Goal: Task Accomplishment & Management: Complete application form

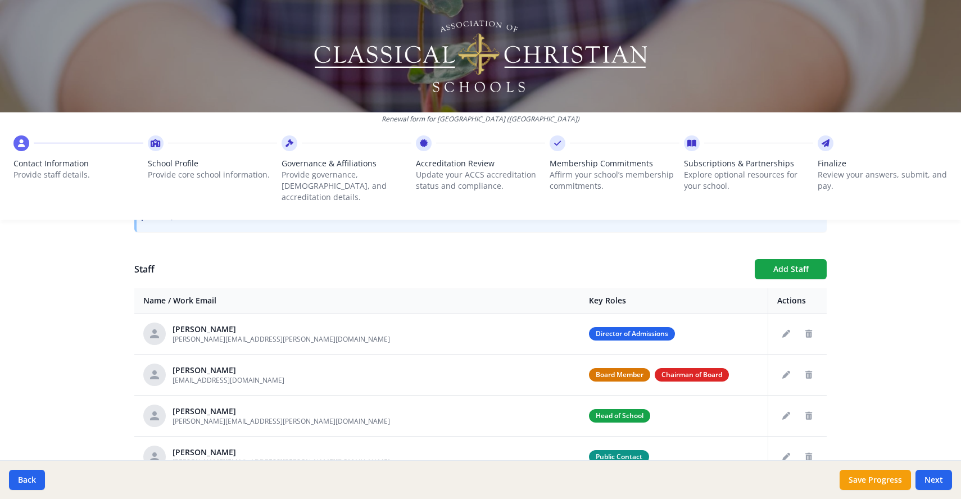
scroll to position [421, 0]
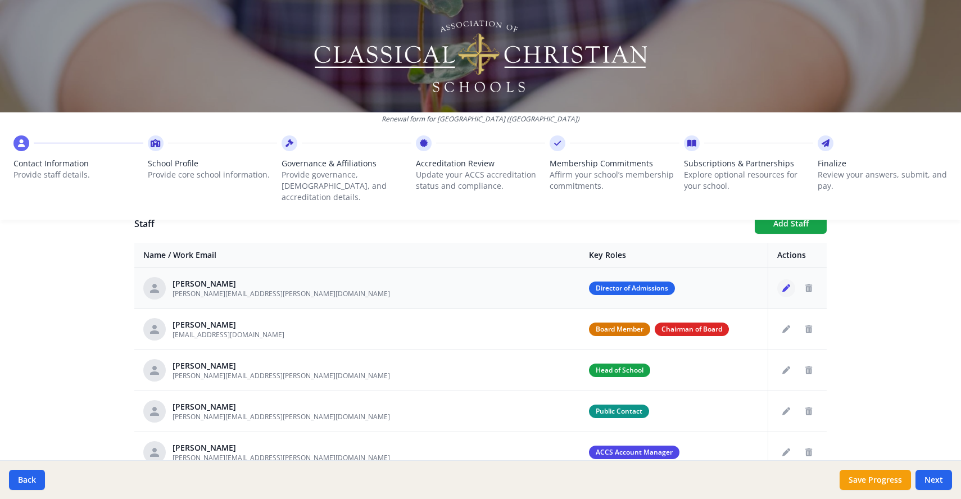
click at [782, 284] on icon "Edit staff" at bounding box center [786, 288] width 8 height 8
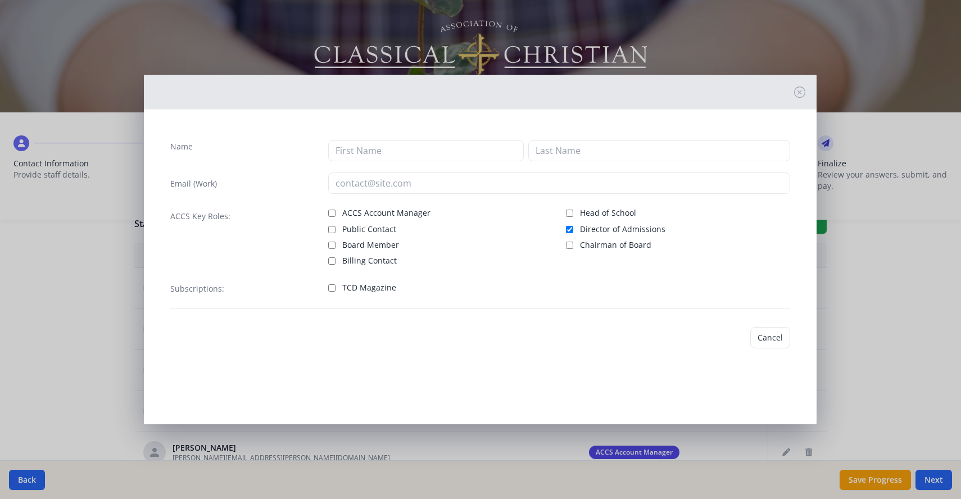
type input "[PERSON_NAME]"
type input "[PERSON_NAME][EMAIL_ADDRESS][PERSON_NAME][DOMAIN_NAME]"
checkbox input "true"
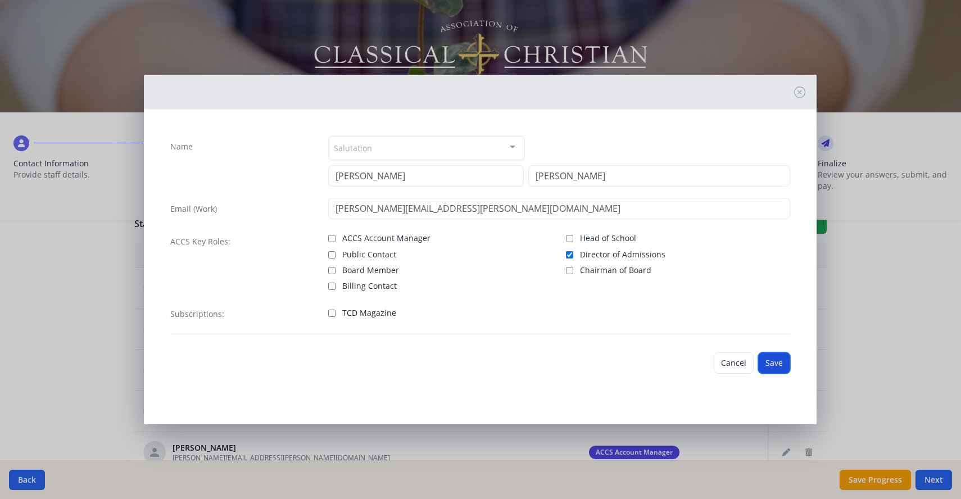
click at [772, 362] on button "Save" at bounding box center [774, 362] width 32 height 21
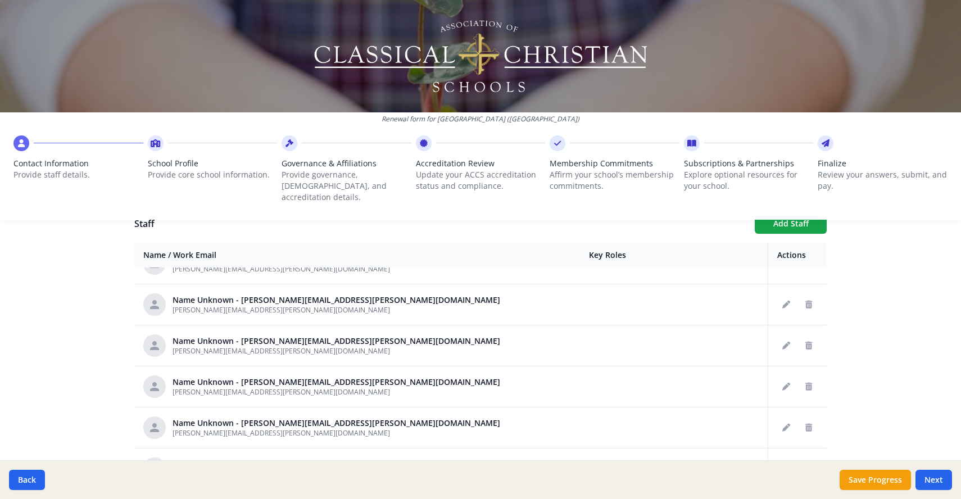
scroll to position [230, 0]
click at [805, 383] on icon "Delete staff" at bounding box center [808, 387] width 7 height 8
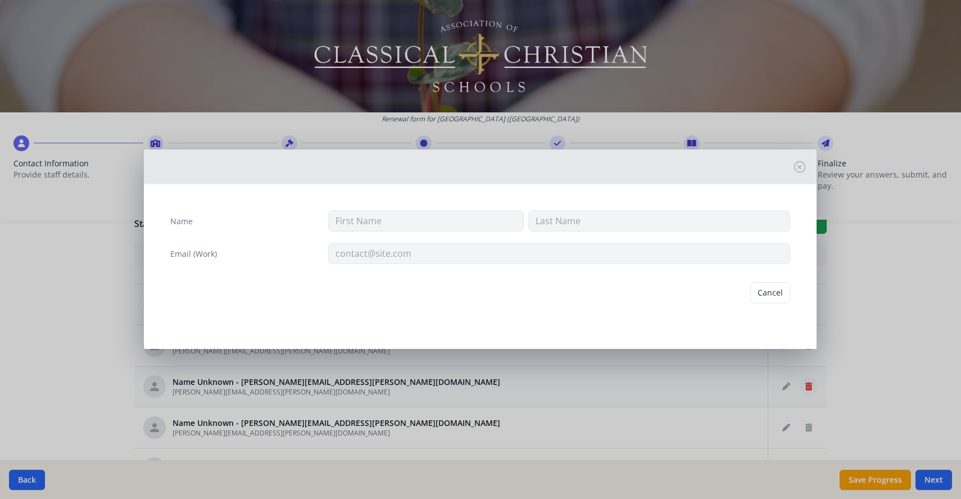
type input "[PERSON_NAME][EMAIL_ADDRESS][PERSON_NAME][DOMAIN_NAME]"
click at [772, 294] on button "Delete" at bounding box center [770, 292] width 39 height 21
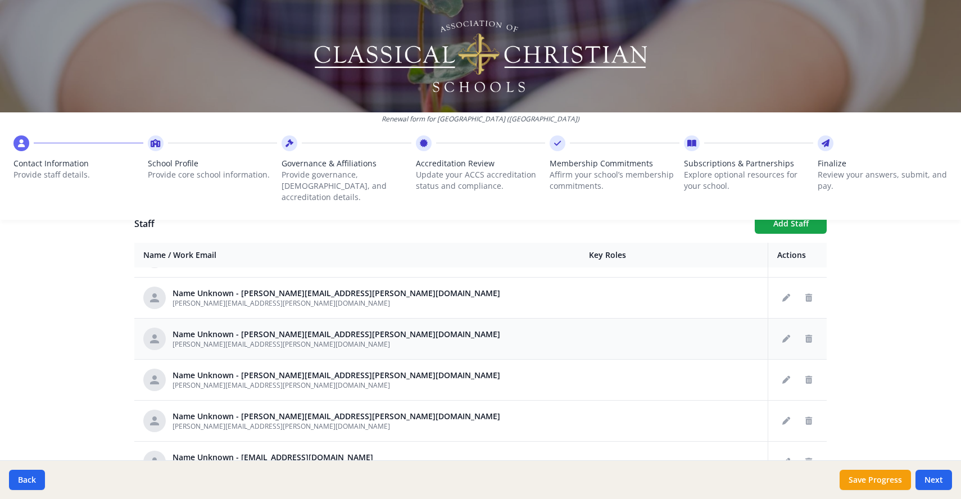
scroll to position [231, 0]
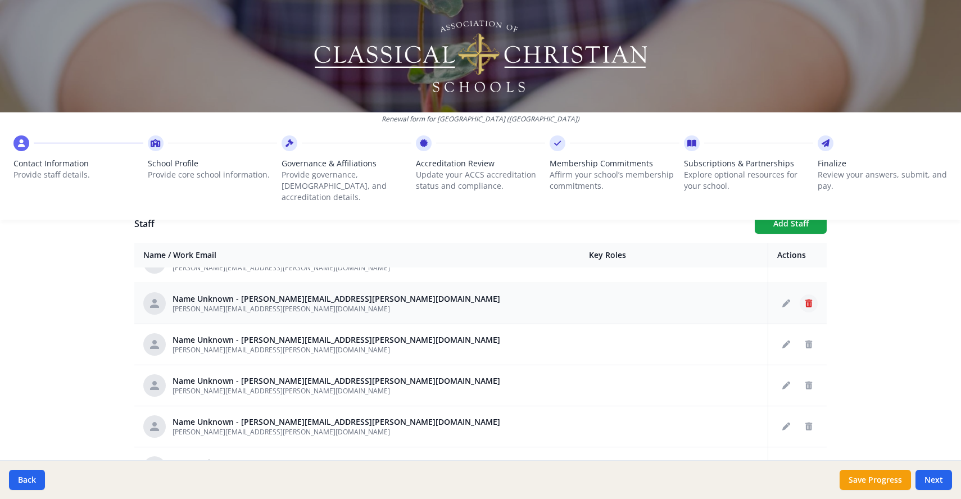
click at [805, 300] on icon "Delete staff" at bounding box center [808, 304] width 7 height 8
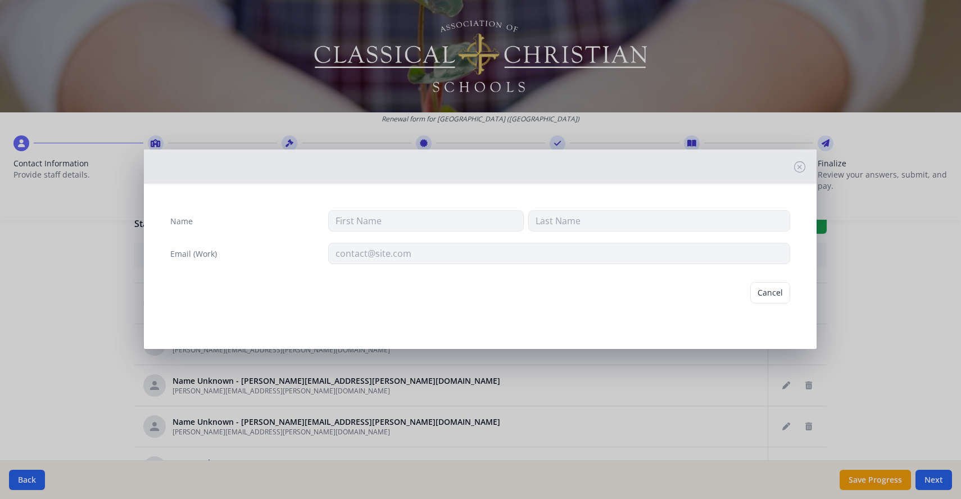
type input "[PERSON_NAME][EMAIL_ADDRESS][PERSON_NAME][DOMAIN_NAME]"
click at [774, 292] on button "Delete" at bounding box center [770, 292] width 39 height 21
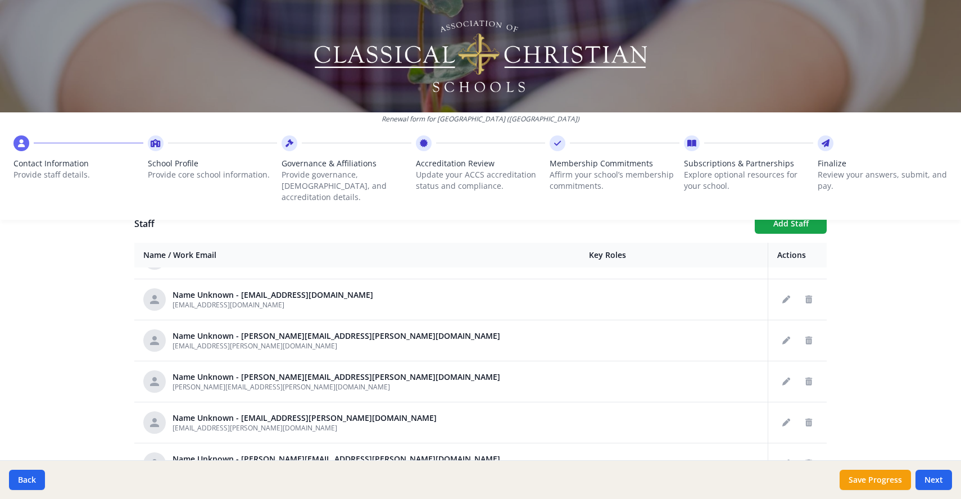
scroll to position [400, 0]
click at [800, 413] on button "Delete staff" at bounding box center [809, 422] width 18 height 18
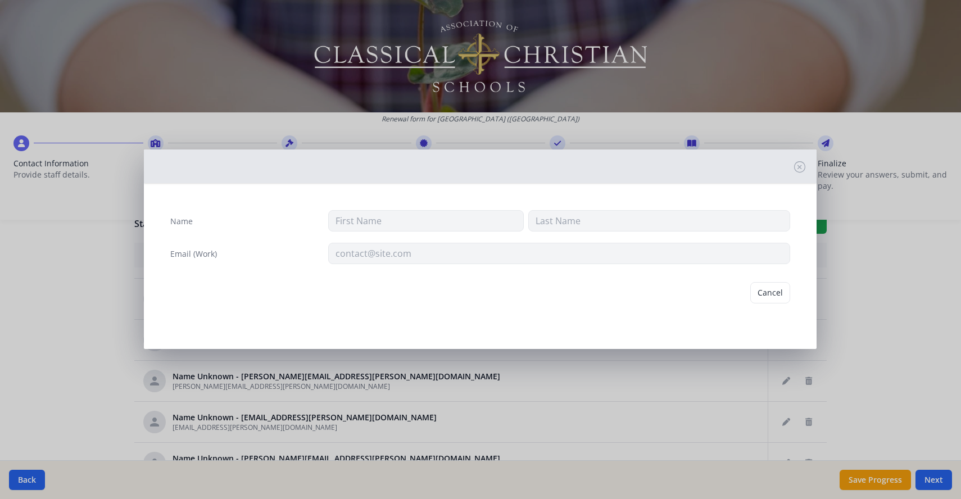
type input "[EMAIL_ADDRESS][PERSON_NAME][DOMAIN_NAME]"
click at [769, 295] on button "Delete" at bounding box center [770, 292] width 39 height 21
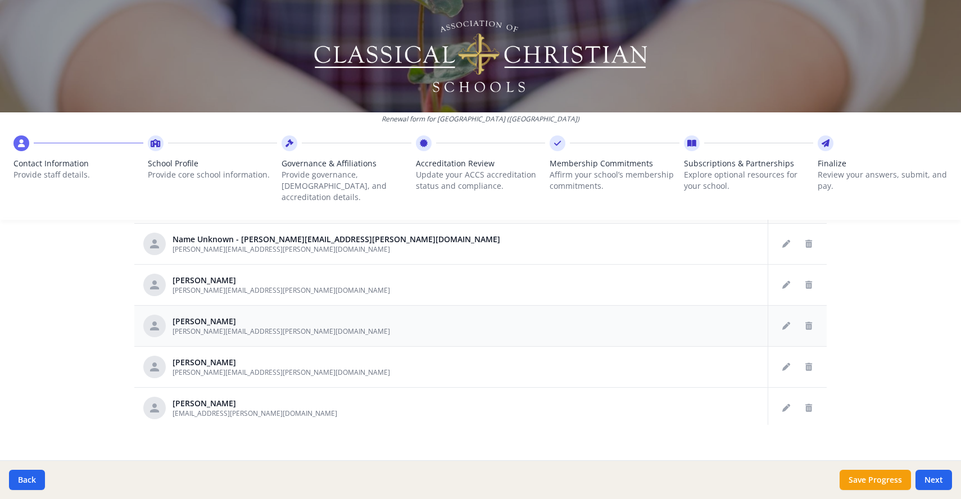
scroll to position [396, 0]
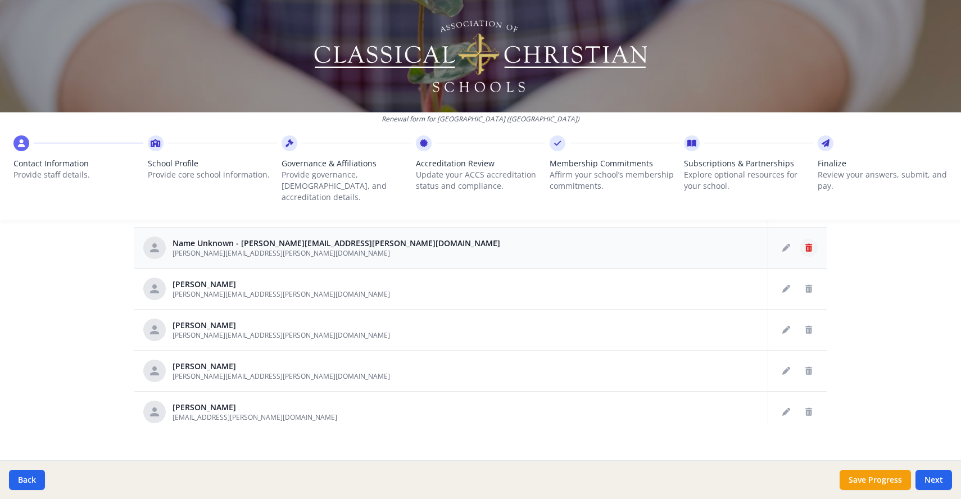
click at [805, 244] on icon "Delete staff" at bounding box center [808, 248] width 7 height 8
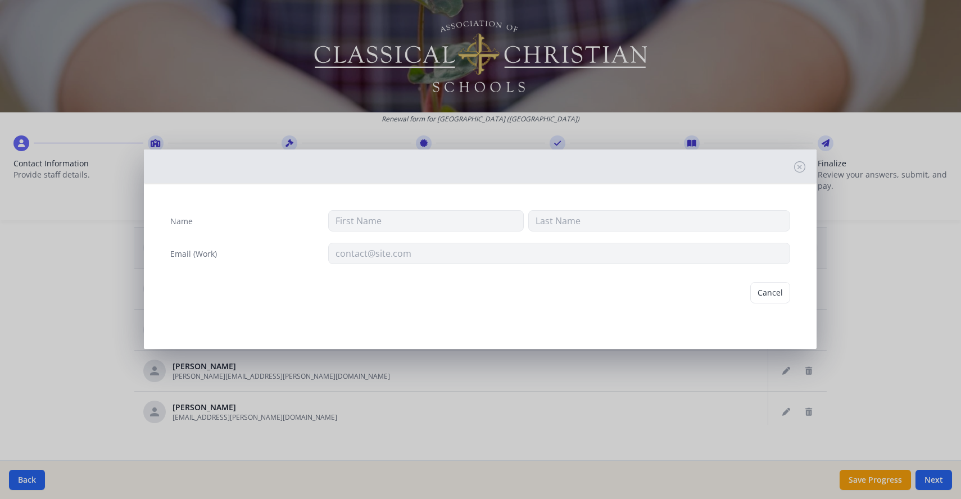
type input "[PERSON_NAME][EMAIL_ADDRESS][PERSON_NAME][DOMAIN_NAME]"
click at [767, 293] on button "Delete" at bounding box center [770, 292] width 39 height 21
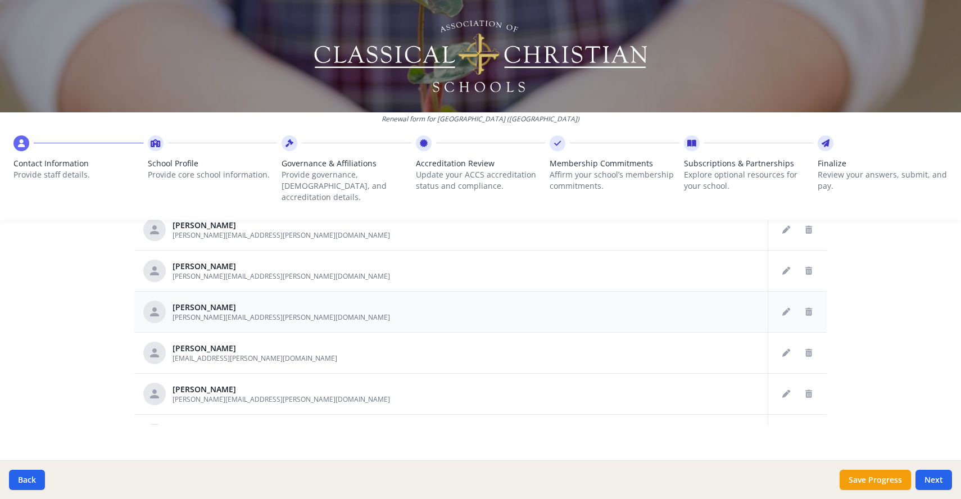
scroll to position [415, 0]
click at [805, 348] on icon "Delete staff" at bounding box center [808, 352] width 7 height 8
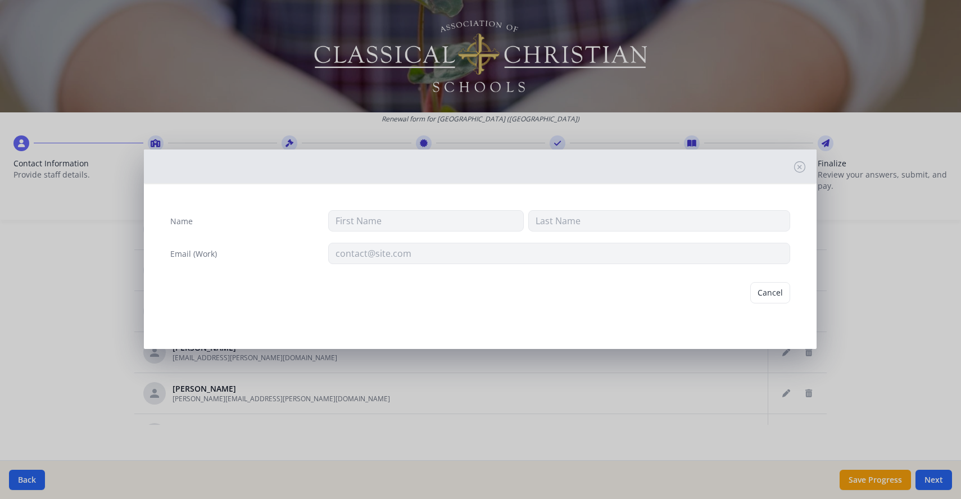
type input "Victoria"
type input "[PERSON_NAME]"
type input "[EMAIL_ADDRESS][PERSON_NAME][DOMAIN_NAME]"
click at [768, 293] on button "Delete" at bounding box center [770, 292] width 39 height 21
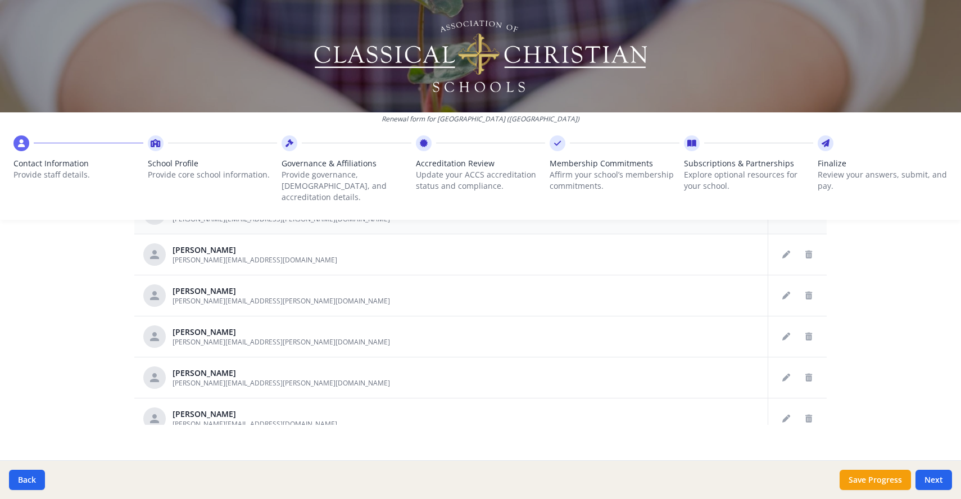
scroll to position [554, 0]
click at [805, 373] on icon "Delete staff" at bounding box center [808, 377] width 7 height 8
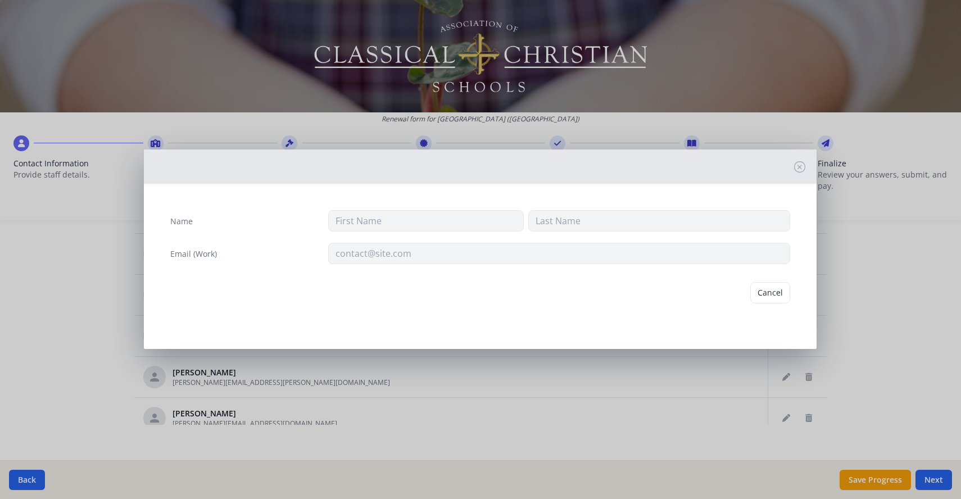
type input "[PERSON_NAME]"
type input "[PERSON_NAME][EMAIL_ADDRESS][PERSON_NAME][DOMAIN_NAME]"
click at [773, 294] on button "Delete" at bounding box center [770, 292] width 39 height 21
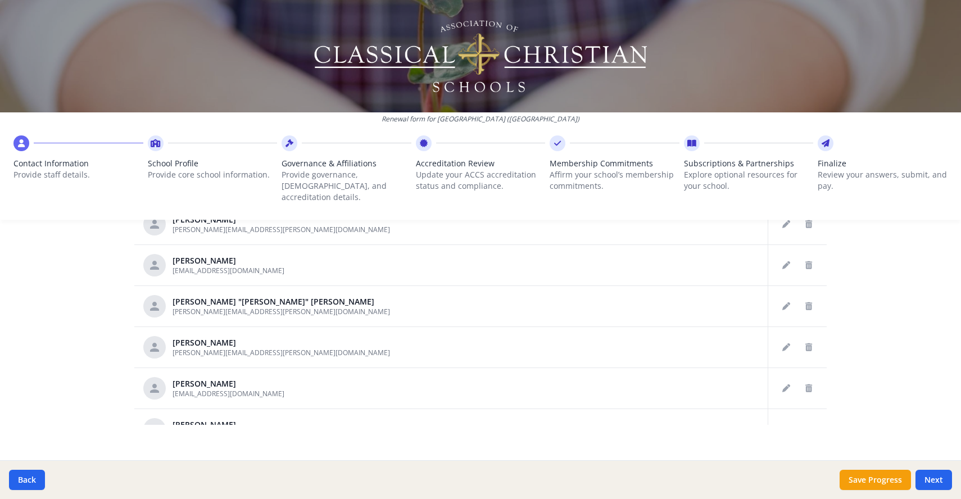
scroll to position [914, 0]
click at [782, 300] on icon "Edit staff" at bounding box center [786, 304] width 8 height 8
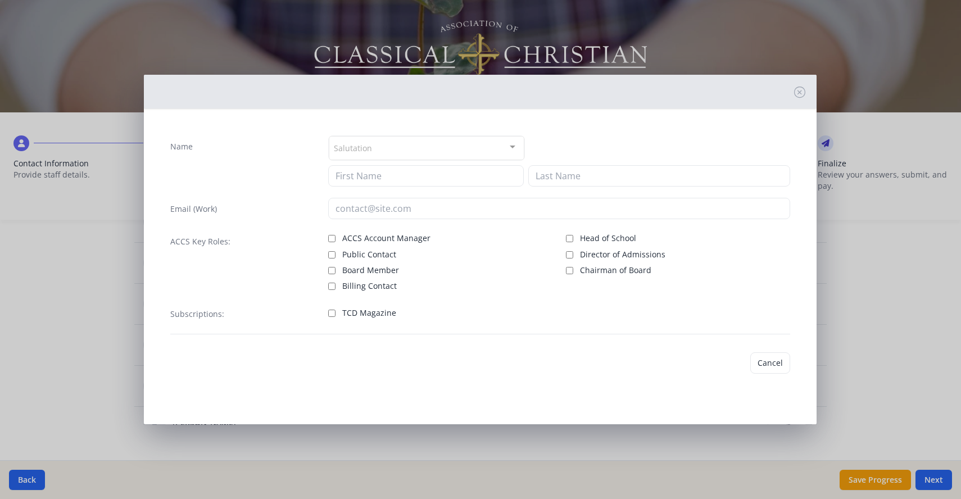
type input "[PERSON_NAME] "[PERSON_NAME]""
type input "[PERSON_NAME]"
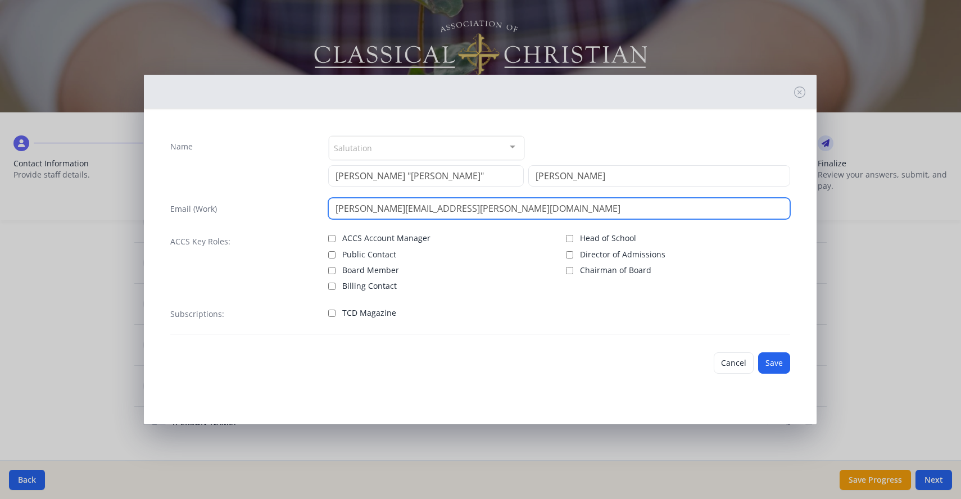
drag, startPoint x: 366, startPoint y: 210, endPoint x: 330, endPoint y: 207, distance: 36.1
click at [330, 207] on input "[PERSON_NAME][EMAIL_ADDRESS][PERSON_NAME][DOMAIN_NAME]" at bounding box center [559, 208] width 462 height 21
type input "[PERSON_NAME][EMAIL_ADDRESS][PERSON_NAME][DOMAIN_NAME]"
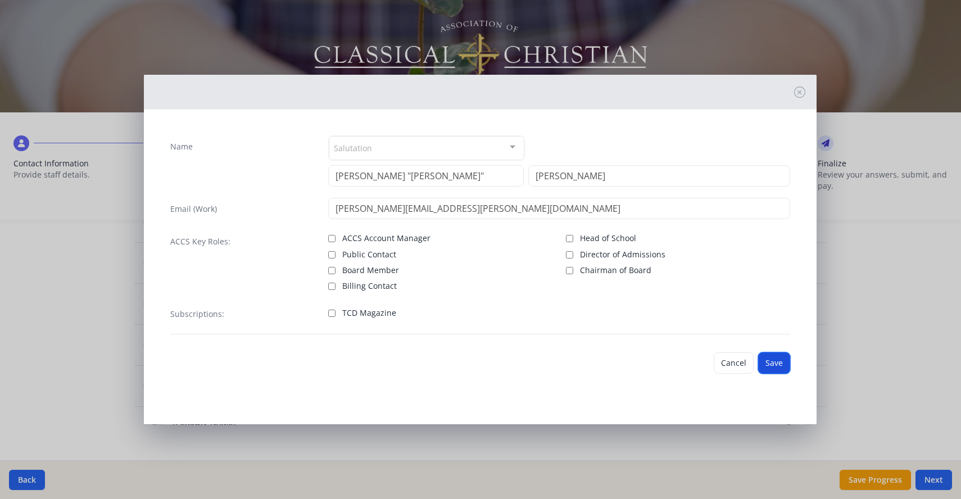
click at [773, 364] on button "Save" at bounding box center [774, 362] width 32 height 21
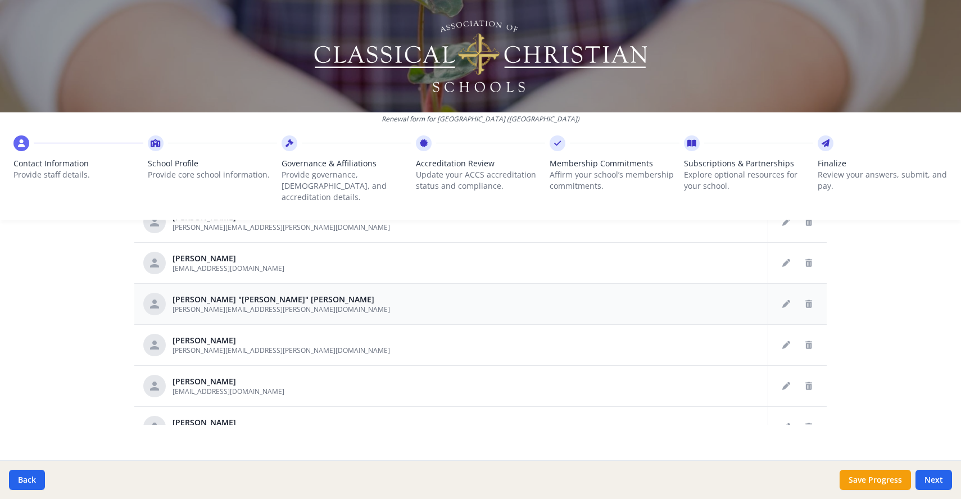
click at [269, 293] on div "[PERSON_NAME] "[PERSON_NAME]" Davis [EMAIL_ADDRESS][PERSON_NAME][DOMAIN_NAME]" at bounding box center [357, 304] width 428 height 22
click at [782, 300] on icon "Edit staff" at bounding box center [786, 304] width 8 height 8
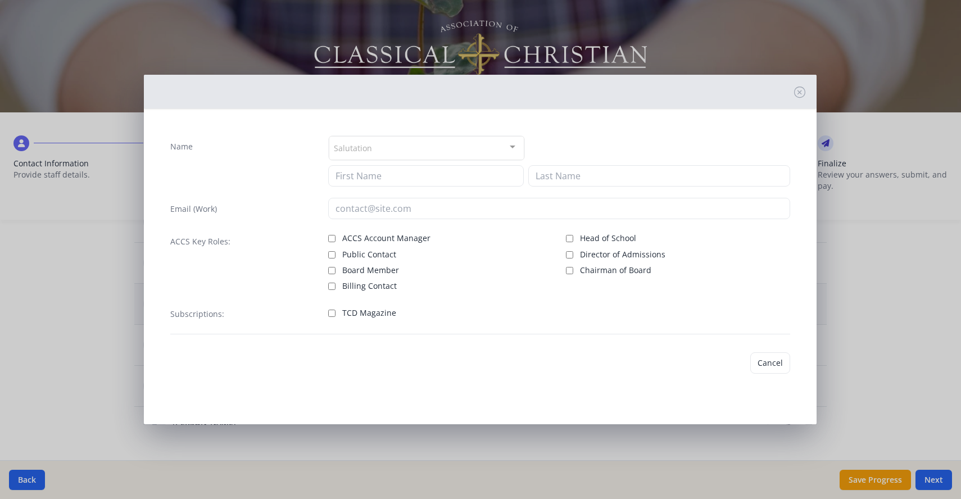
type input "[PERSON_NAME] "[PERSON_NAME]""
type input "[PERSON_NAME]"
type input "[PERSON_NAME][EMAIL_ADDRESS][PERSON_NAME][DOMAIN_NAME]"
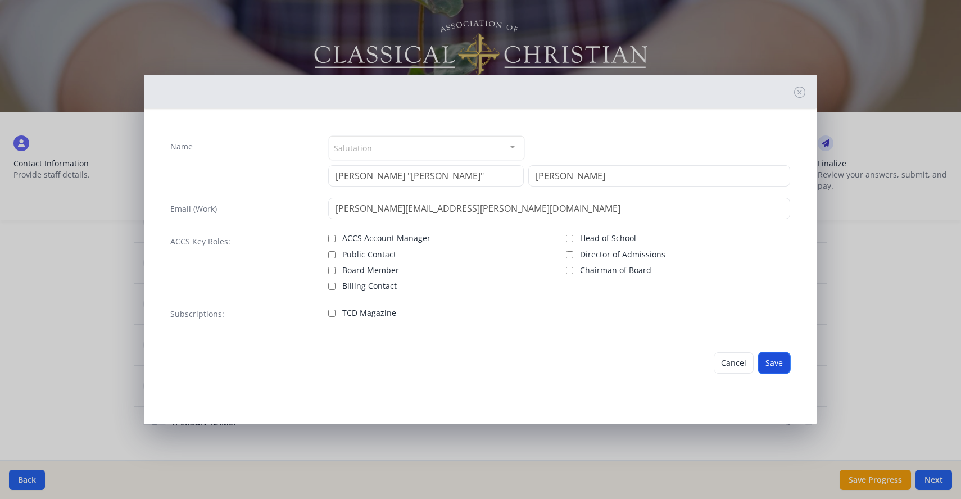
click at [771, 361] on button "Save" at bounding box center [774, 362] width 32 height 21
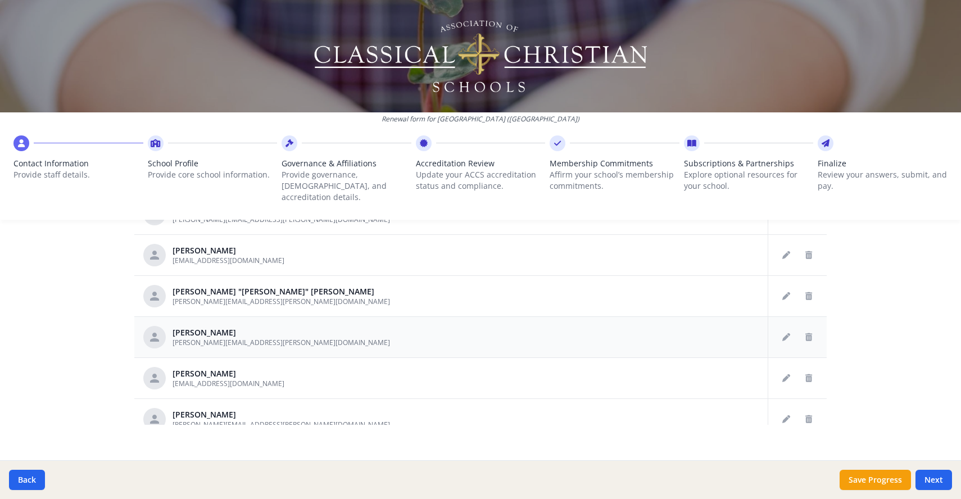
scroll to position [936, 0]
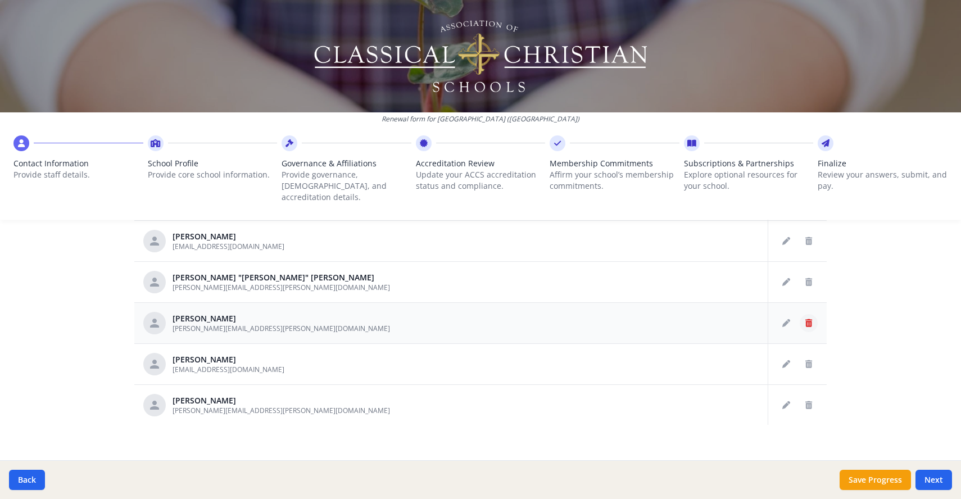
click at [805, 319] on icon "Delete staff" at bounding box center [808, 323] width 7 height 8
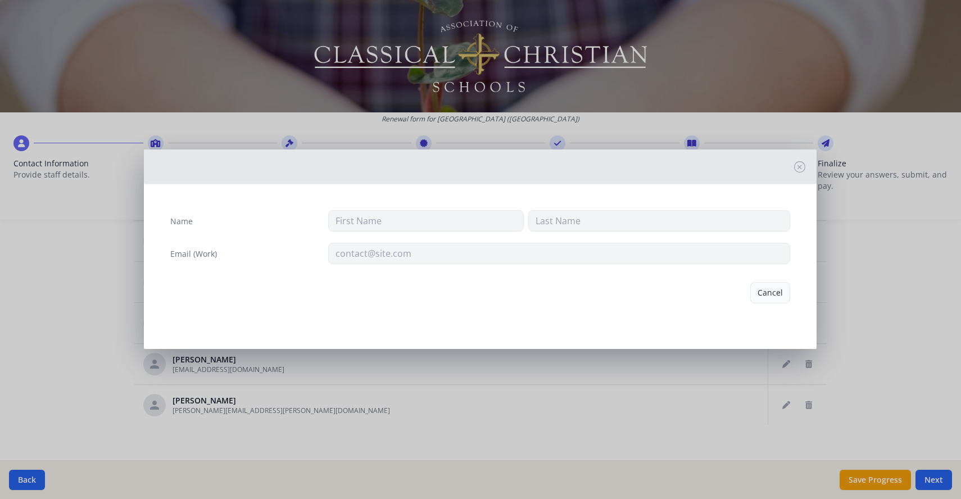
type input "[PERSON_NAME]"
type input "[PERSON_NAME][EMAIL_ADDRESS][PERSON_NAME][DOMAIN_NAME]"
click at [771, 291] on button "Delete" at bounding box center [770, 292] width 39 height 21
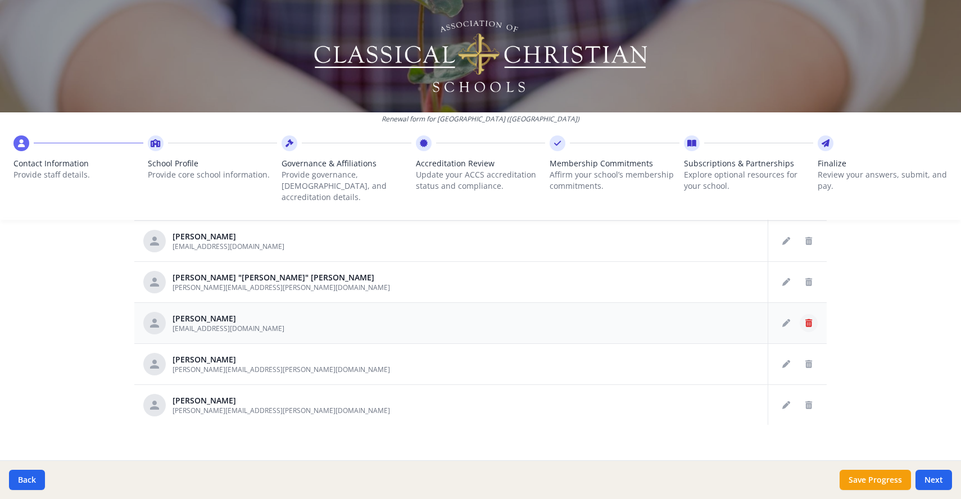
click at [805, 319] on icon "Delete staff" at bounding box center [808, 323] width 7 height 8
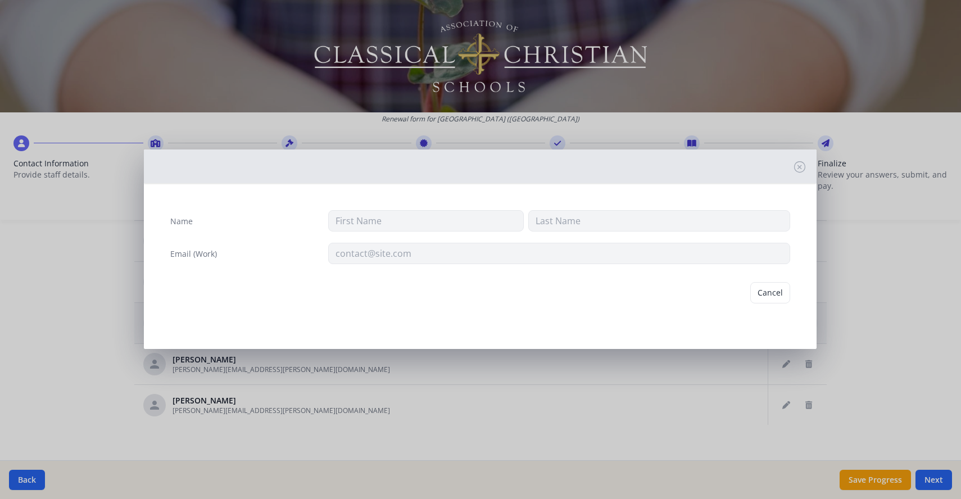
type input "[PERSON_NAME]"
type input "[EMAIL_ADDRESS][DOMAIN_NAME]"
click at [778, 292] on button "Delete" at bounding box center [770, 292] width 39 height 21
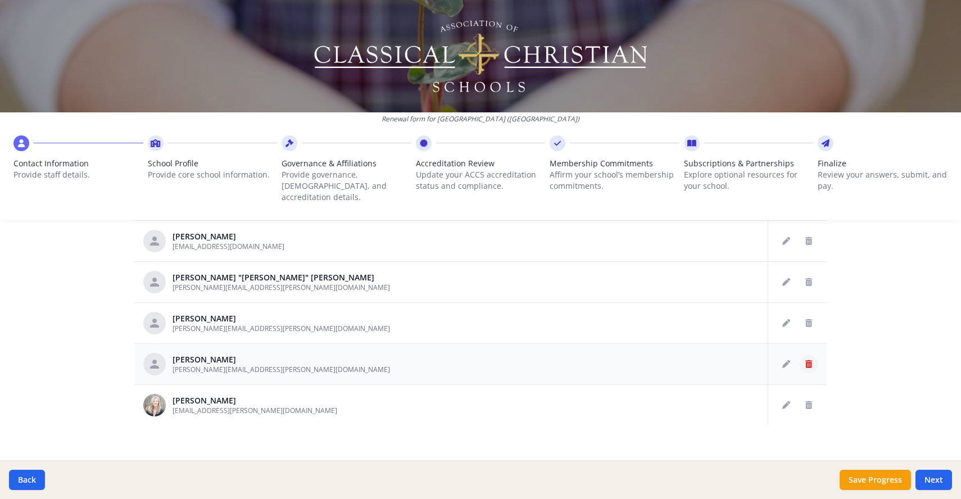
click at [805, 360] on icon "Delete staff" at bounding box center [808, 364] width 7 height 8
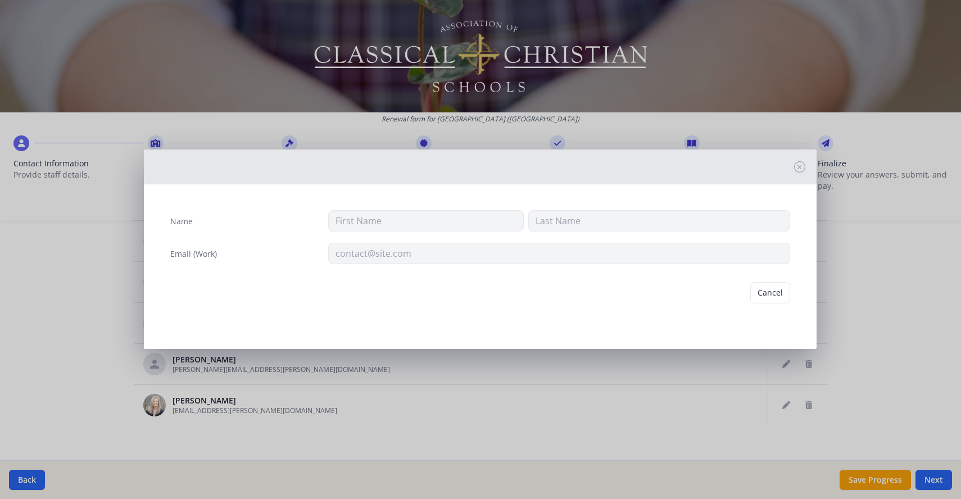
type input "[PERSON_NAME]"
type input "[PERSON_NAME][EMAIL_ADDRESS][PERSON_NAME][DOMAIN_NAME]"
click at [767, 290] on button "Delete" at bounding box center [770, 292] width 39 height 21
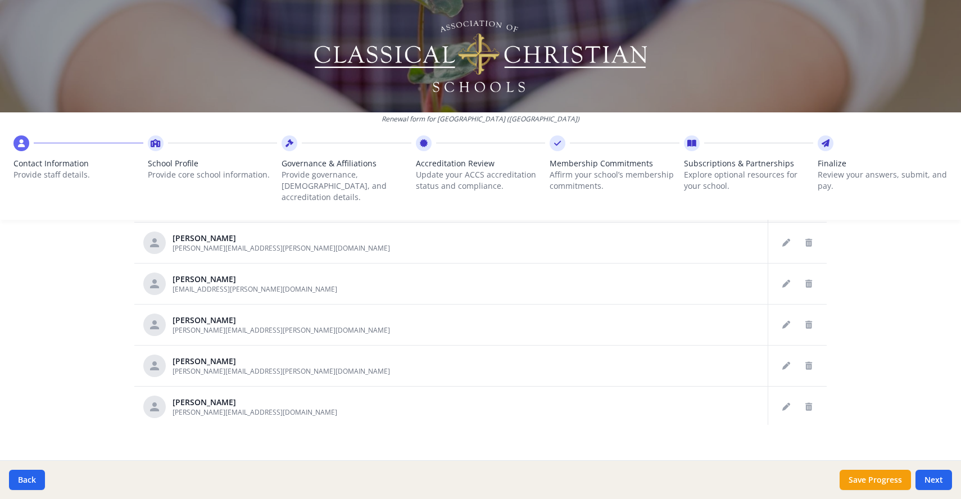
scroll to position [1594, 0]
click at [800, 272] on button "Delete staff" at bounding box center [809, 281] width 18 height 18
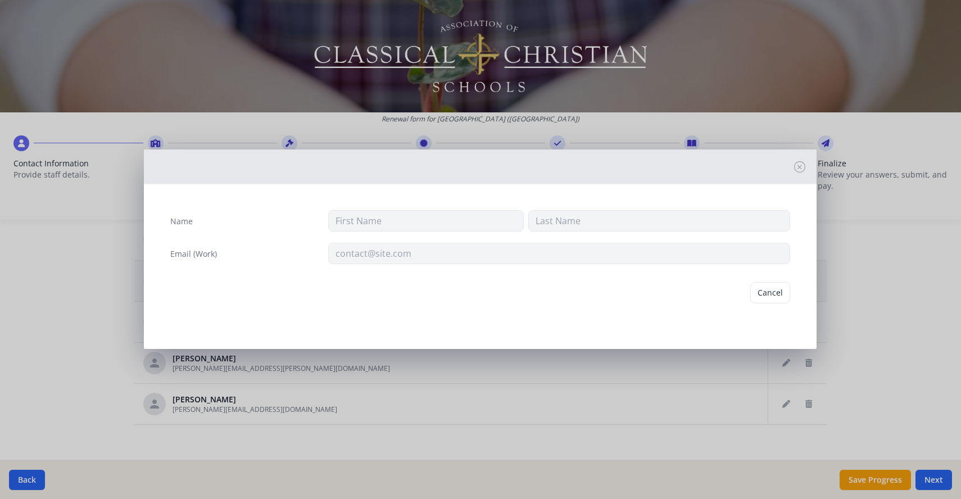
type input "Autumn"
type input "[PERSON_NAME]"
type input "[EMAIL_ADDRESS][PERSON_NAME][DOMAIN_NAME]"
click at [770, 288] on button "Delete" at bounding box center [770, 292] width 39 height 21
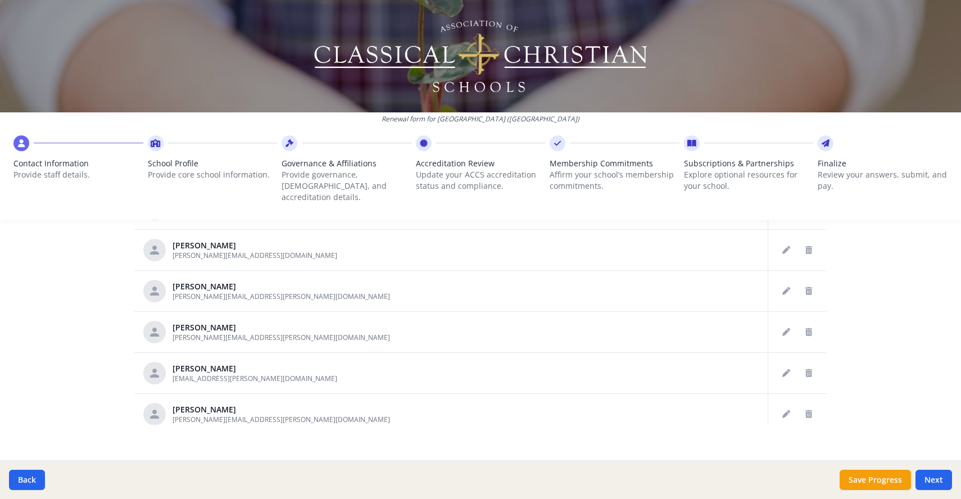
scroll to position [1709, 0]
click at [805, 284] on icon "Delete staff" at bounding box center [808, 288] width 7 height 8
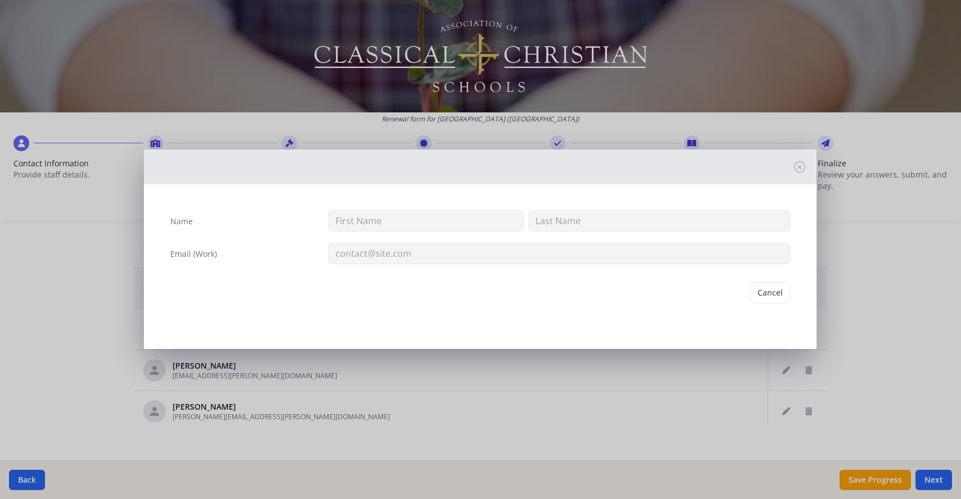
type input "[PERSON_NAME]"
type input "[PERSON_NAME][EMAIL_ADDRESS][PERSON_NAME][DOMAIN_NAME]"
click at [771, 289] on button "Delete" at bounding box center [770, 292] width 39 height 21
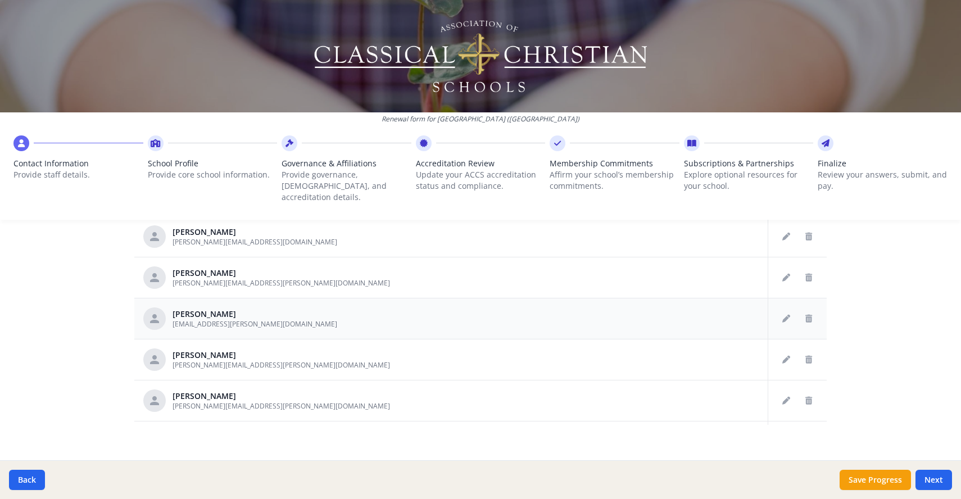
scroll to position [1724, 0]
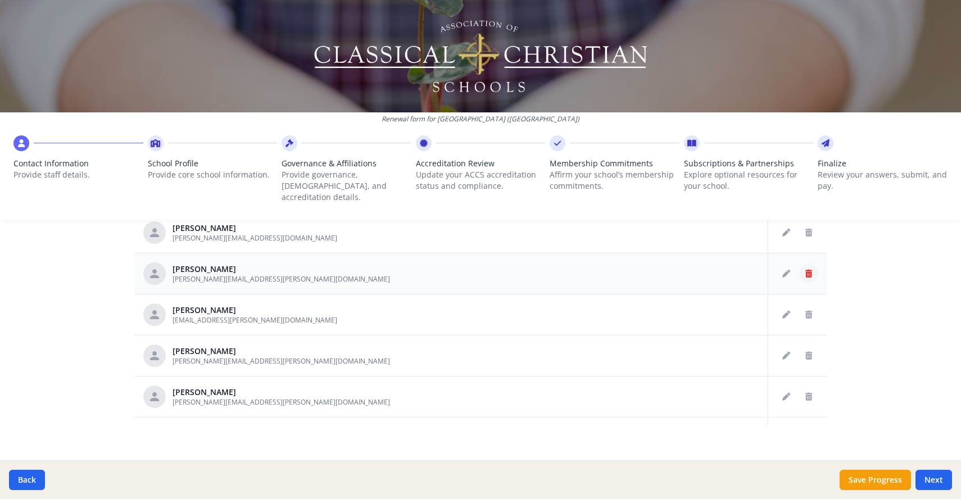
click at [805, 270] on icon "Delete staff" at bounding box center [808, 274] width 7 height 8
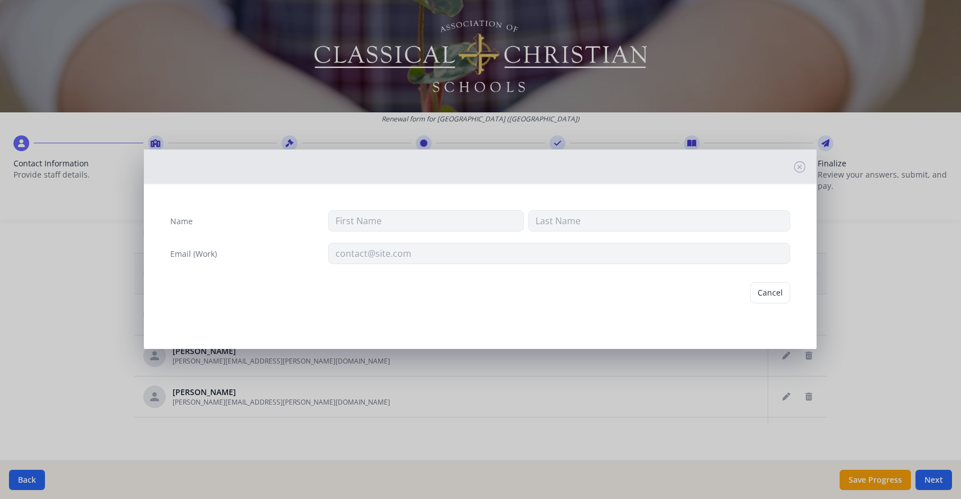
type input "[PERSON_NAME]"
type input "[PERSON_NAME][EMAIL_ADDRESS][PERSON_NAME][DOMAIN_NAME]"
click at [765, 295] on button "Delete" at bounding box center [770, 292] width 39 height 21
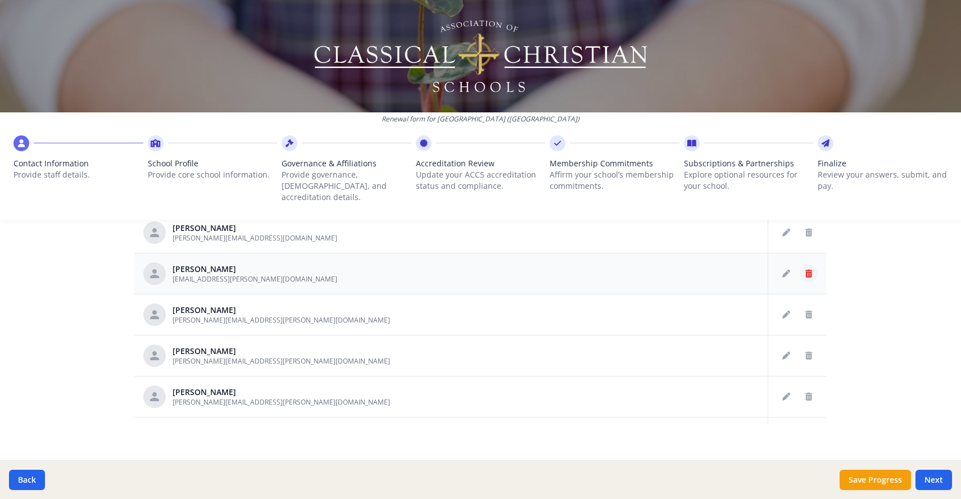
click at [800, 265] on button "Delete staff" at bounding box center [809, 274] width 18 height 18
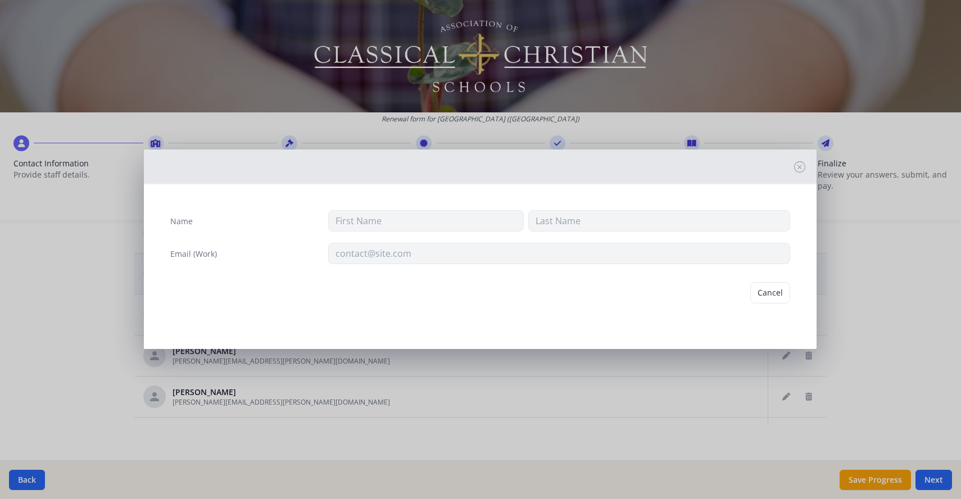
type input "[PERSON_NAME]"
type input "[EMAIL_ADDRESS][PERSON_NAME][DOMAIN_NAME]"
click at [768, 291] on button "Delete" at bounding box center [770, 292] width 39 height 21
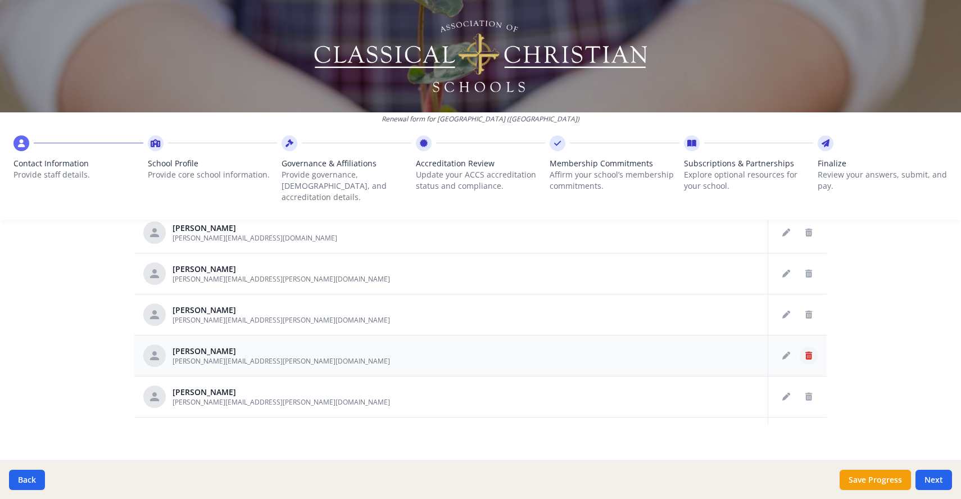
click at [805, 352] on icon "Delete staff" at bounding box center [808, 356] width 7 height 8
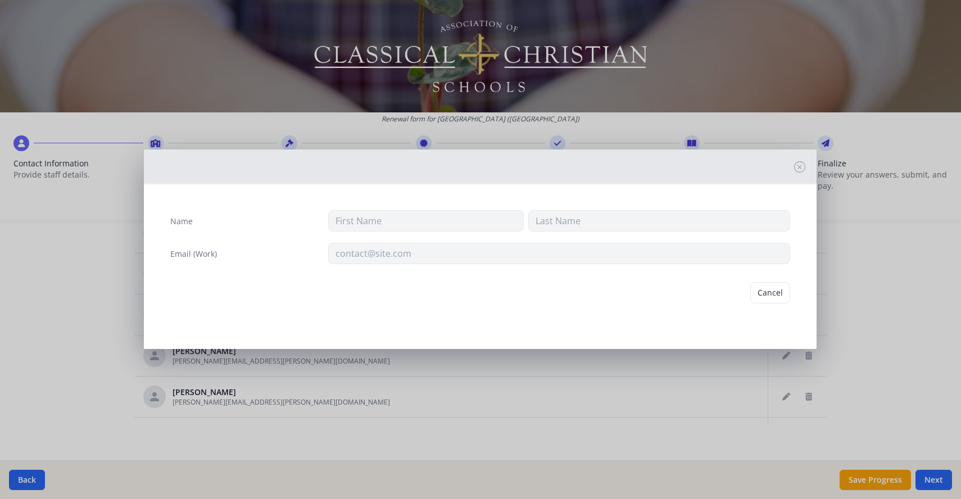
type input "[PERSON_NAME]"
type input "[PERSON_NAME][EMAIL_ADDRESS][PERSON_NAME][DOMAIN_NAME]"
click at [773, 300] on button "Delete" at bounding box center [770, 292] width 39 height 21
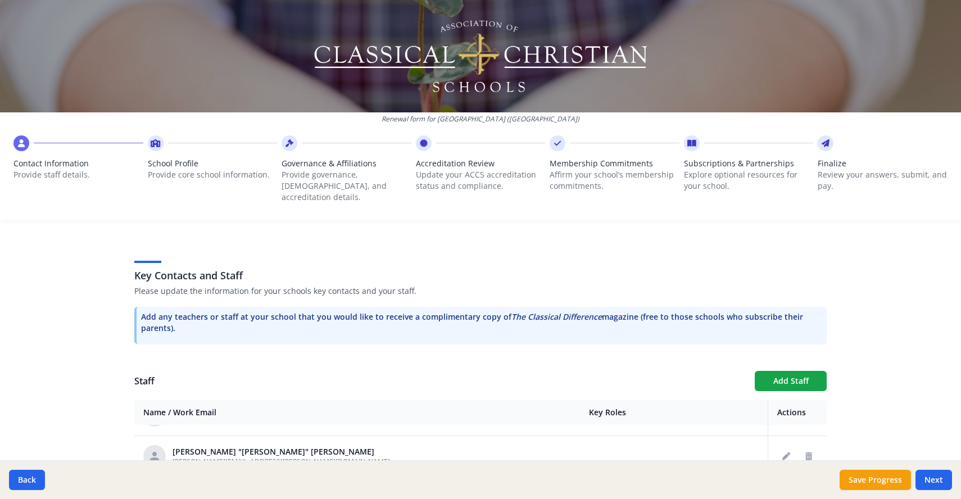
scroll to position [266, 0]
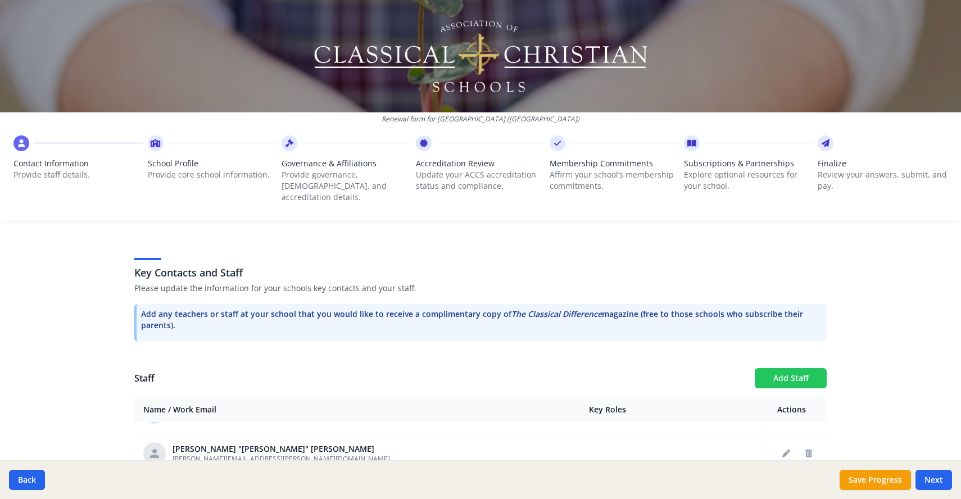
click at [784, 368] on button "Add Staff" at bounding box center [791, 378] width 72 height 20
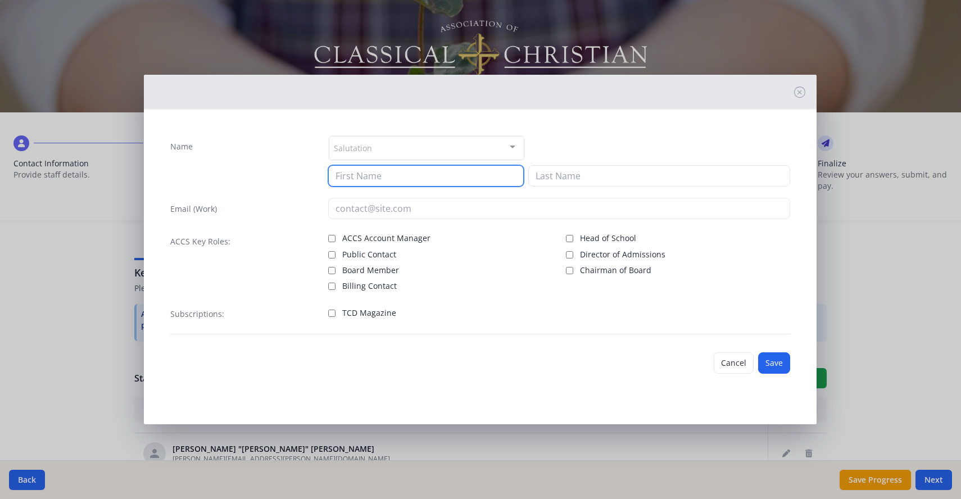
click at [365, 180] on input at bounding box center [426, 175] width 196 height 21
type input "[PERSON_NAME]"
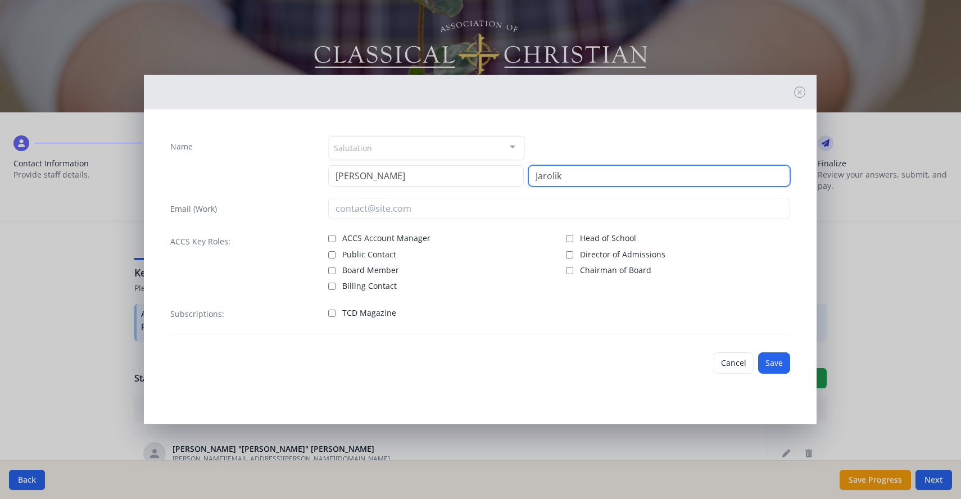
type input "Jarolik"
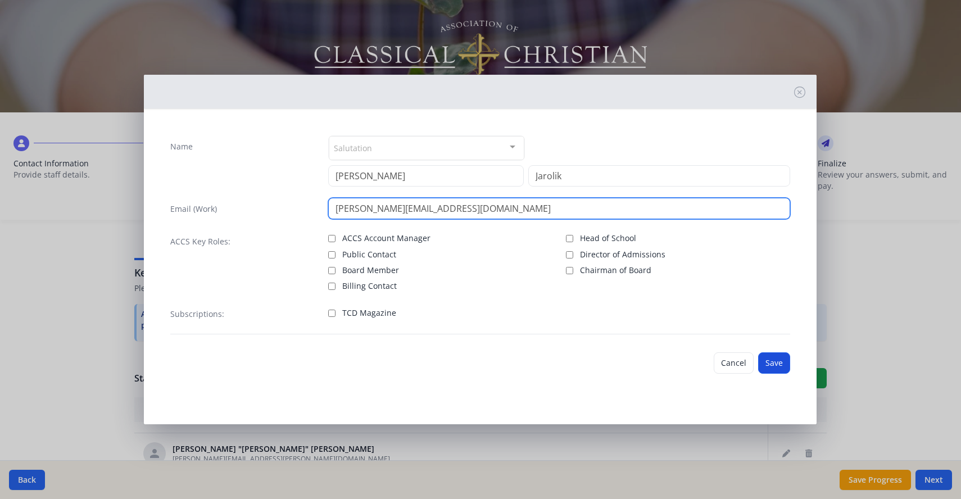
type input "[PERSON_NAME][EMAIL_ADDRESS][DOMAIN_NAME]"
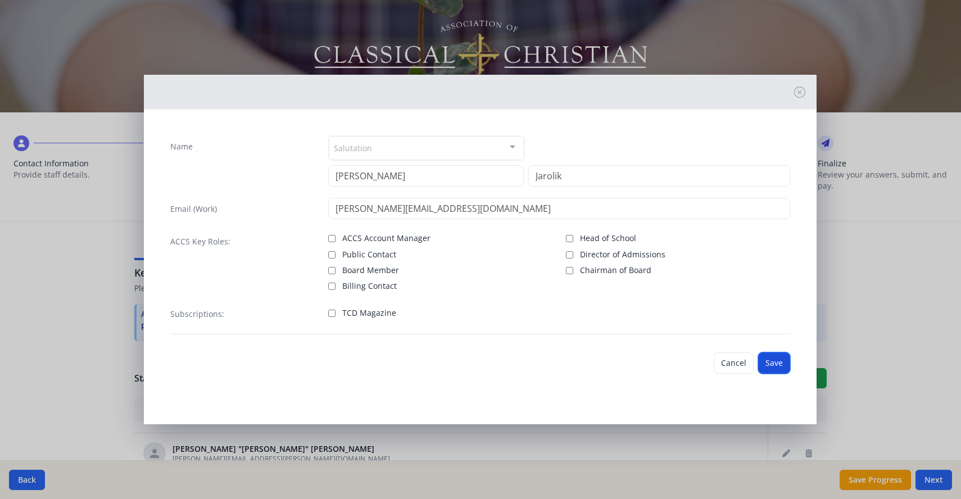
click at [777, 367] on button "Save" at bounding box center [774, 362] width 32 height 21
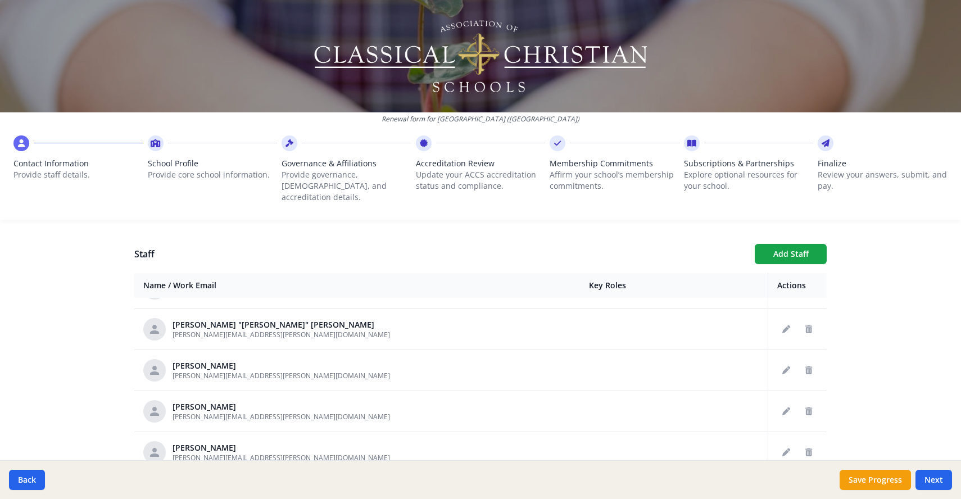
scroll to position [392, 0]
click at [775, 243] on button "Add Staff" at bounding box center [791, 253] width 72 height 20
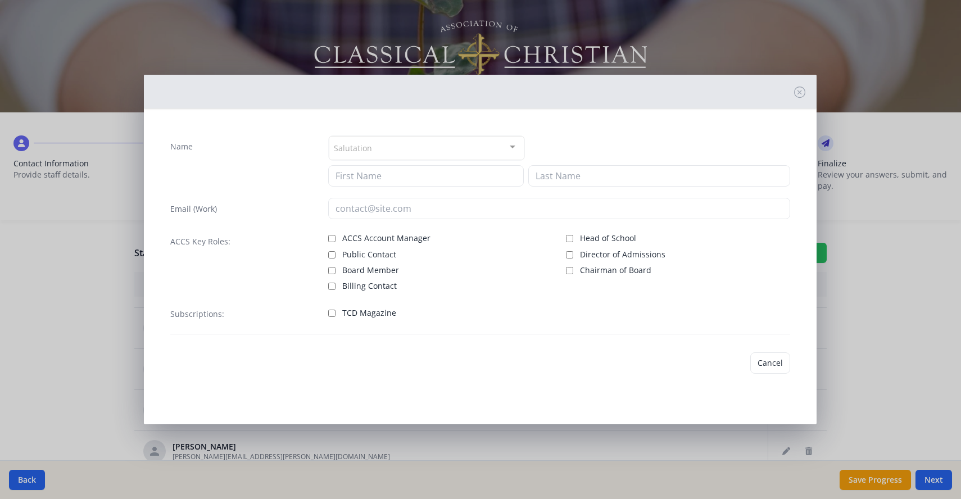
checkbox input "false"
click at [725, 367] on button "Cancel" at bounding box center [734, 362] width 40 height 21
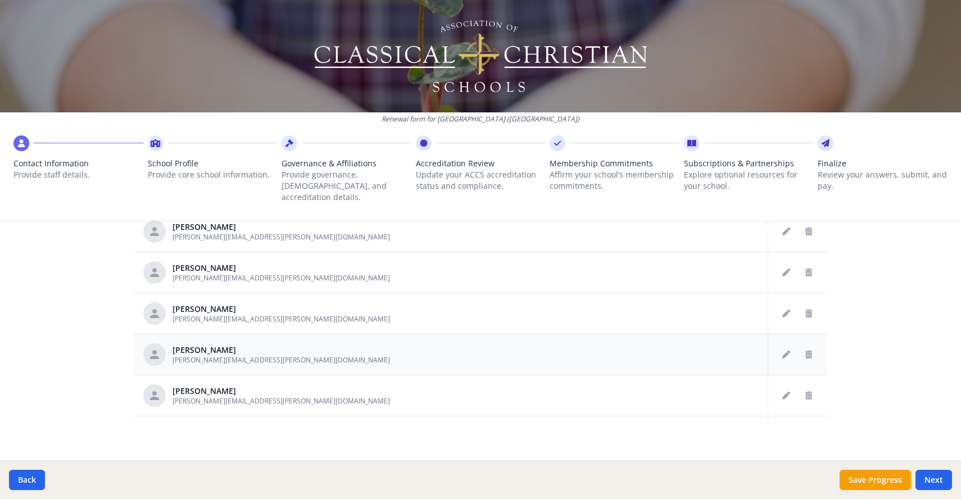
scroll to position [1890, 0]
click at [270, 301] on div "[PERSON_NAME] [PERSON_NAME][EMAIL_ADDRESS][PERSON_NAME][DOMAIN_NAME]" at bounding box center [357, 312] width 428 height 22
click at [782, 309] on icon "Edit staff" at bounding box center [786, 313] width 8 height 8
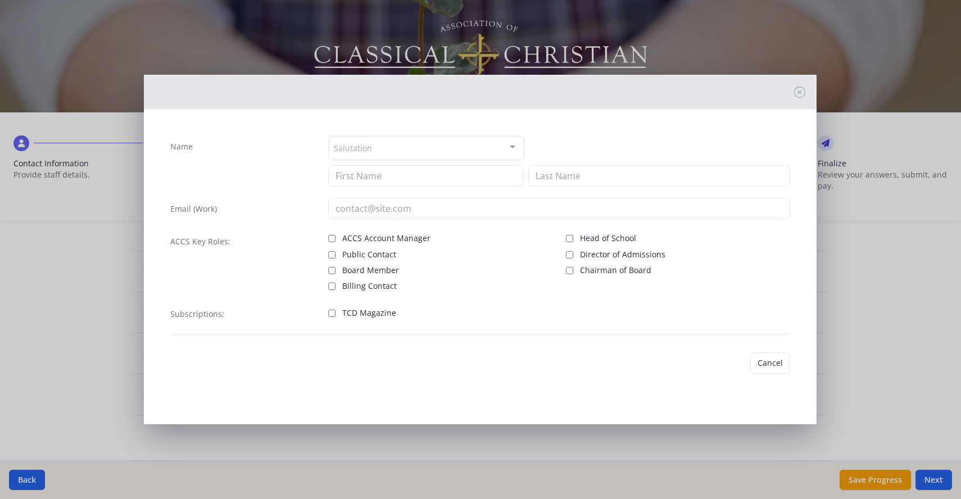
type input "[PERSON_NAME]"
type input "[PERSON_NAME][EMAIL_ADDRESS][PERSON_NAME][DOMAIN_NAME]"
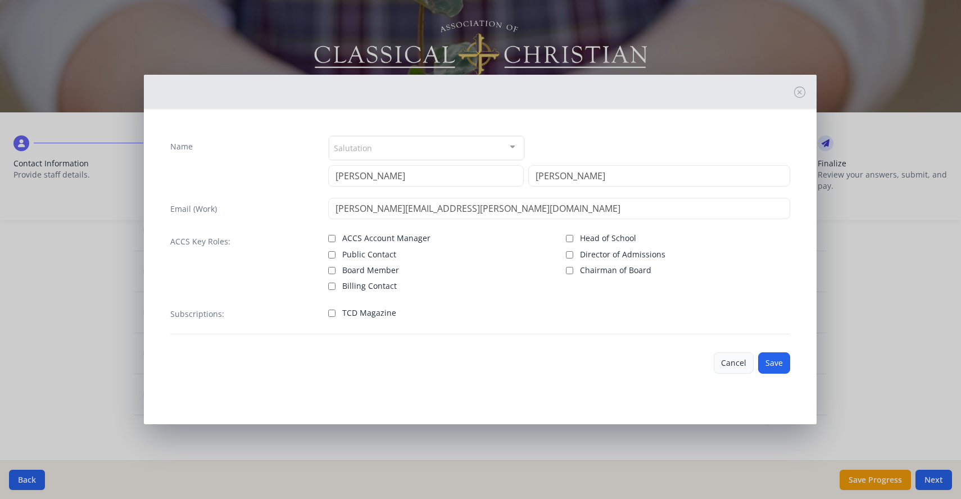
click at [736, 368] on button "Cancel" at bounding box center [734, 362] width 40 height 21
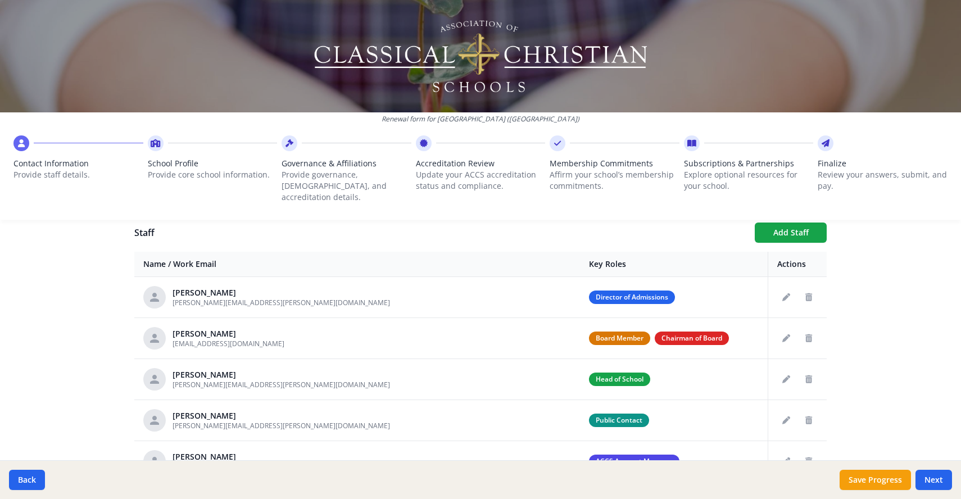
scroll to position [400, 0]
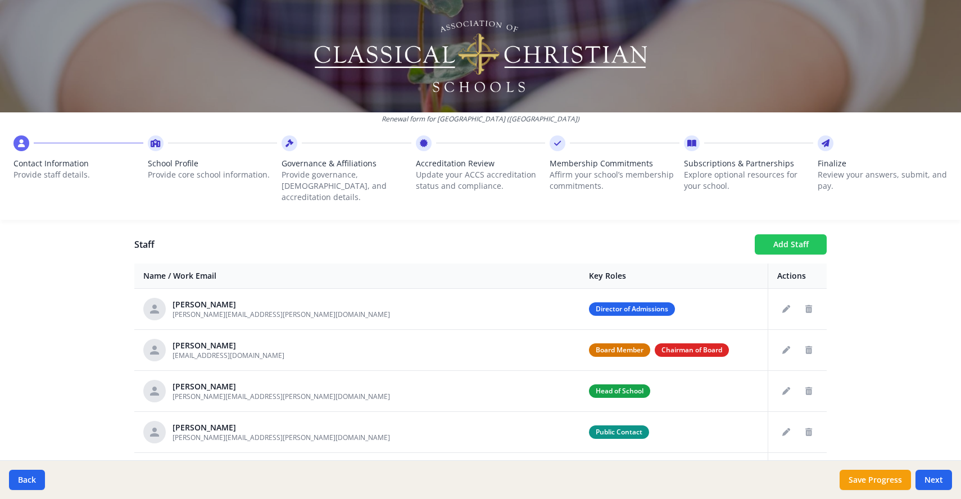
click at [781, 234] on button "Add Staff" at bounding box center [791, 244] width 72 height 20
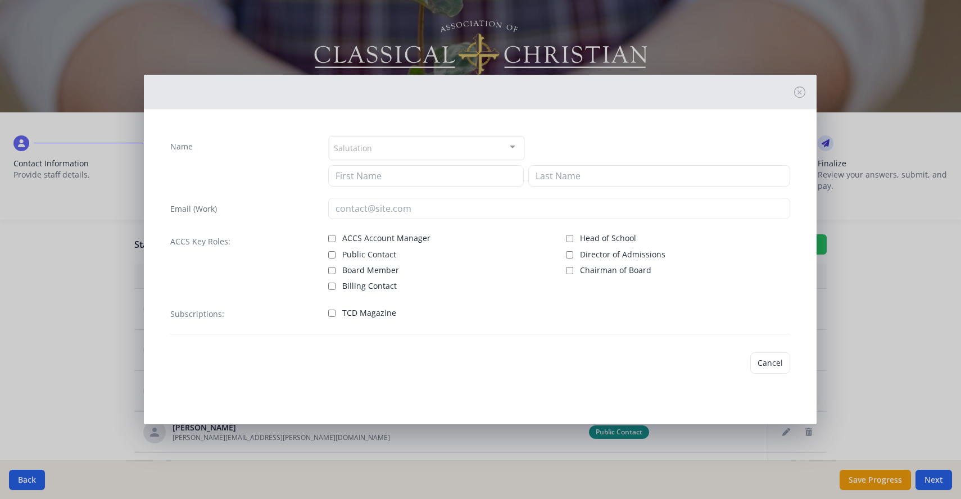
checkbox input "false"
click at [381, 173] on input at bounding box center [426, 175] width 196 height 21
type input "[PERSON_NAME]"
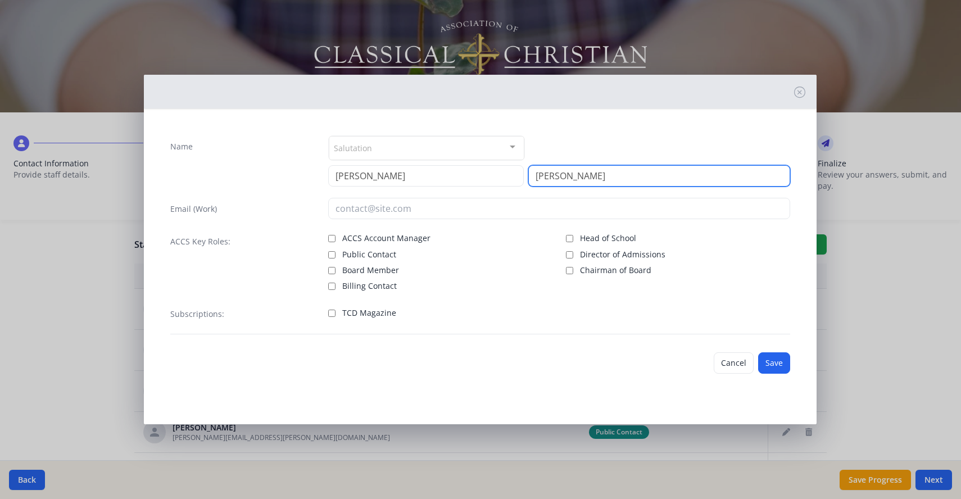
type input "[PERSON_NAME]"
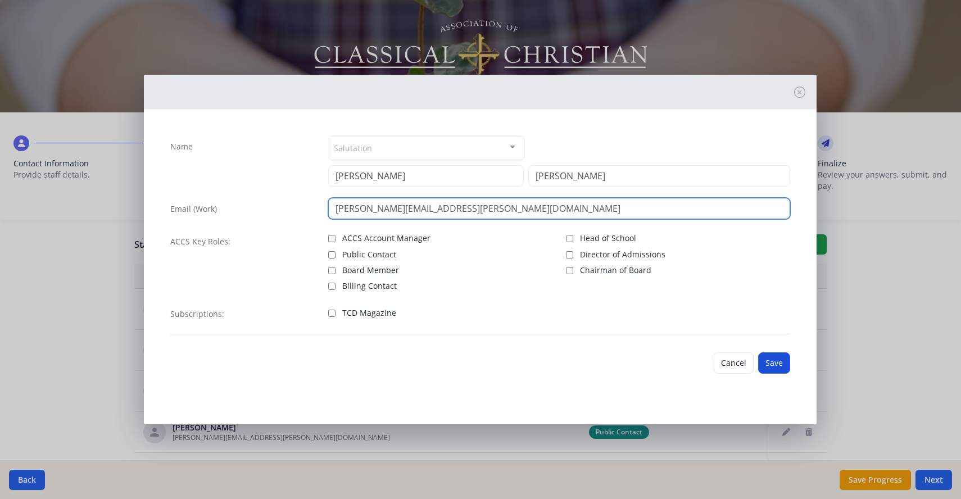
type input "[PERSON_NAME][EMAIL_ADDRESS][PERSON_NAME][DOMAIN_NAME]"
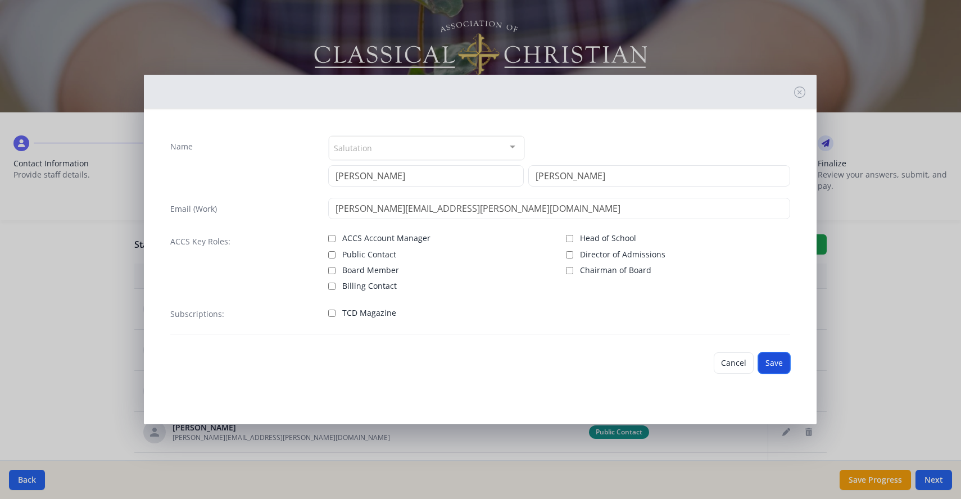
click at [772, 364] on button "Save" at bounding box center [774, 362] width 32 height 21
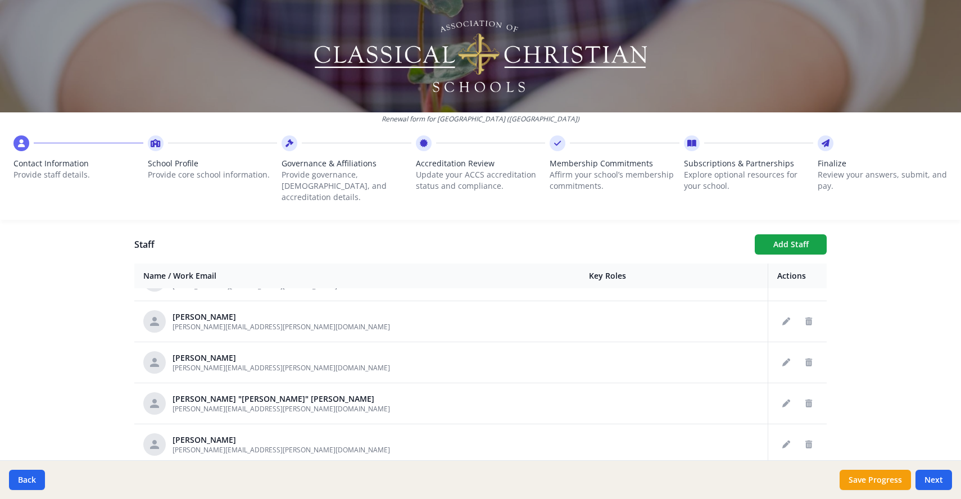
scroll to position [1440, 0]
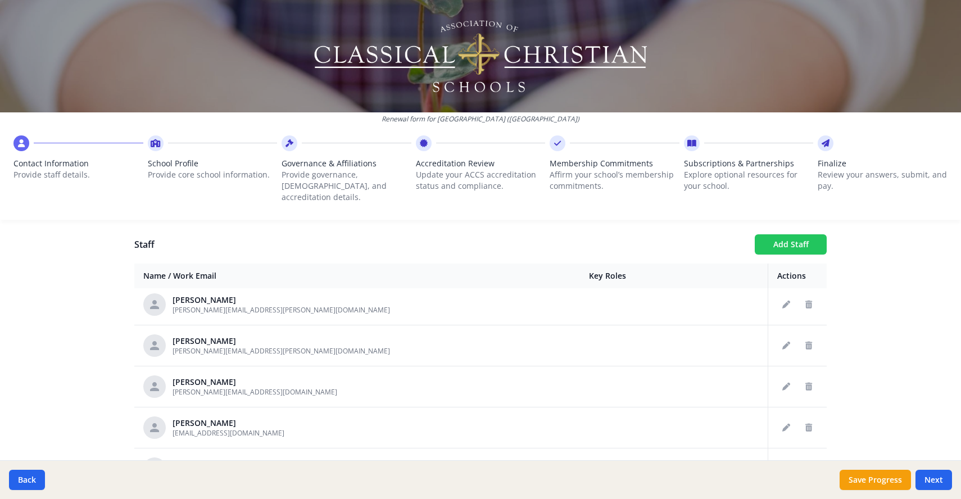
click at [786, 234] on button "Add Staff" at bounding box center [791, 244] width 72 height 20
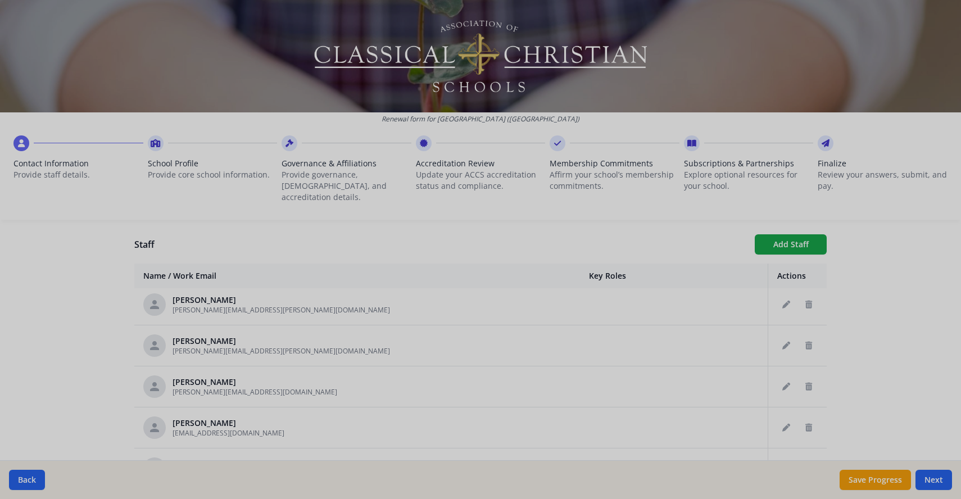
checkbox input "false"
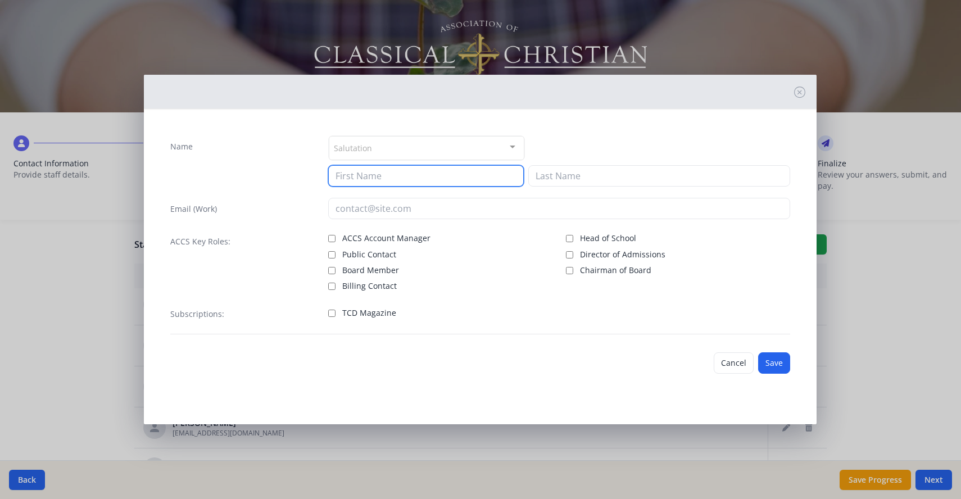
click at [355, 175] on input at bounding box center [426, 175] width 196 height 21
type input "[PERSON_NAME]"
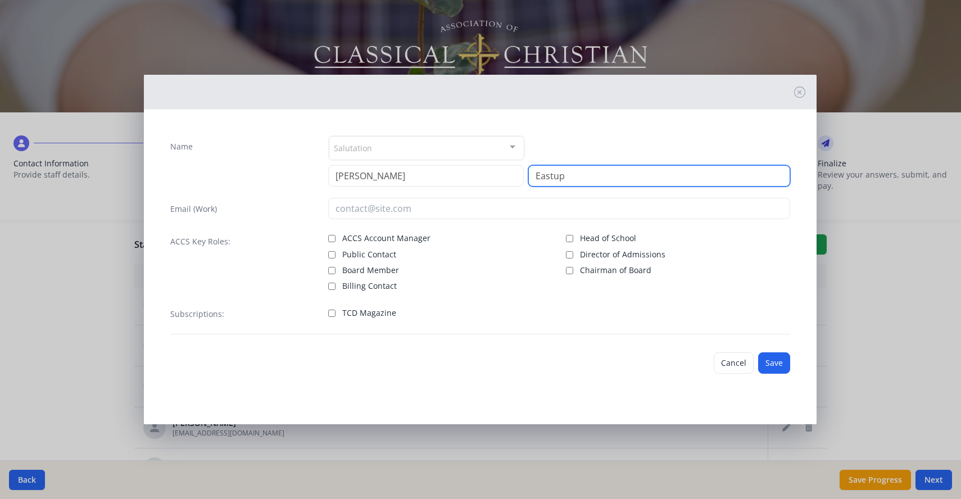
type input "Eastup"
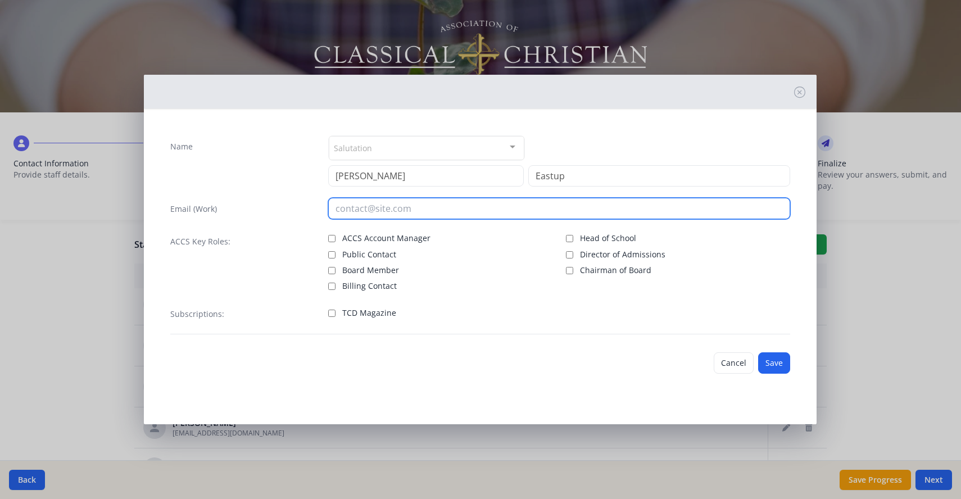
click at [352, 210] on input "email" at bounding box center [559, 208] width 462 height 21
type input "[PERSON_NAME][EMAIL_ADDRESS][PERSON_NAME][DOMAIN_NAME]"
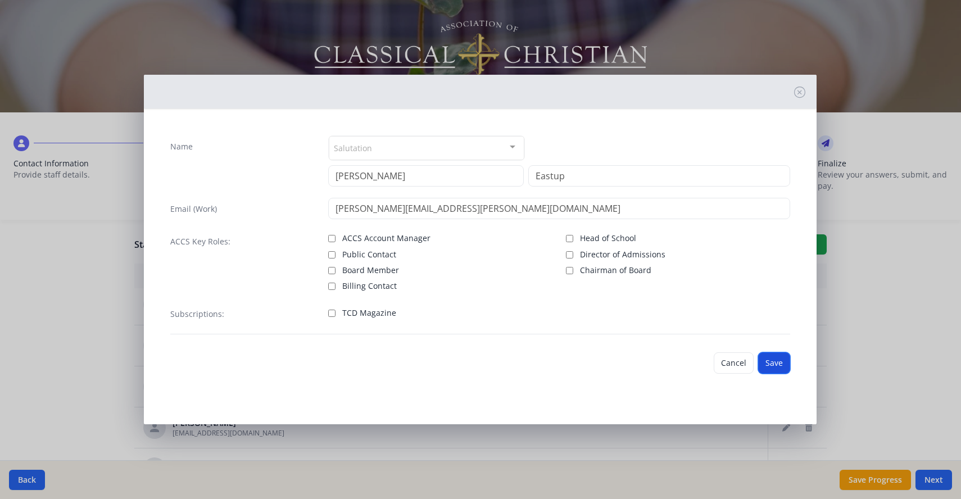
click at [783, 365] on button "Save" at bounding box center [774, 362] width 32 height 21
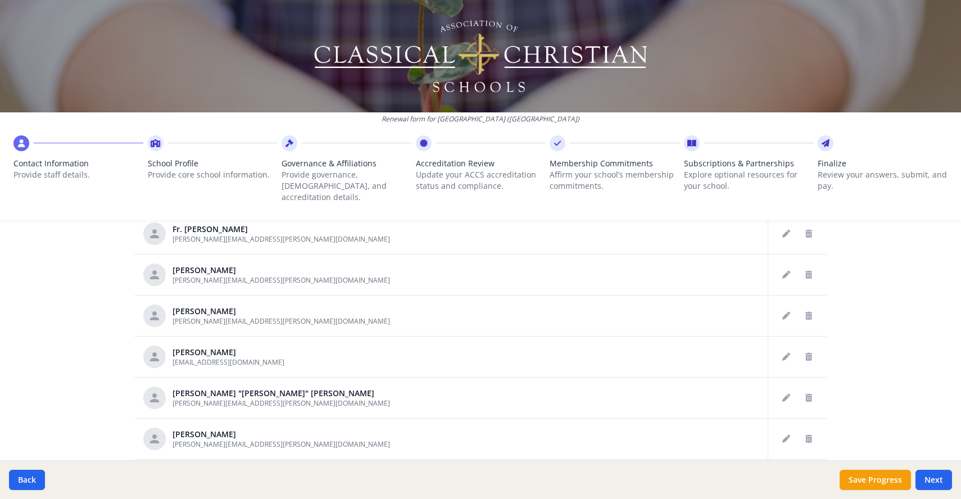
scroll to position [903, 0]
click at [805, 353] on icon "Delete staff" at bounding box center [808, 357] width 7 height 8
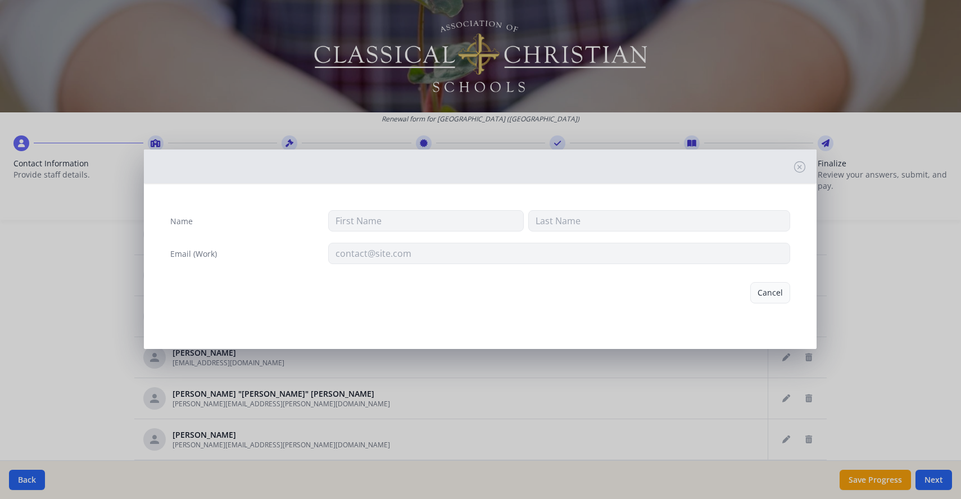
type input "[PERSON_NAME]"
type input "[EMAIL_ADDRESS][DOMAIN_NAME]"
click at [769, 293] on button "Delete" at bounding box center [770, 292] width 39 height 21
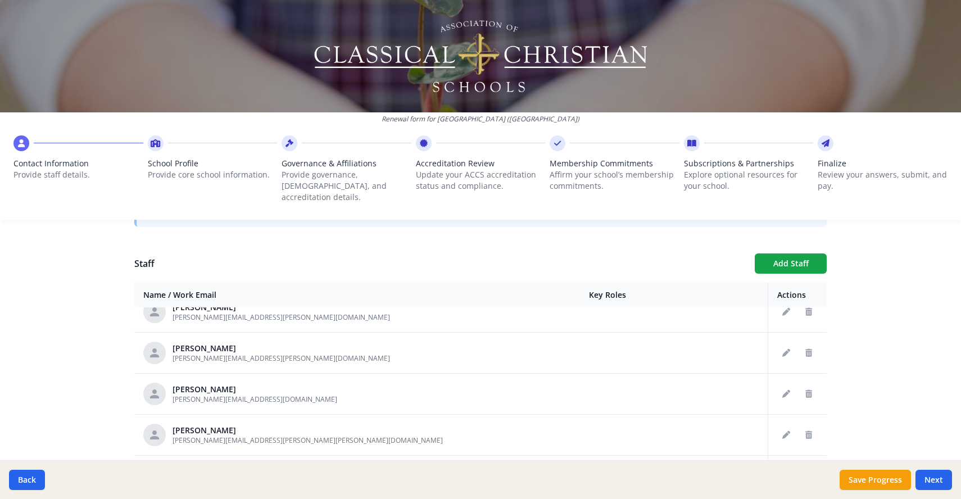
scroll to position [379, 0]
click at [796, 256] on button "Add Staff" at bounding box center [791, 265] width 72 height 20
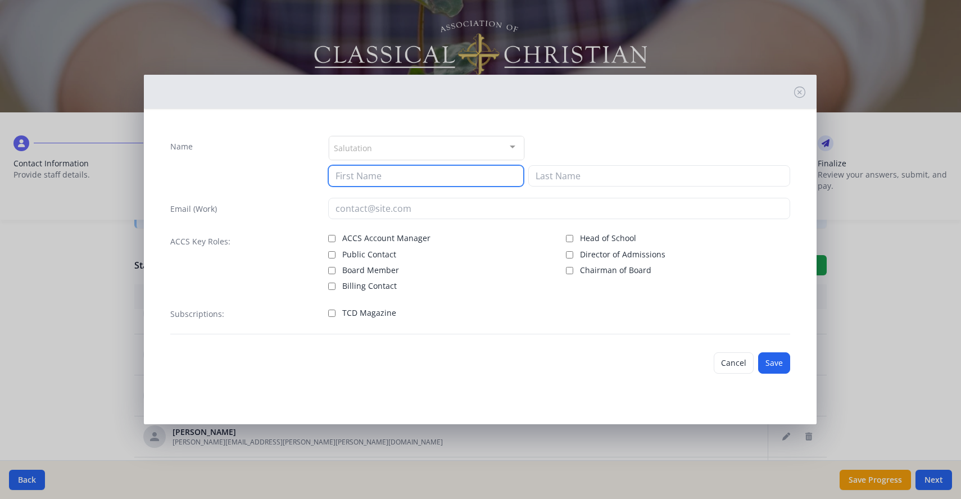
click at [357, 174] on input at bounding box center [426, 175] width 196 height 21
type input "Ravin"
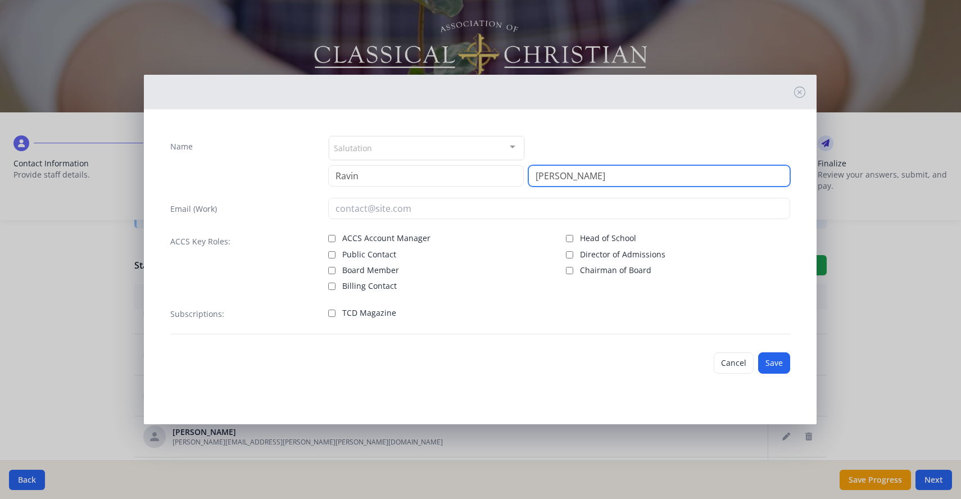
type input "[PERSON_NAME]"
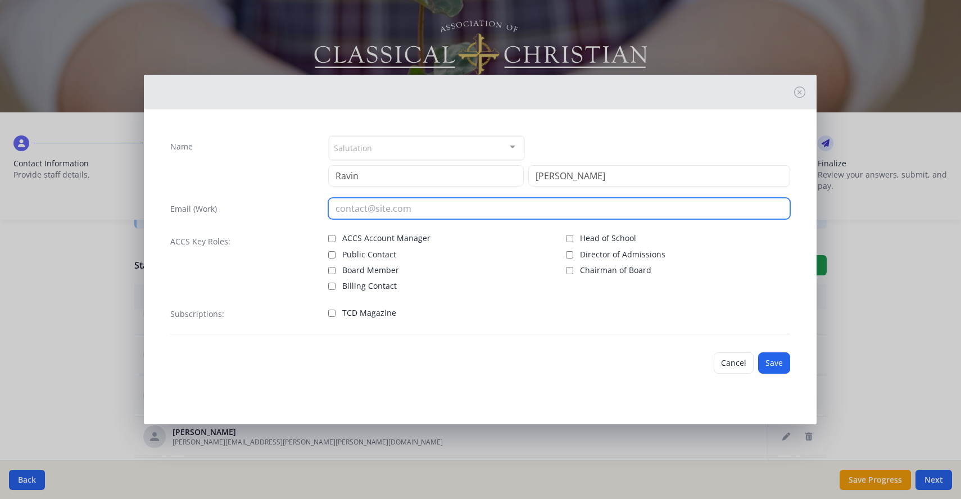
click at [355, 208] on input "email" at bounding box center [559, 208] width 462 height 21
type input "[EMAIL_ADDRESS][PERSON_NAME][DOMAIN_NAME]"
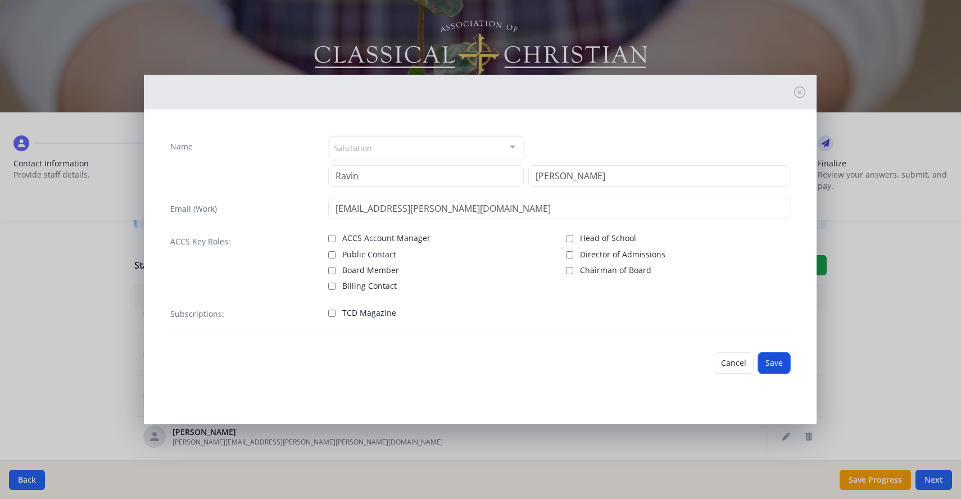
click at [777, 363] on button "Save" at bounding box center [774, 362] width 32 height 21
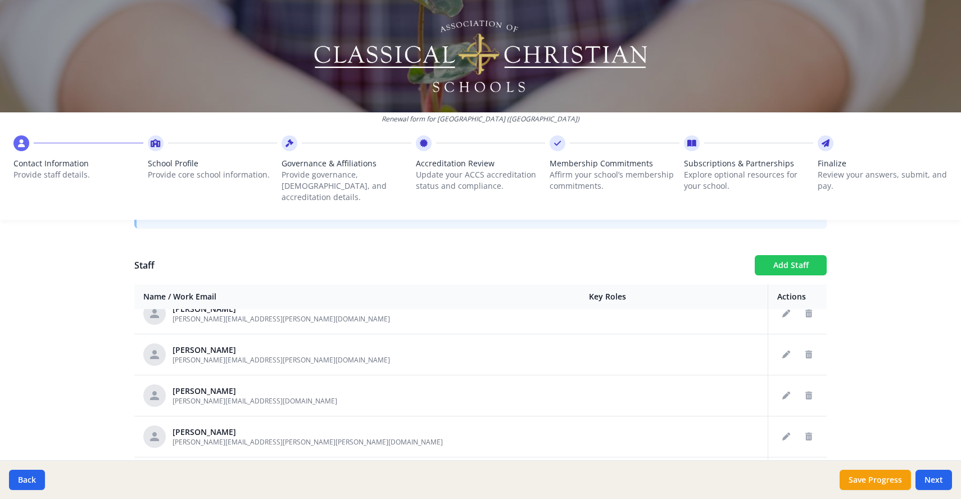
click at [787, 255] on button "Add Staff" at bounding box center [791, 265] width 72 height 20
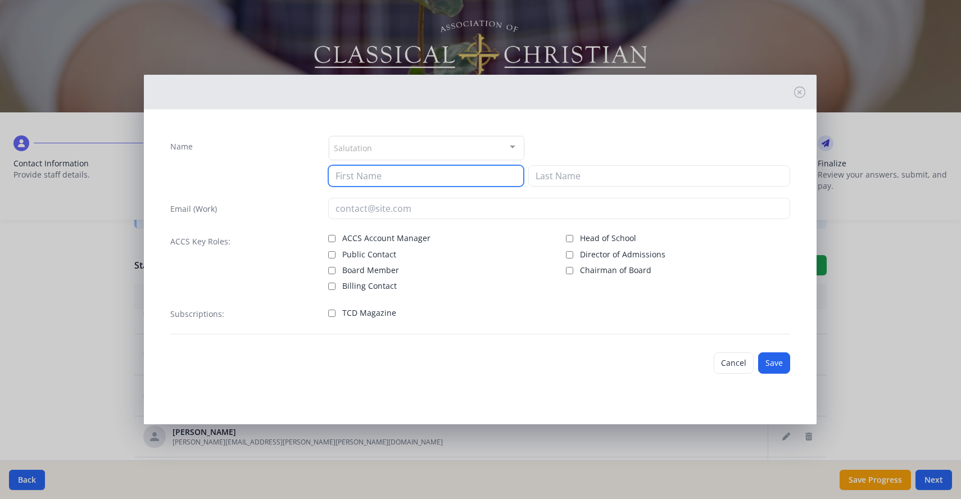
click at [374, 175] on input at bounding box center [426, 175] width 196 height 21
type input "[PERSON_NAME]"
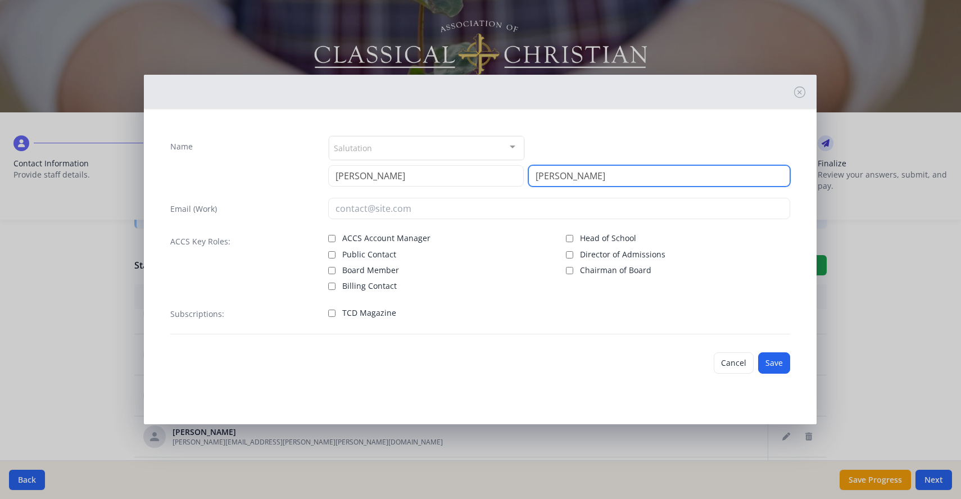
type input "[PERSON_NAME]"
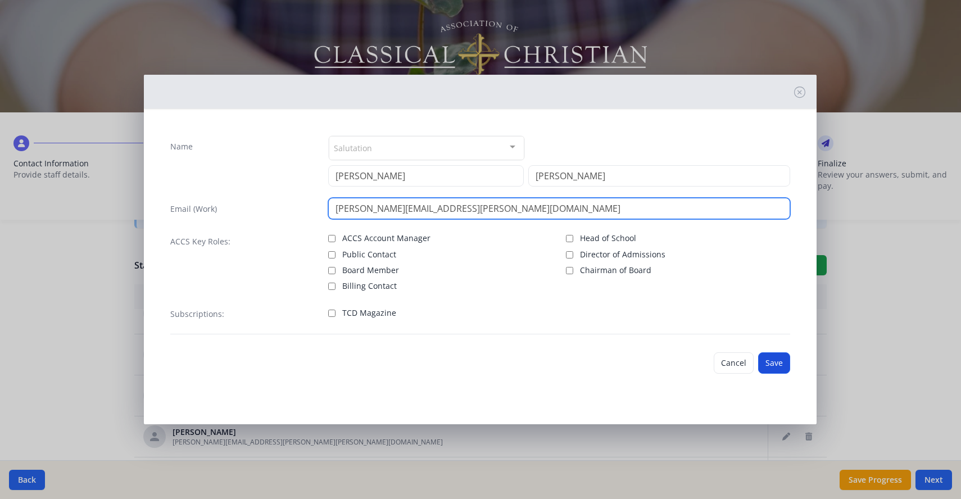
type input "[PERSON_NAME][EMAIL_ADDRESS][PERSON_NAME][DOMAIN_NAME]"
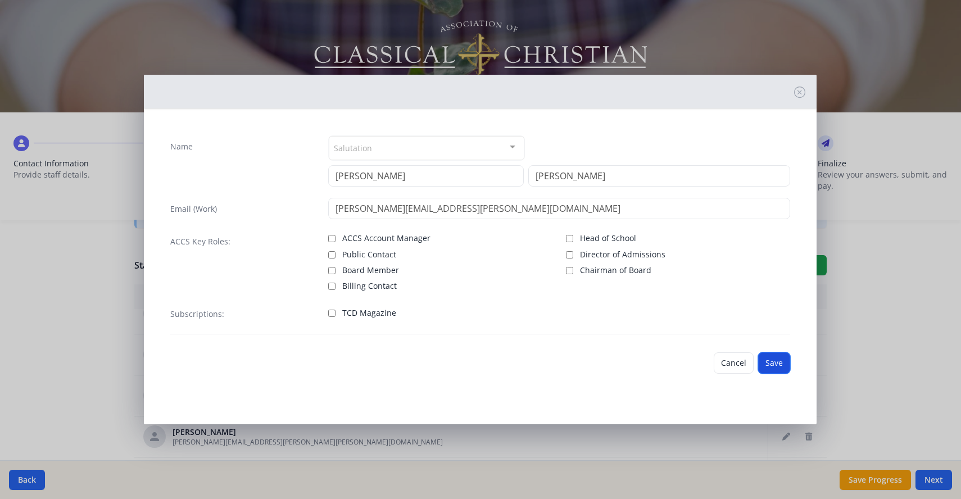
click at [777, 367] on button "Save" at bounding box center [774, 362] width 32 height 21
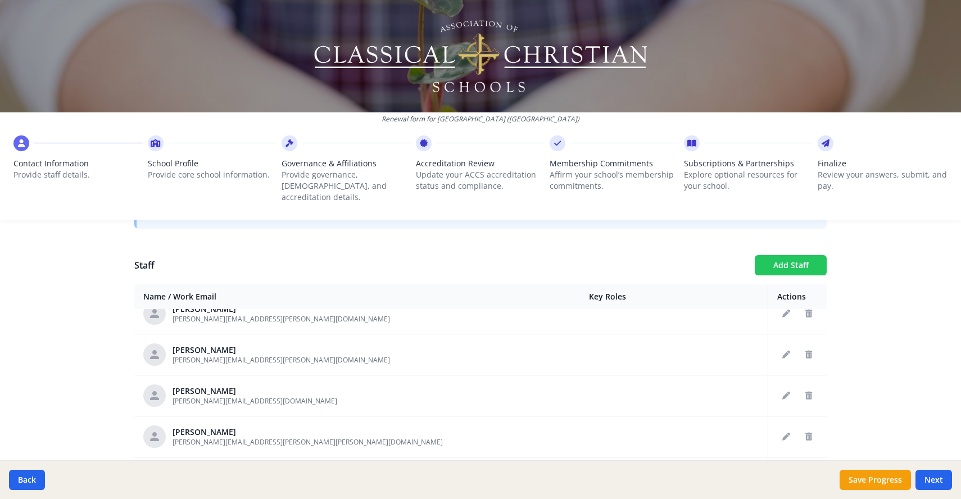
click at [789, 255] on button "Add Staff" at bounding box center [791, 265] width 72 height 20
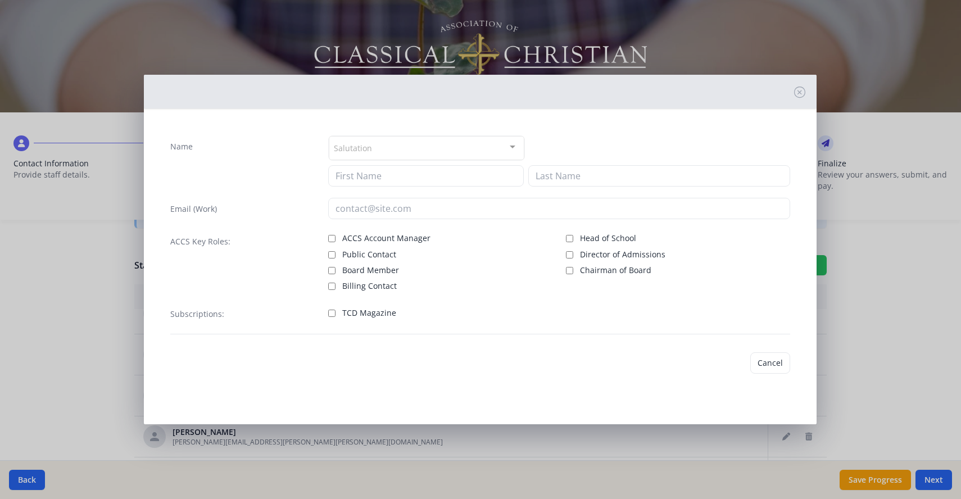
checkbox input "false"
click at [402, 184] on input at bounding box center [426, 175] width 196 height 21
type input "[PERSON_NAME]"
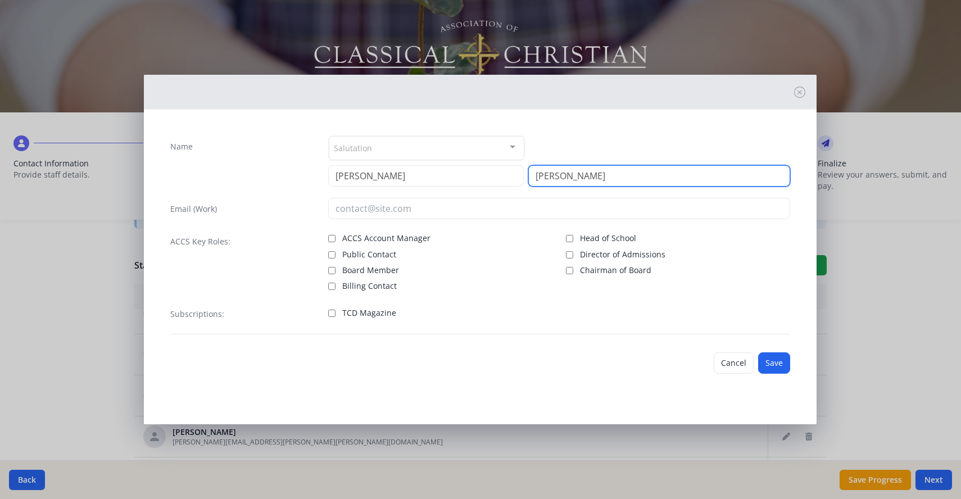
type input "[PERSON_NAME]"
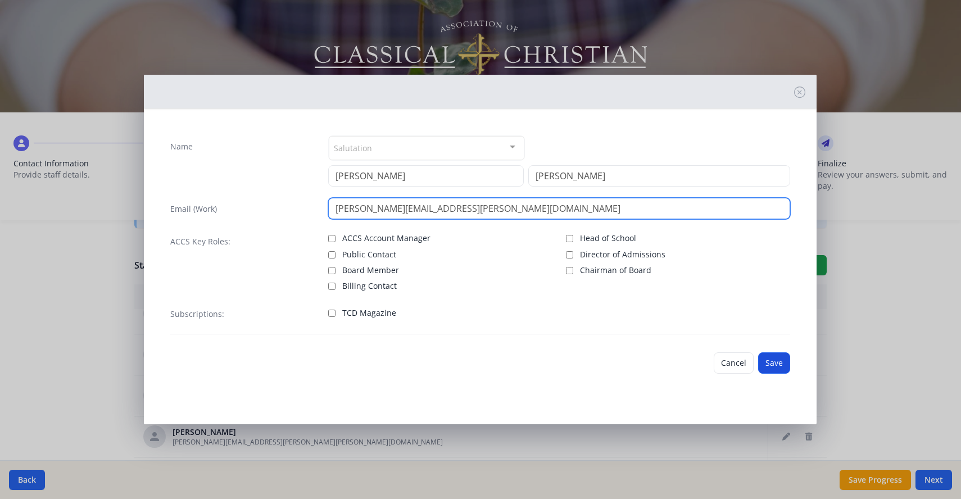
type input "[PERSON_NAME][EMAIL_ADDRESS][PERSON_NAME][DOMAIN_NAME]"
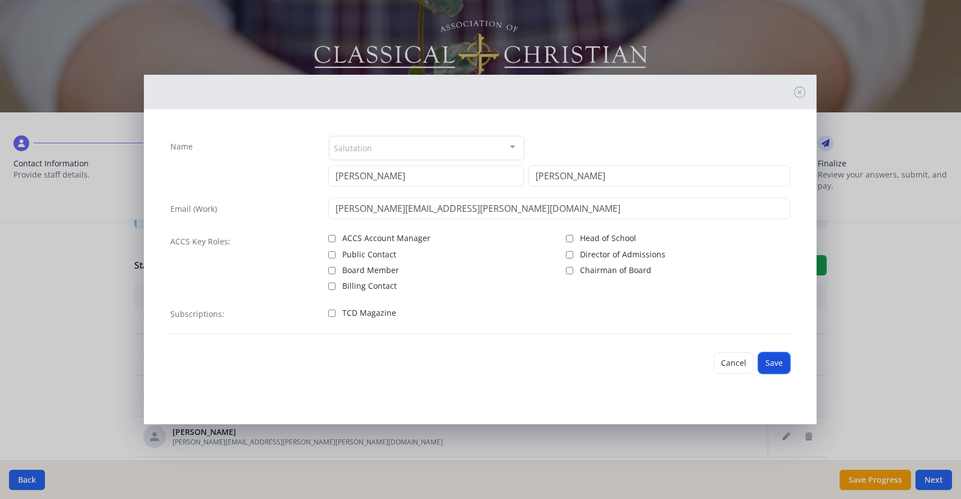
click at [775, 362] on button "Save" at bounding box center [774, 362] width 32 height 21
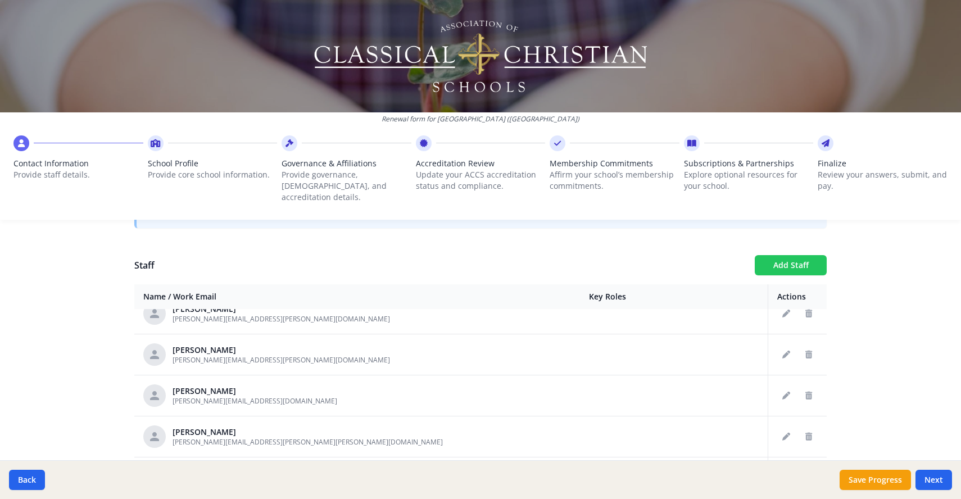
click at [790, 256] on button "Add Staff" at bounding box center [791, 265] width 72 height 20
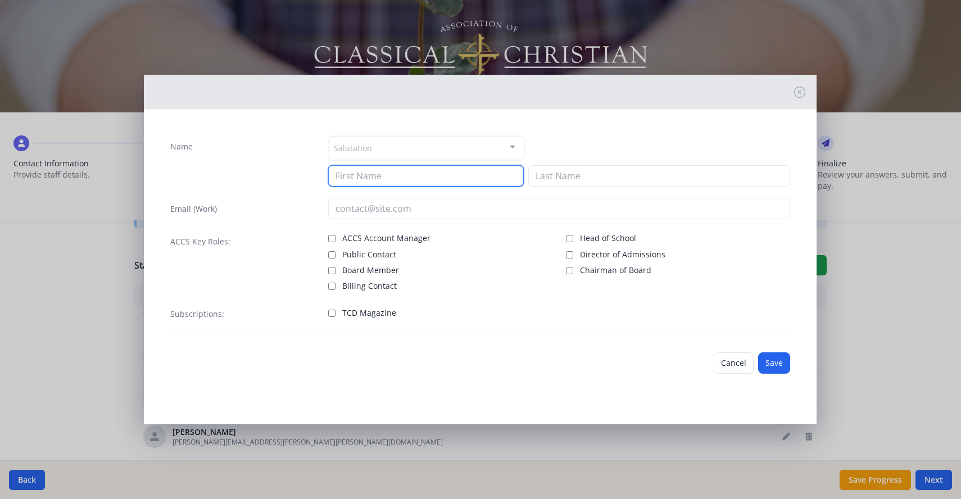
click at [366, 176] on input at bounding box center [426, 175] width 196 height 21
type input "Cassie"
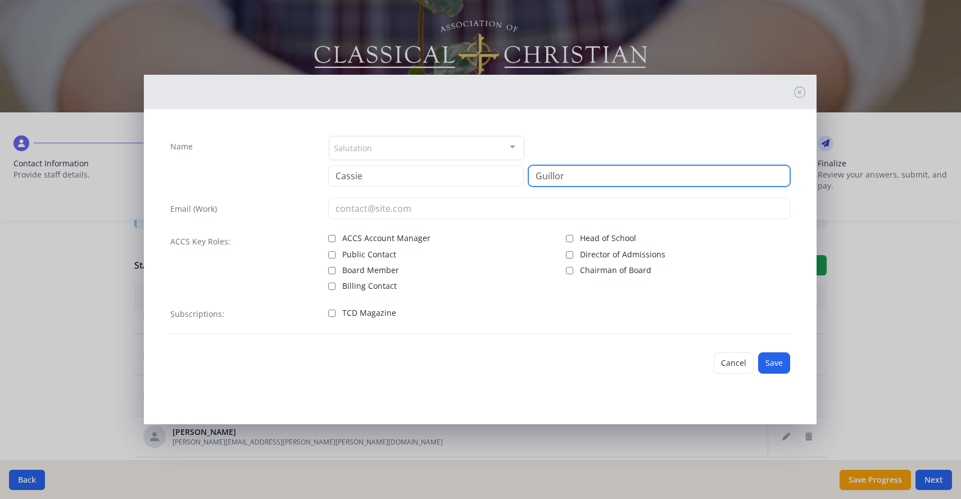
type input "Guillor"
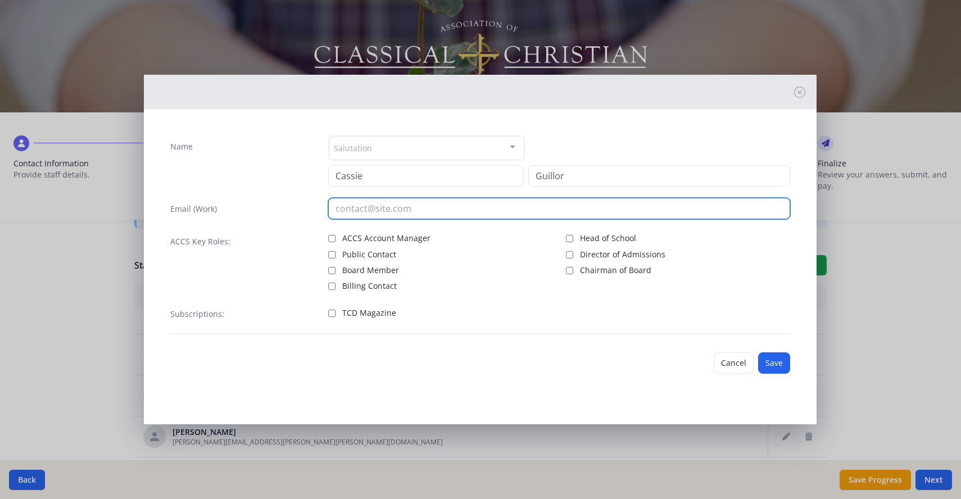
type input "s"
type input "[EMAIL_ADDRESS][PERSON_NAME][DOMAIN_NAME]"
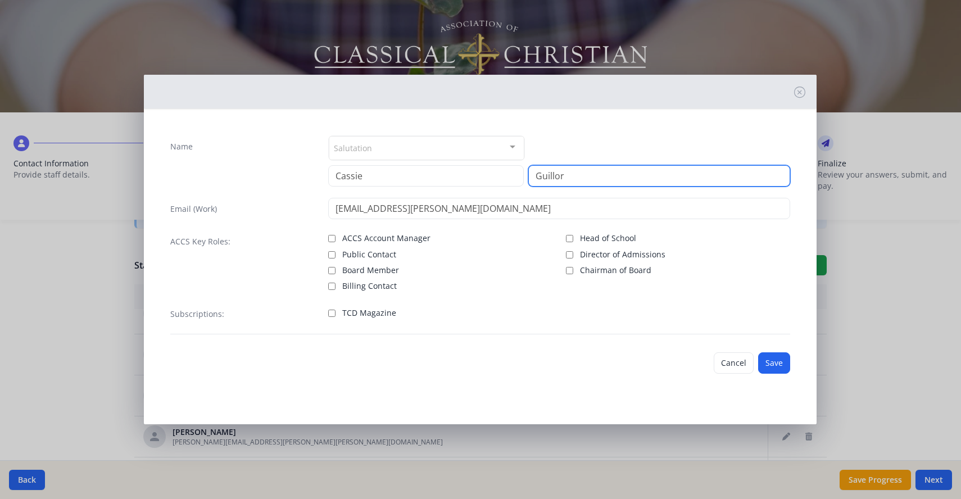
click at [577, 179] on input "Guillor" at bounding box center [659, 175] width 262 height 21
type input "[PERSON_NAME]"
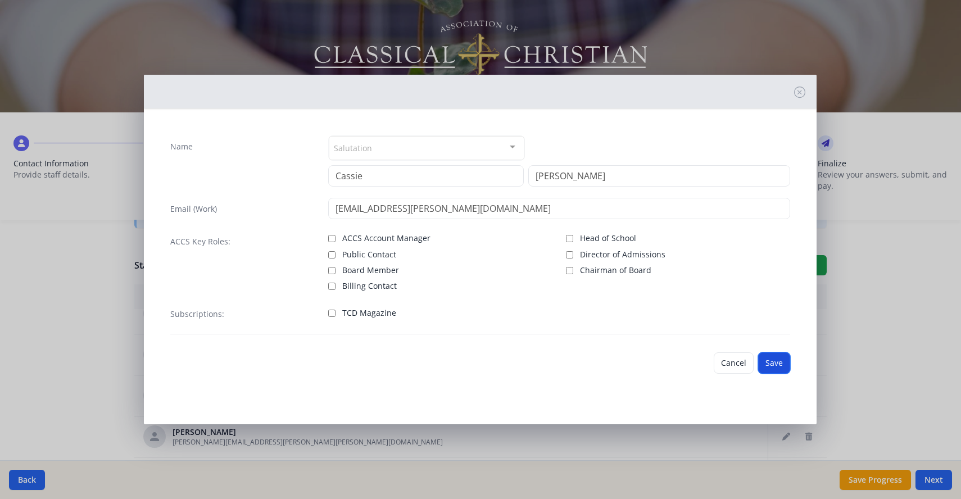
click at [770, 362] on button "Save" at bounding box center [774, 362] width 32 height 21
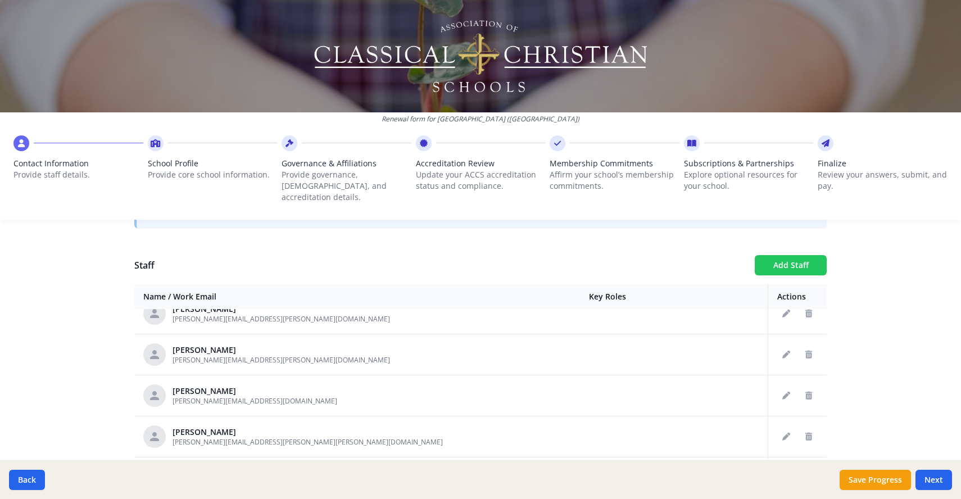
click at [793, 256] on button "Add Staff" at bounding box center [791, 265] width 72 height 20
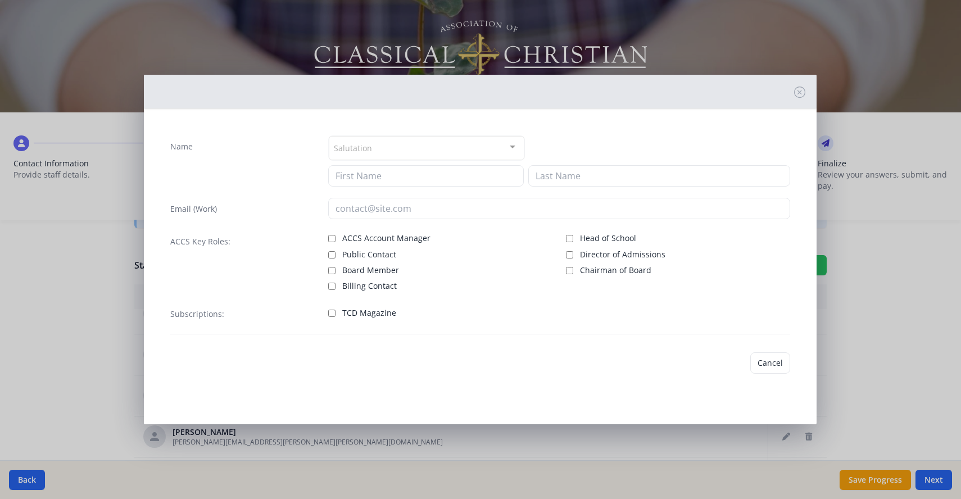
checkbox input "false"
click at [379, 178] on input at bounding box center [426, 175] width 196 height 21
type input "[PERSON_NAME]"
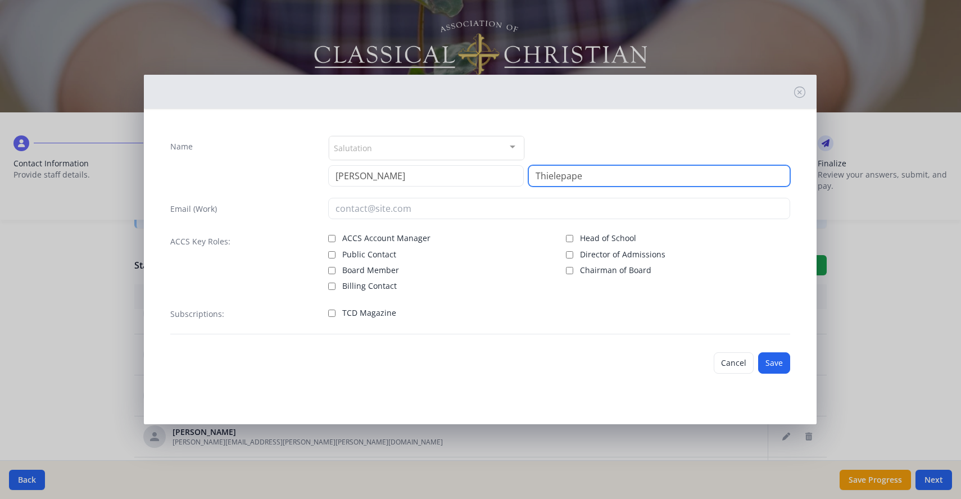
type input "Thielepape"
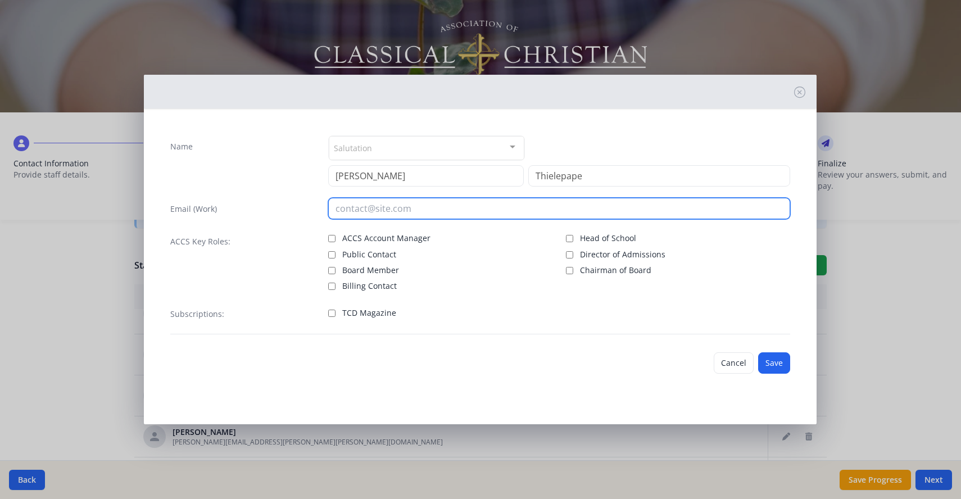
click at [352, 210] on input "email" at bounding box center [559, 208] width 462 height 21
drag, startPoint x: 466, startPoint y: 210, endPoint x: 359, endPoint y: 213, distance: 107.4
click at [359, 213] on input "[PERSON_NAME][EMAIL_ADDRESS][PERSON_NAME][DOMAIN_NAME]" at bounding box center [559, 208] width 462 height 21
type input "[PERSON_NAME][EMAIL_ADDRESS][PERSON_NAME][DOMAIN_NAME]"
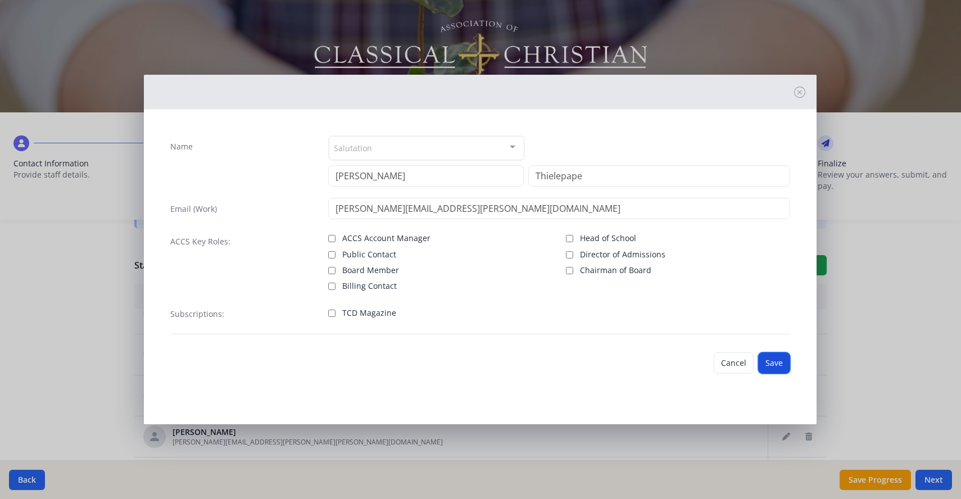
click at [778, 365] on button "Save" at bounding box center [774, 362] width 32 height 21
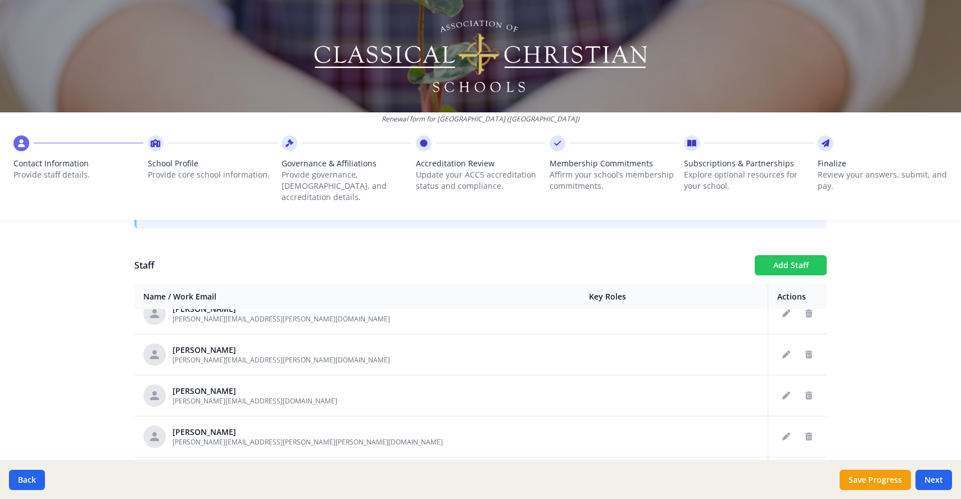
click at [777, 255] on button "Add Staff" at bounding box center [791, 265] width 72 height 20
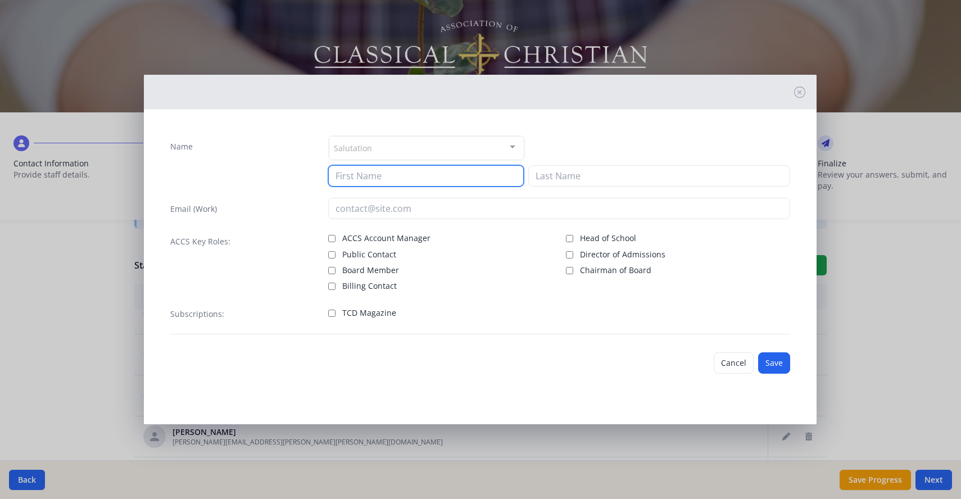
click at [366, 175] on input at bounding box center [426, 175] width 196 height 21
type input "[PERSON_NAME]"
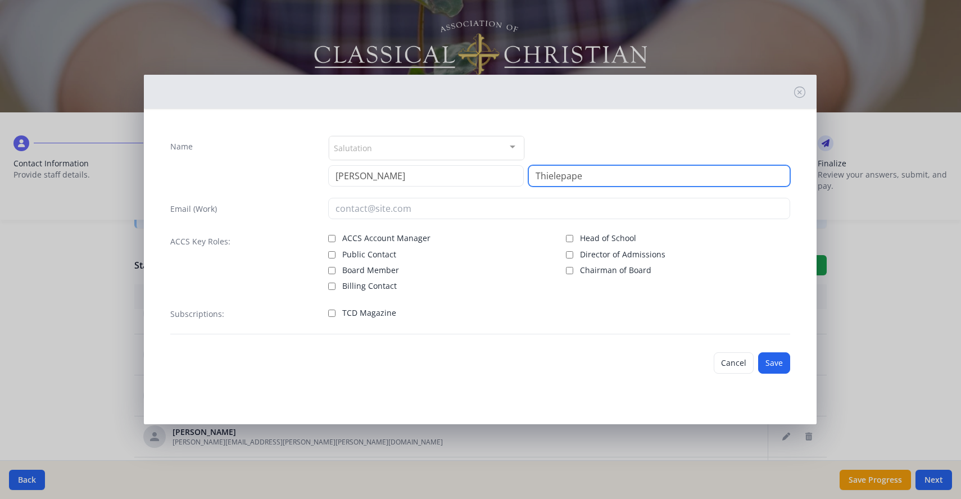
type input "Thielepape"
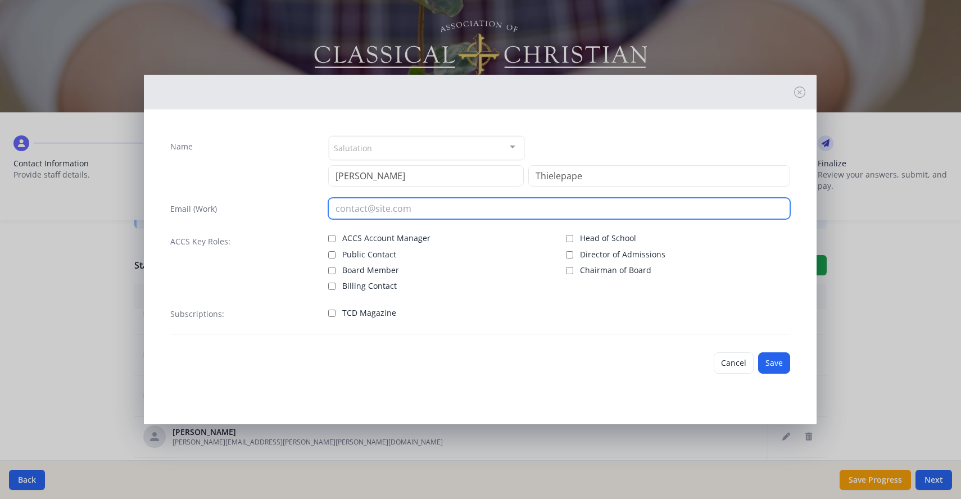
paste input "[EMAIL_ADDRESS][DOMAIN_NAME]"
click at [337, 209] on input "[EMAIL_ADDRESS][DOMAIN_NAME]" at bounding box center [559, 208] width 462 height 21
type input "[PERSON_NAME][EMAIL_ADDRESS][PERSON_NAME][DOMAIN_NAME]"
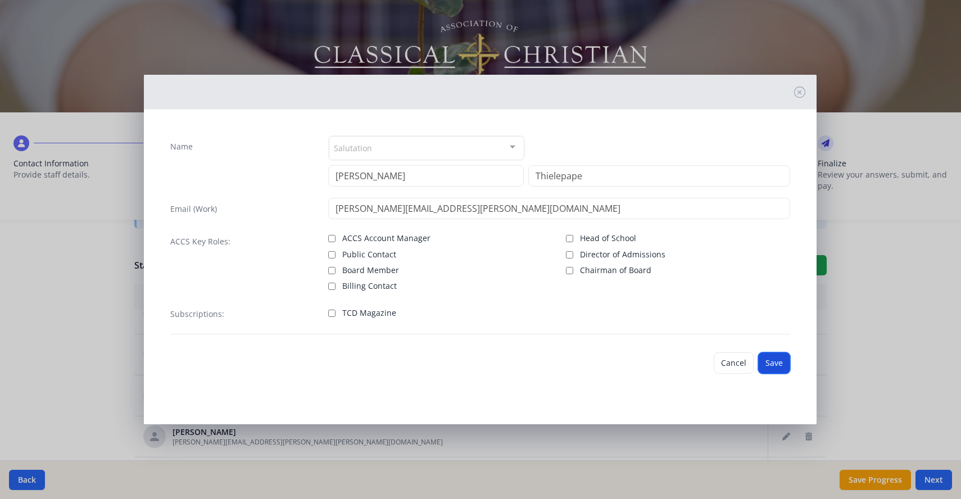
click at [777, 364] on button "Save" at bounding box center [774, 362] width 32 height 21
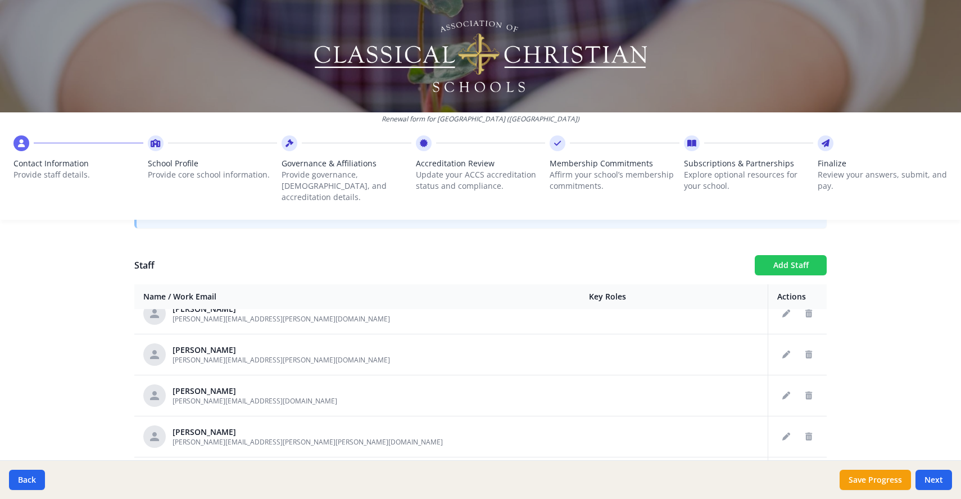
click at [782, 255] on button "Add Staff" at bounding box center [791, 265] width 72 height 20
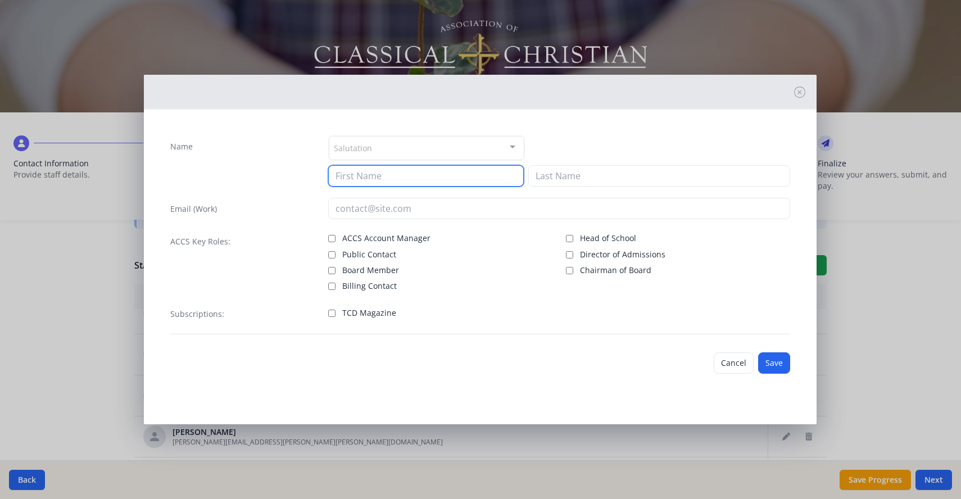
click at [467, 178] on input at bounding box center [426, 175] width 196 height 21
type input "Mark"
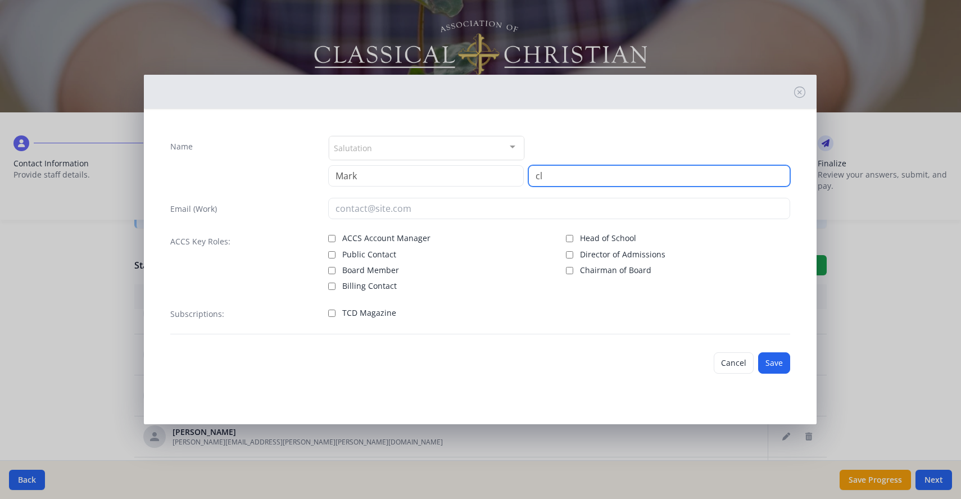
type input "c"
type input "[PERSON_NAME]"
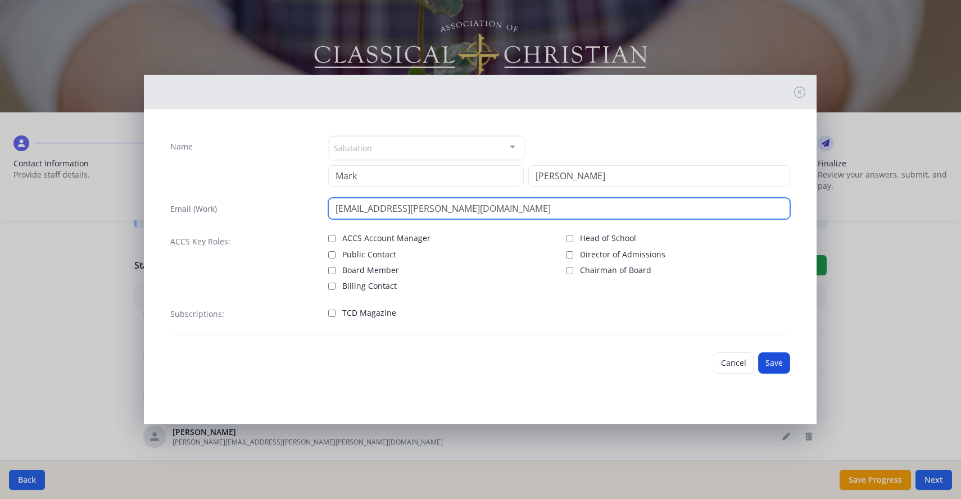
type input "[EMAIL_ADDRESS][PERSON_NAME][DOMAIN_NAME]"
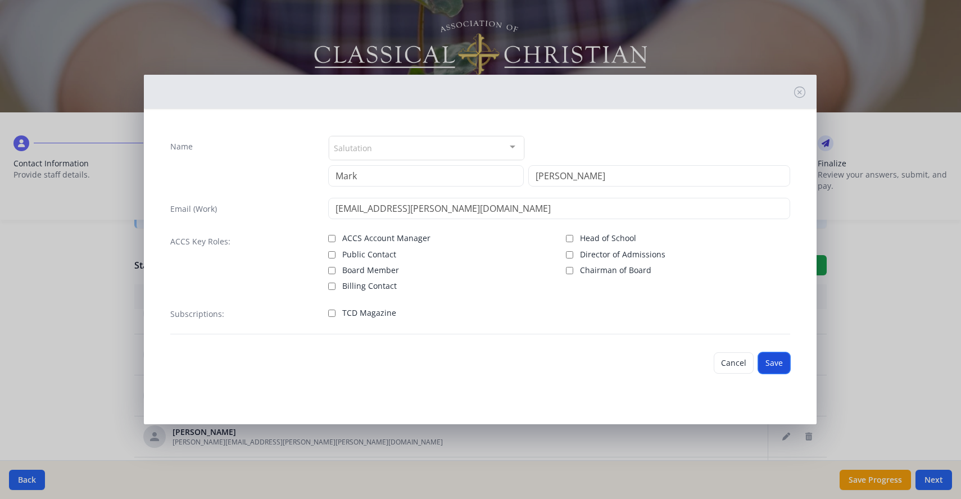
click at [777, 364] on button "Save" at bounding box center [774, 362] width 32 height 21
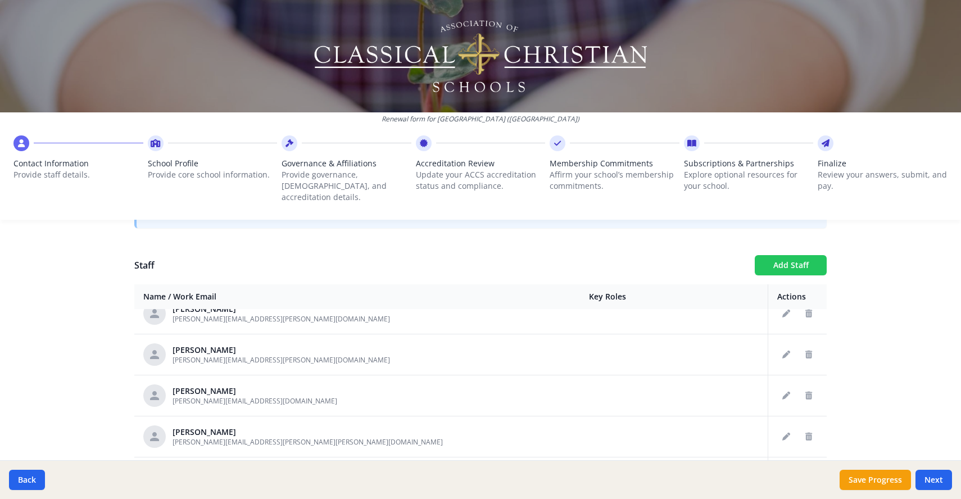
click at [790, 255] on button "Add Staff" at bounding box center [791, 265] width 72 height 20
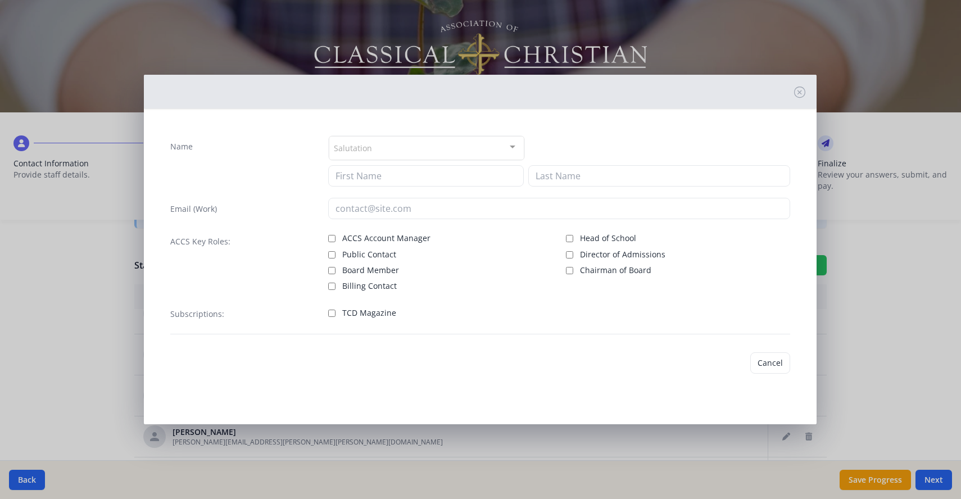
checkbox input "false"
click at [468, 177] on input at bounding box center [426, 175] width 196 height 21
type input "[PERSON_NAME]"
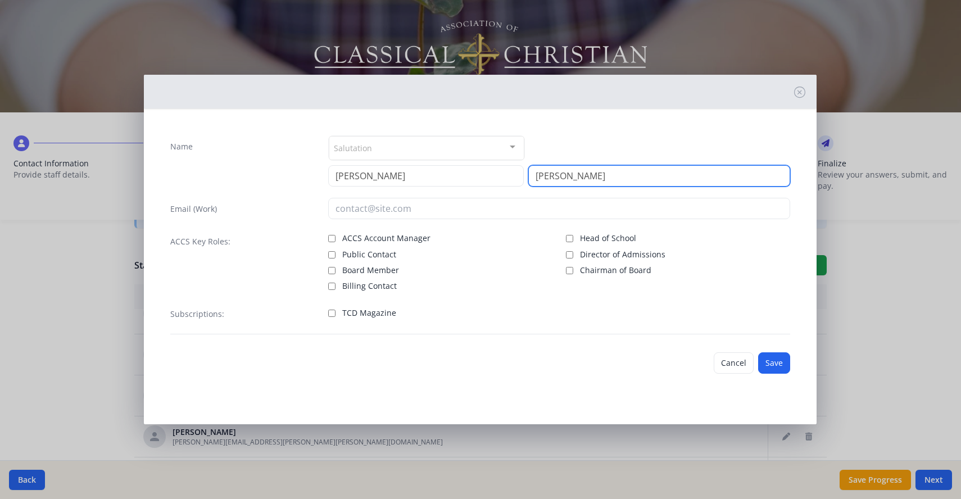
type input "[PERSON_NAME]"
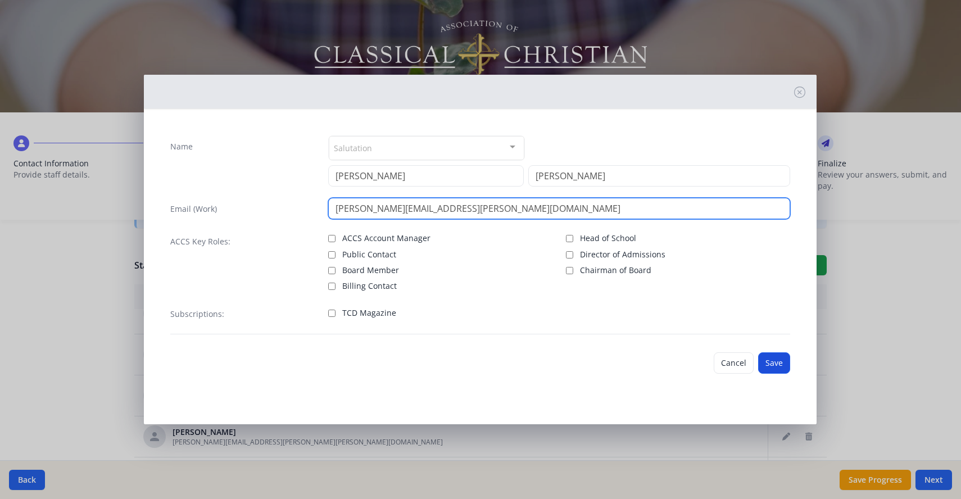
type input "[PERSON_NAME][EMAIL_ADDRESS][PERSON_NAME][DOMAIN_NAME]"
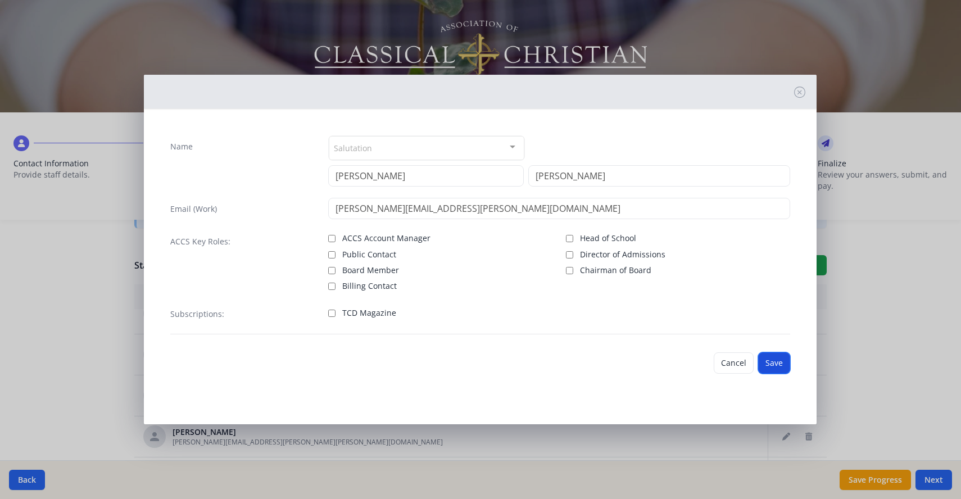
click at [773, 365] on button "Save" at bounding box center [774, 362] width 32 height 21
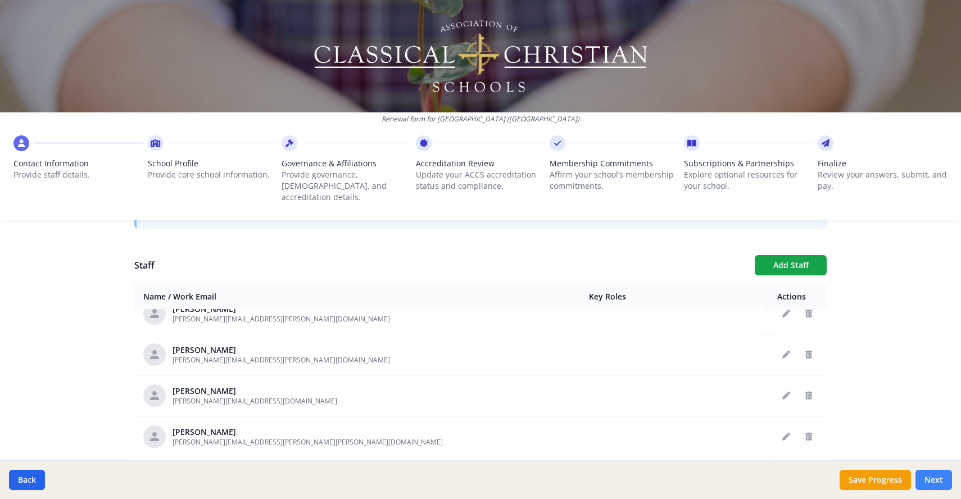
click at [931, 479] on button "Next" at bounding box center [933, 480] width 37 height 20
type input "[PHONE_NUMBER]"
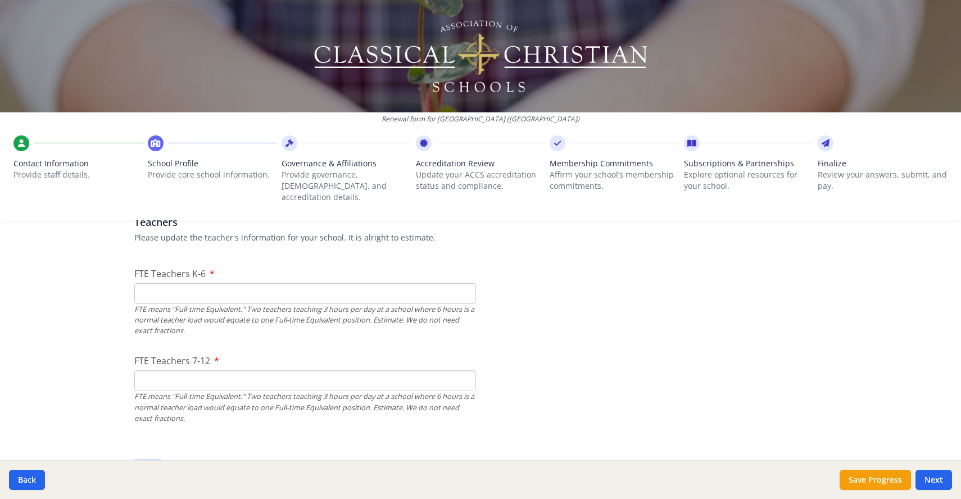
scroll to position [665, 0]
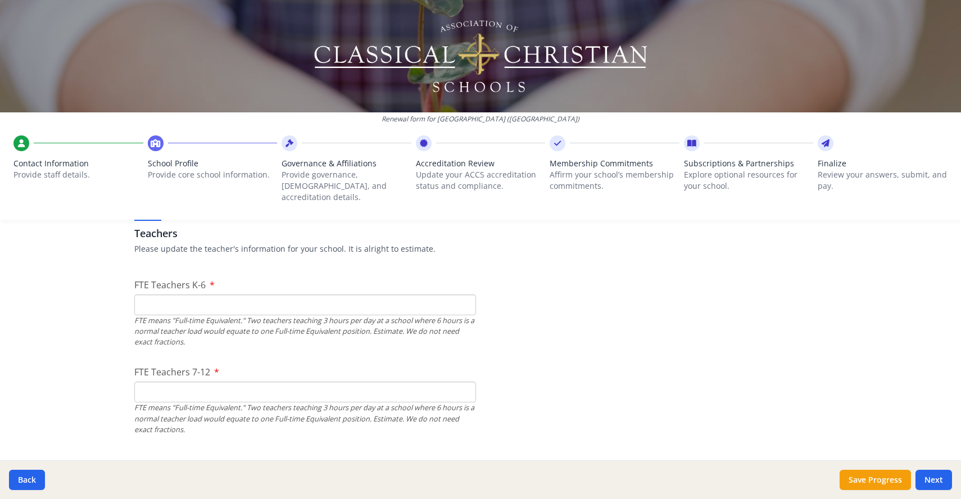
click at [162, 297] on input "FTE Teachers K-6" at bounding box center [305, 304] width 342 height 21
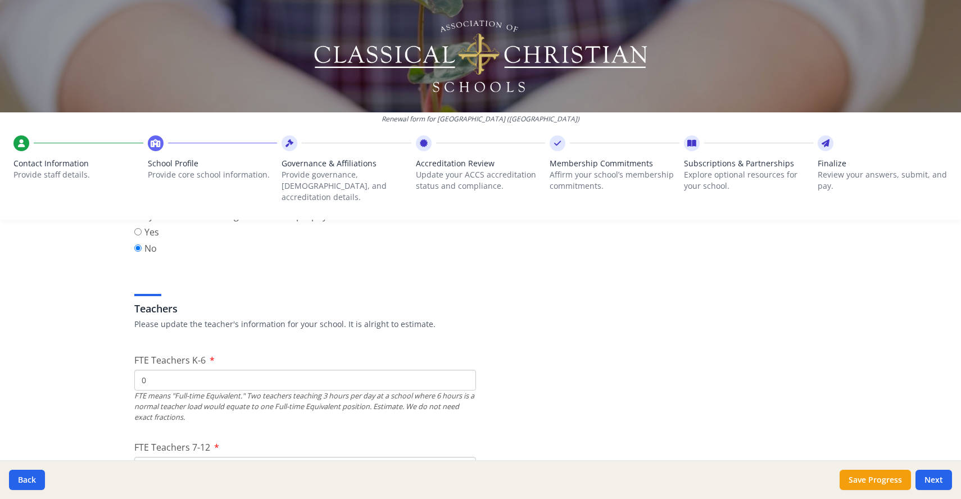
scroll to position [589, 0]
drag, startPoint x: 152, startPoint y: 370, endPoint x: 131, endPoint y: 367, distance: 21.0
click at [134, 370] on input "0" at bounding box center [305, 380] width 342 height 21
drag, startPoint x: 144, startPoint y: 372, endPoint x: 131, endPoint y: 369, distance: 12.8
click at [134, 370] on input "0" at bounding box center [305, 380] width 342 height 21
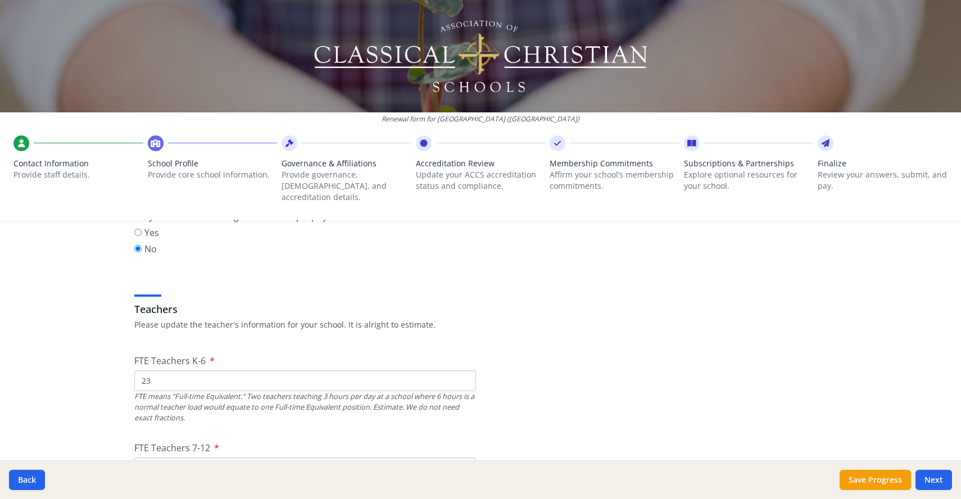
drag, startPoint x: 163, startPoint y: 373, endPoint x: 98, endPoint y: 369, distance: 64.7
click at [98, 369] on div "Renewal form for [GEOGRAPHIC_DATA] ([GEOGRAPHIC_DATA]) Contact Information Prov…" at bounding box center [480, 249] width 961 height 499
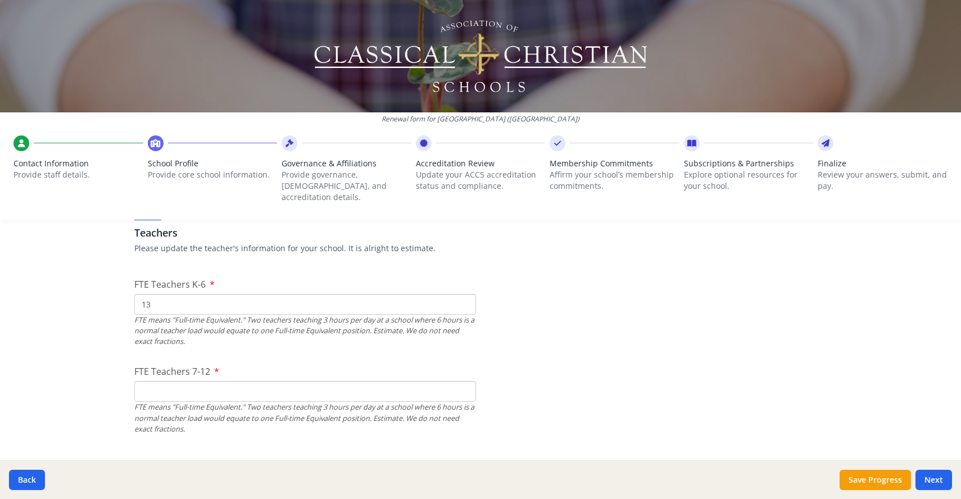
type input "13"
click at [170, 381] on input "FTE Teachers 7-12" at bounding box center [305, 391] width 342 height 21
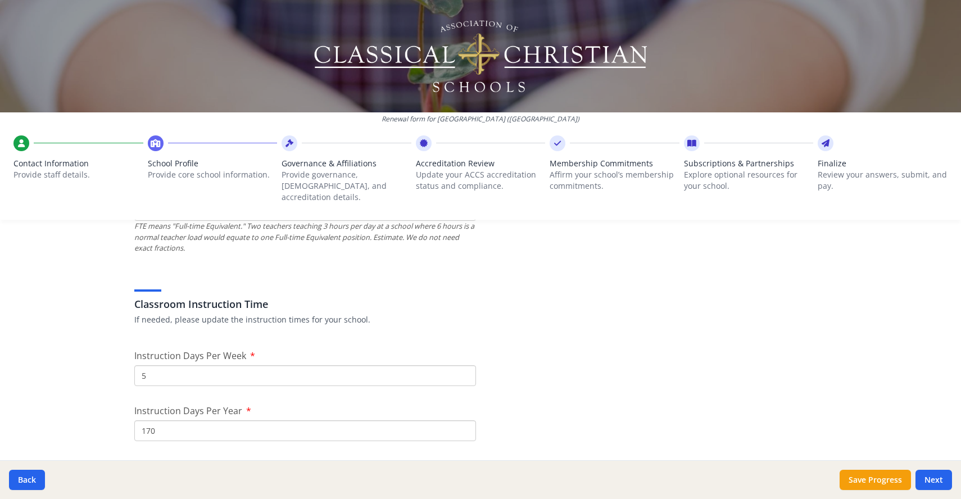
scroll to position [863, 0]
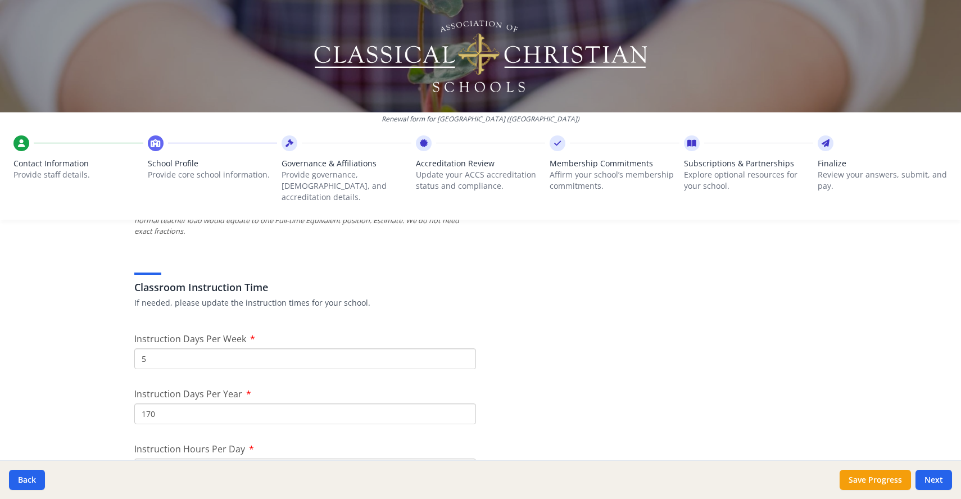
type input "10"
drag, startPoint x: 168, startPoint y: 342, endPoint x: 127, endPoint y: 351, distance: 41.9
click at [460, 351] on input "4" at bounding box center [305, 358] width 342 height 21
click at [460, 351] on input "3" at bounding box center [305, 358] width 342 height 21
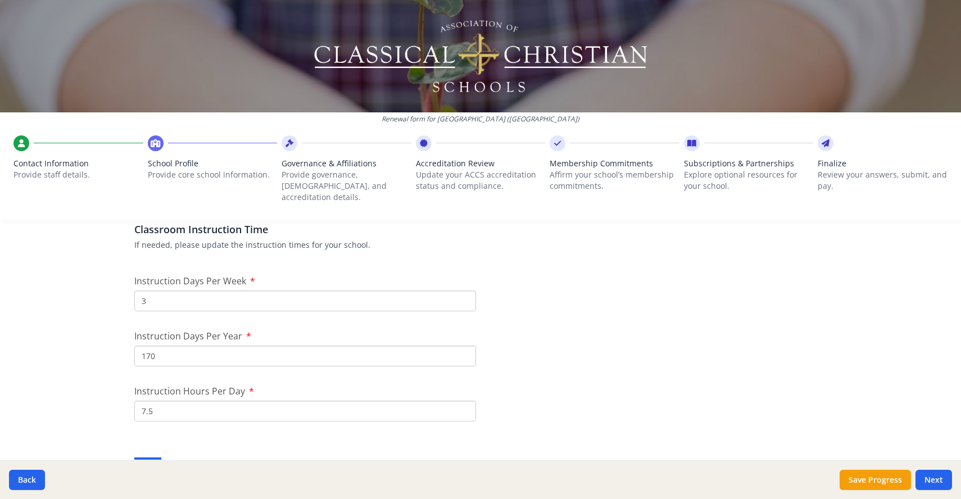
scroll to position [940, 0]
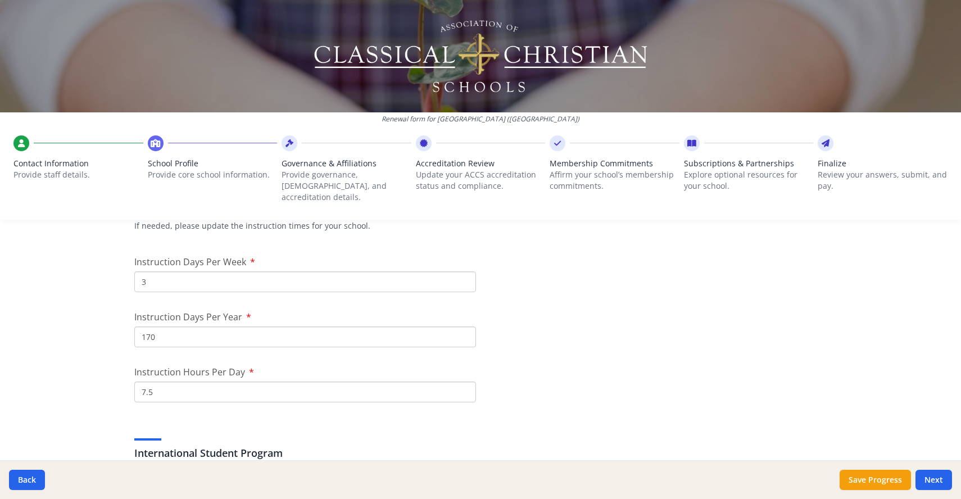
drag, startPoint x: 171, startPoint y: 272, endPoint x: 125, endPoint y: 270, distance: 46.1
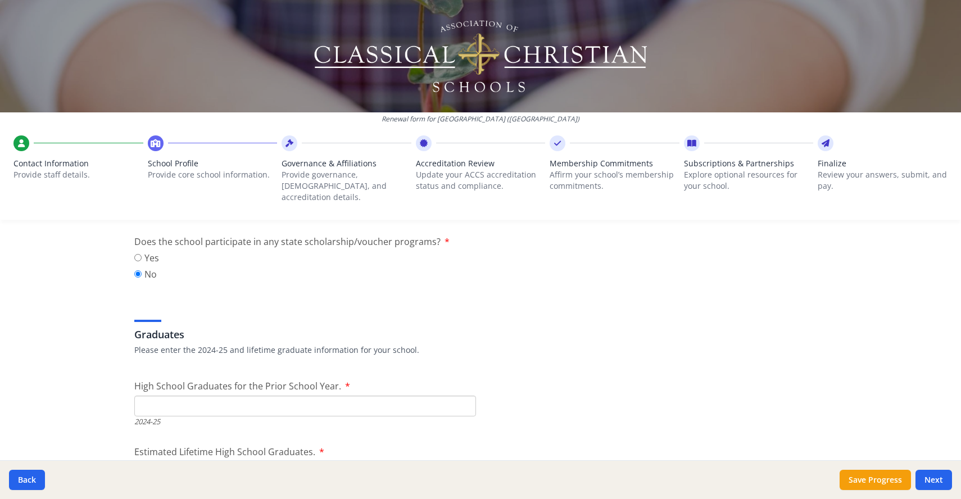
scroll to position [1493, 0]
type input "5"
click at [165, 394] on input "High School Graduates for the Prior School Year." at bounding box center [305, 404] width 342 height 21
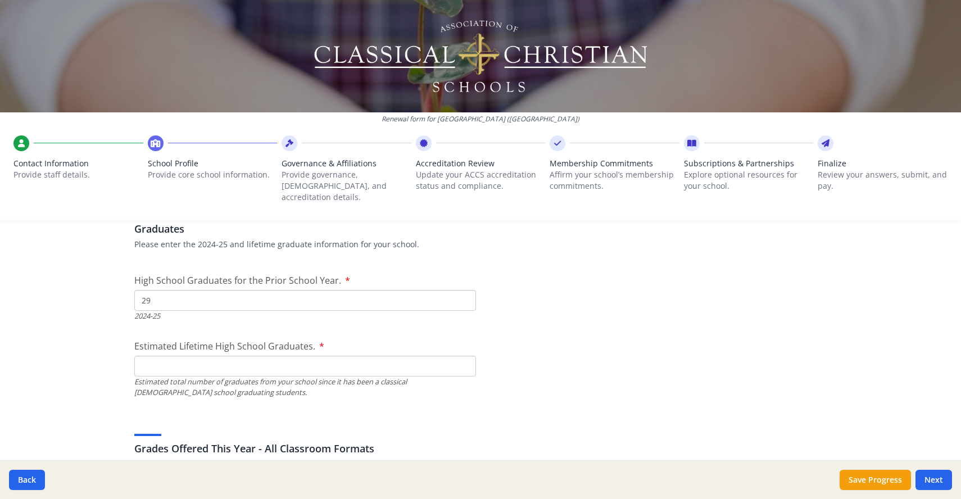
scroll to position [1598, 0]
type input "29"
click at [169, 355] on input "Estimated Lifetime High School Graduates." at bounding box center [305, 365] width 342 height 21
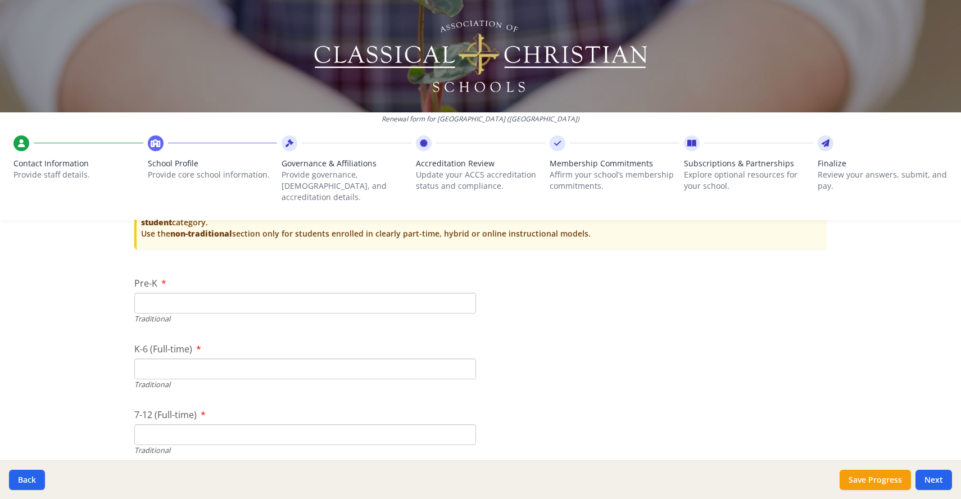
scroll to position [2312, 0]
type input "139"
click at [147, 294] on input "Pre-K" at bounding box center [305, 302] width 342 height 21
type input "0"
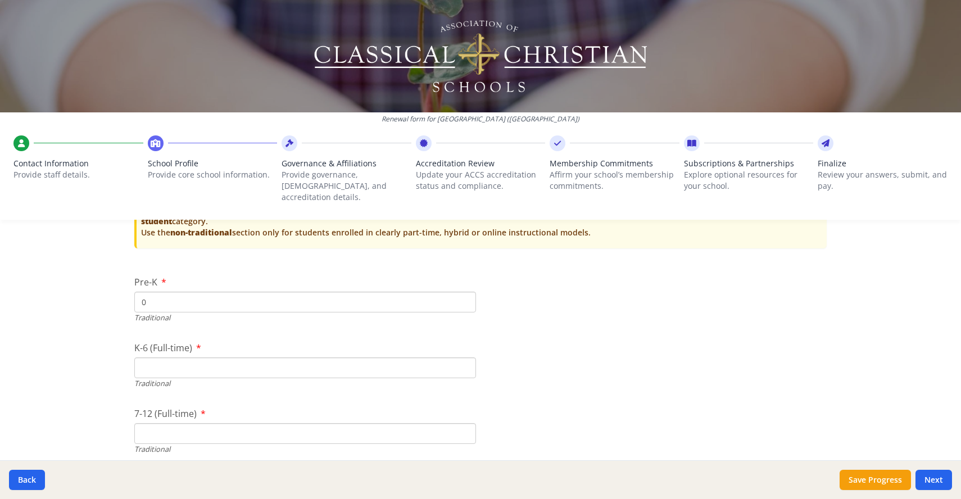
click at [212, 357] on input "K-6 (Full-time)" at bounding box center [305, 367] width 342 height 21
type input "0"
click at [215, 423] on input "7-12 (Full-time)" at bounding box center [305, 433] width 342 height 21
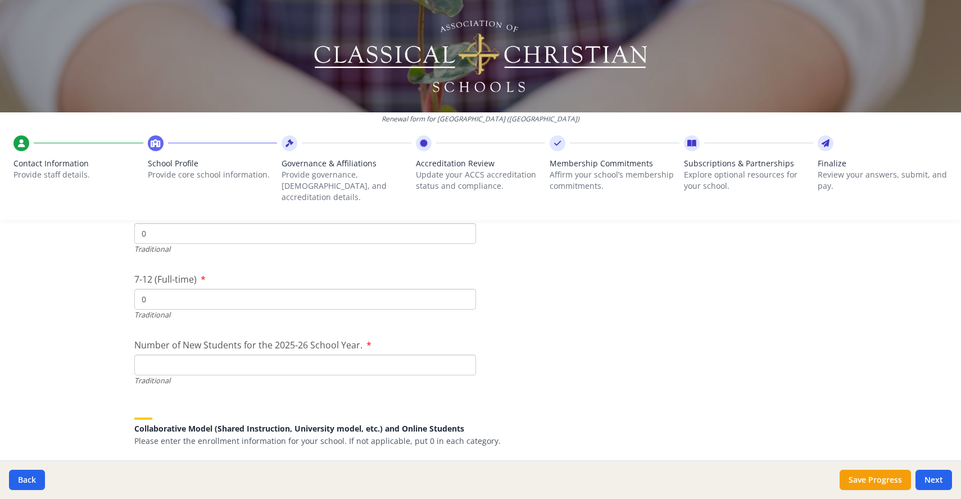
scroll to position [2460, 0]
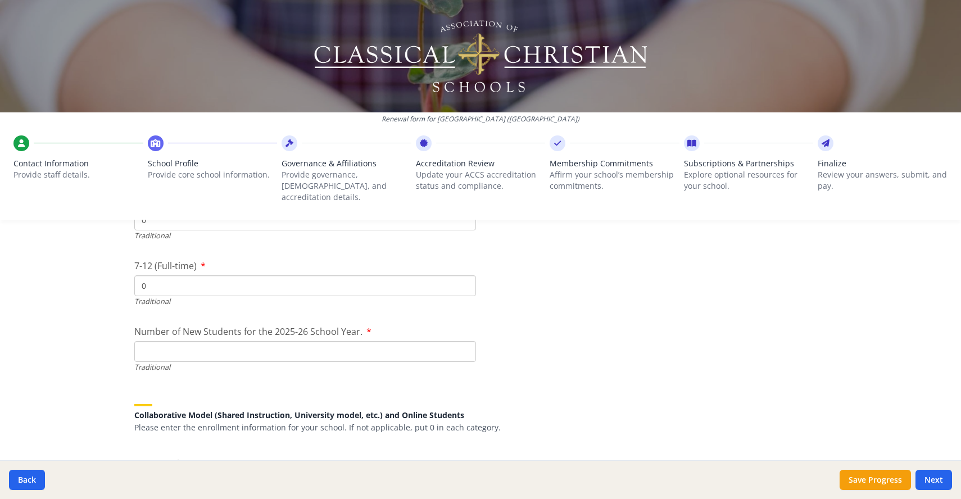
type input "0"
click at [155, 341] on input "Number of New Students for the 2025-26 School Year." at bounding box center [305, 351] width 342 height 21
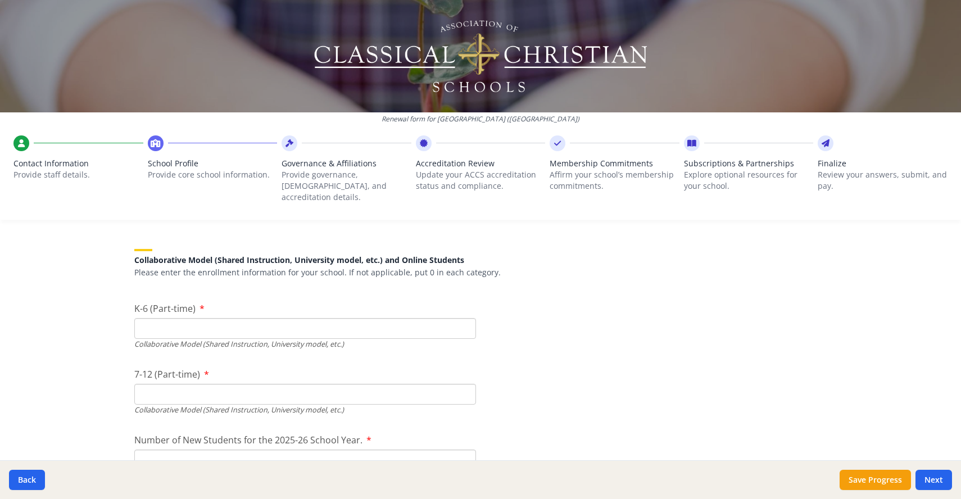
scroll to position [2617, 0]
type input "0"
click at [169, 316] on input "K-6 (Part-time)" at bounding box center [305, 326] width 342 height 21
click at [215, 316] on input "K-6 (Part-time)" at bounding box center [305, 326] width 342 height 21
type input "244"
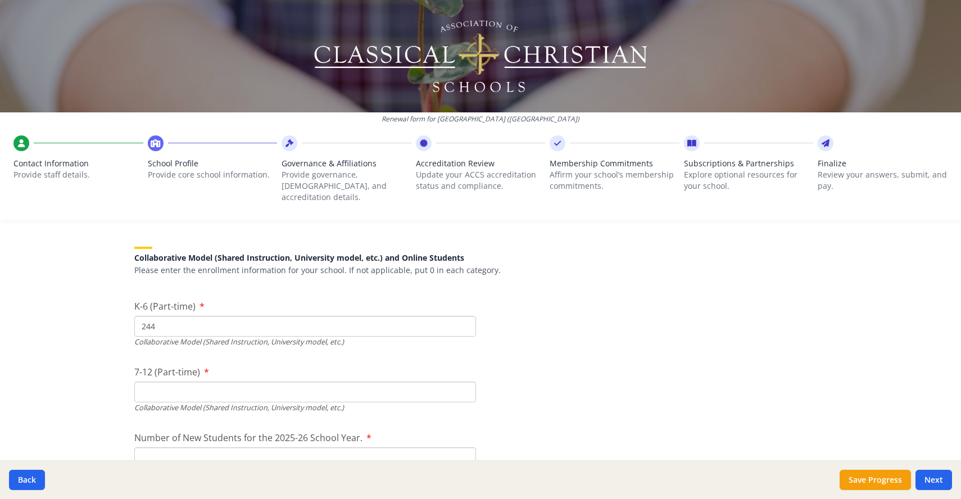
click at [189, 382] on input "7-12 (Part-time)" at bounding box center [305, 392] width 342 height 21
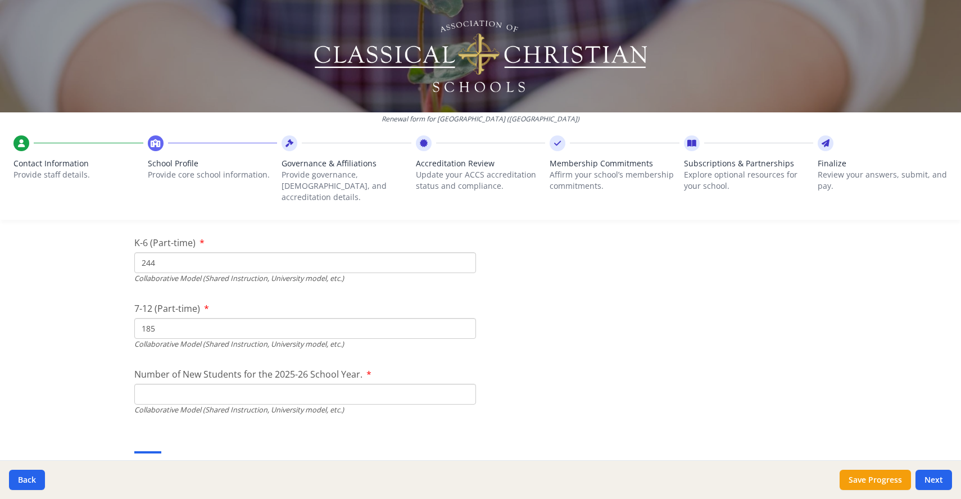
scroll to position [2681, 0]
type input "185"
click at [165, 140] on input "Number of New Students for the 2025-26 School Year." at bounding box center [305, 130] width 342 height 21
click at [223, 140] on input "Number of New Students for the 2025-26 School Year." at bounding box center [305, 130] width 342 height 21
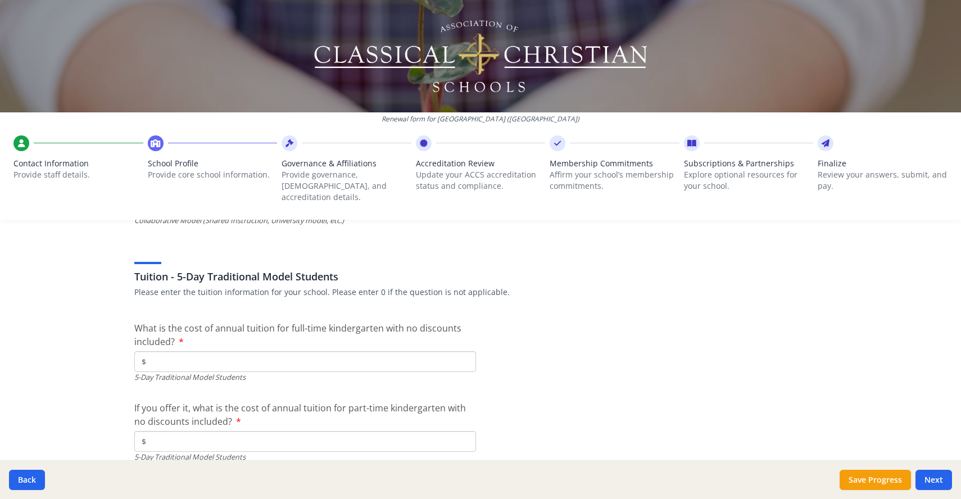
scroll to position [2870, 0]
type input "40"
click at [193, 351] on input "$" at bounding box center [305, 361] width 342 height 21
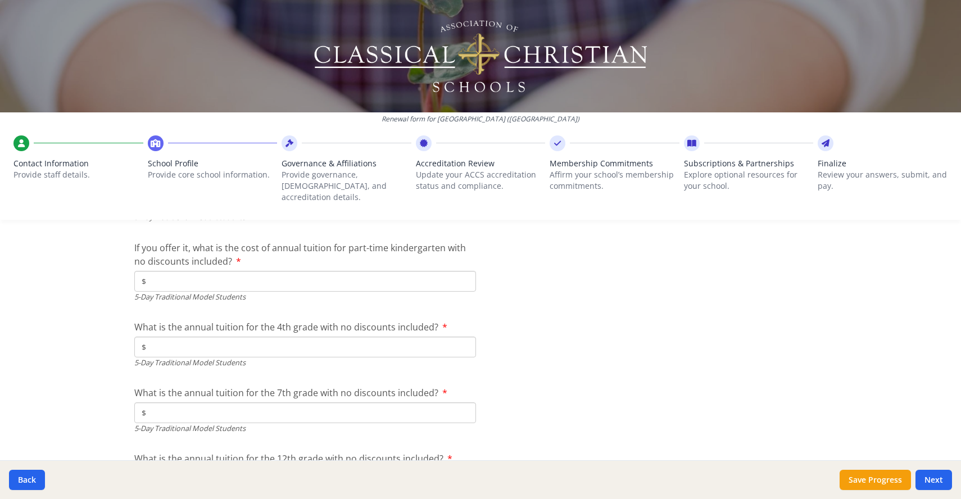
scroll to position [3032, 0]
type input "$4 877"
click at [171, 270] on input "$" at bounding box center [305, 279] width 342 height 21
type input "$"
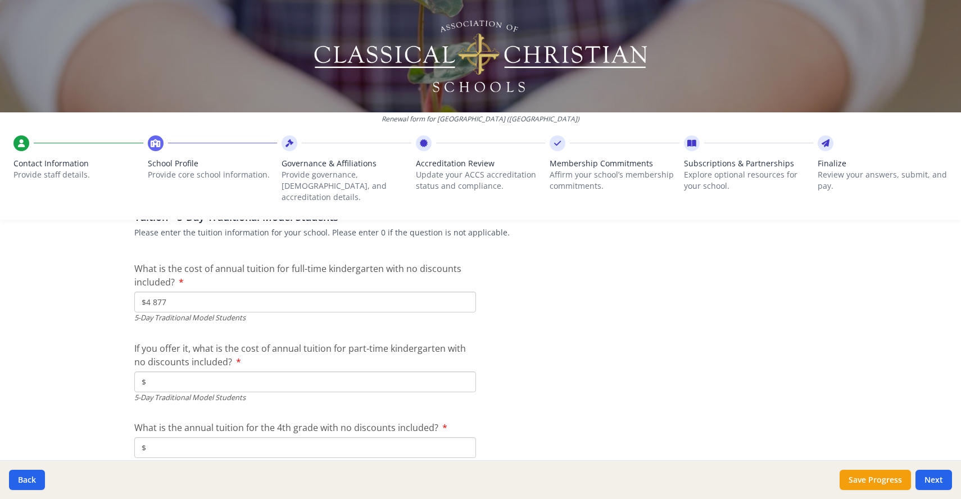
scroll to position [2928, 0]
drag, startPoint x: 201, startPoint y: 292, endPoint x: 110, endPoint y: 290, distance: 90.5
click at [110, 290] on div "Renewal form for [GEOGRAPHIC_DATA] ([GEOGRAPHIC_DATA]) Contact Information Prov…" at bounding box center [480, 249] width 961 height 499
type input "$"
click at [169, 293] on input "$" at bounding box center [305, 303] width 342 height 21
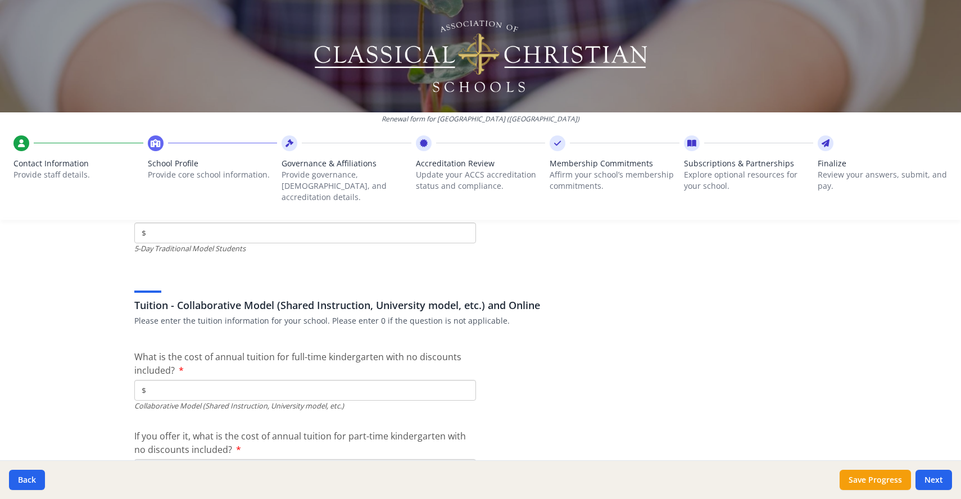
scroll to position [3359, 0]
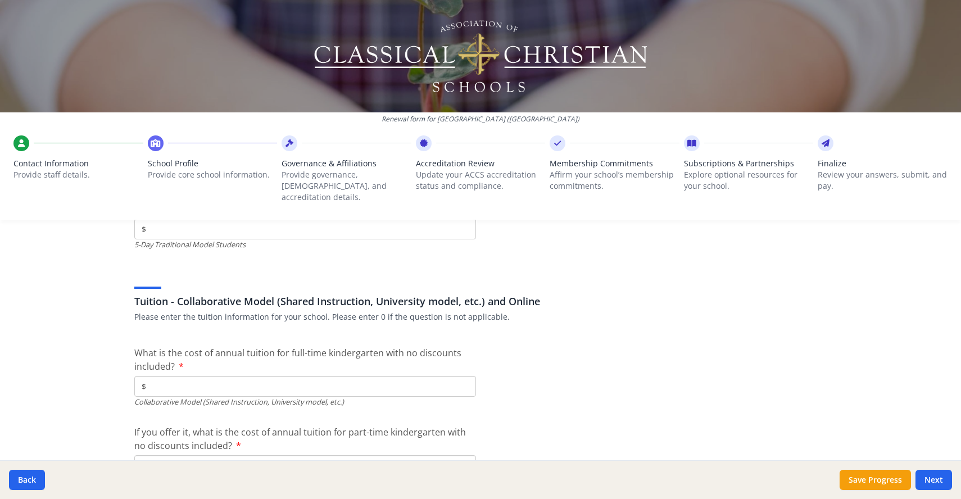
paste input "4 877"
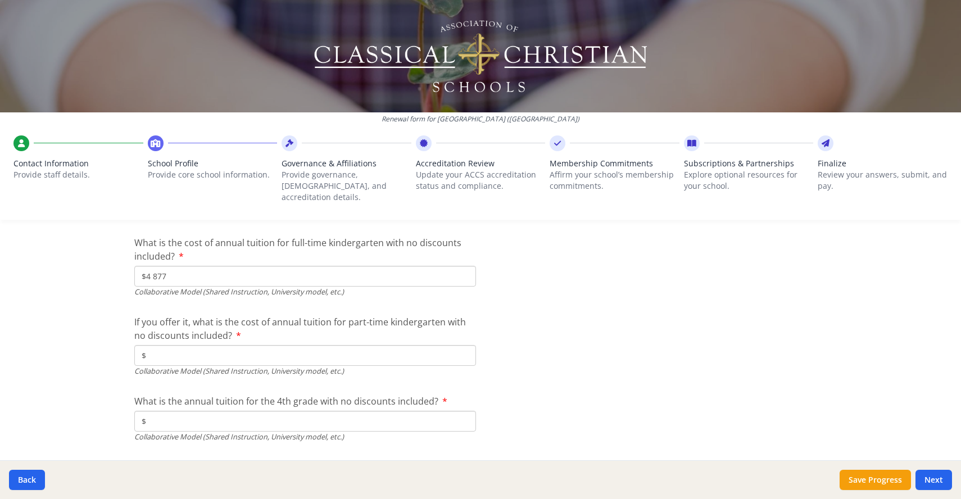
scroll to position [3472, 0]
type input "$4 877"
paste input "4 877"
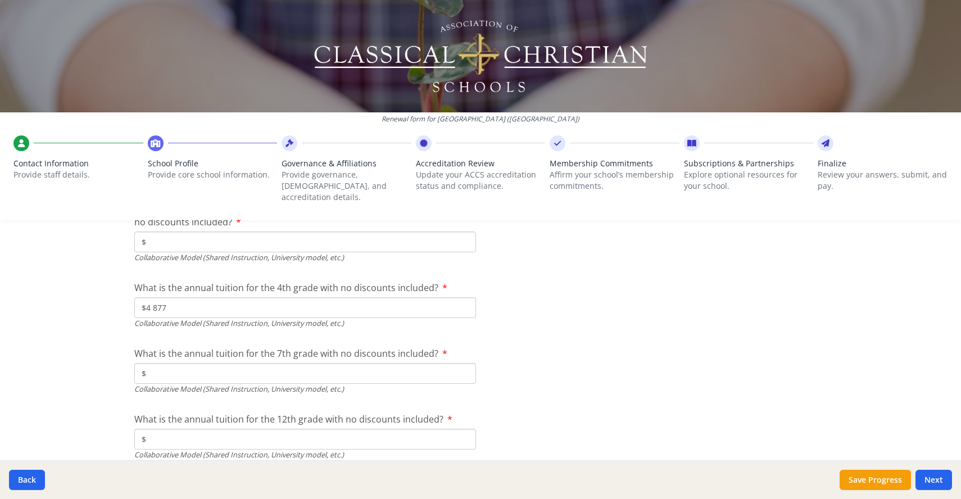
scroll to position [3586, 0]
type input "$4 877"
paste input "6 284"
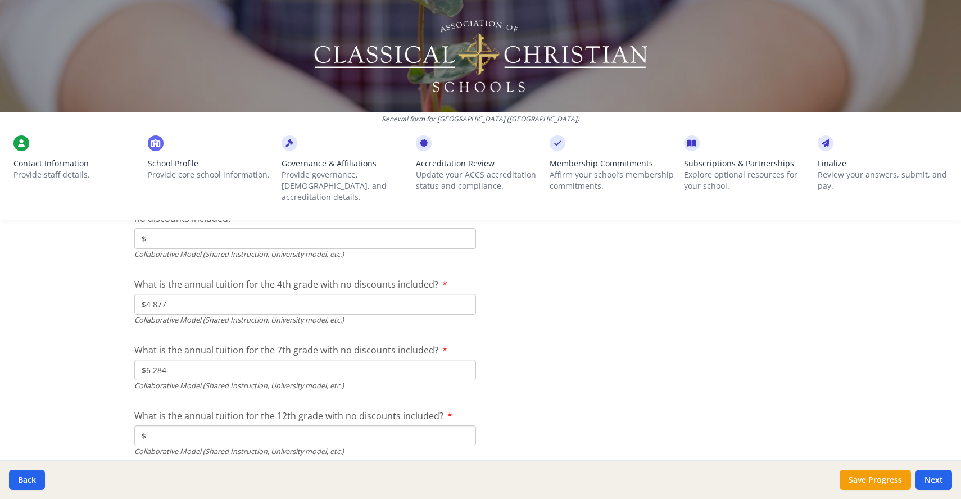
type input "$6 284"
paste input "6 284"
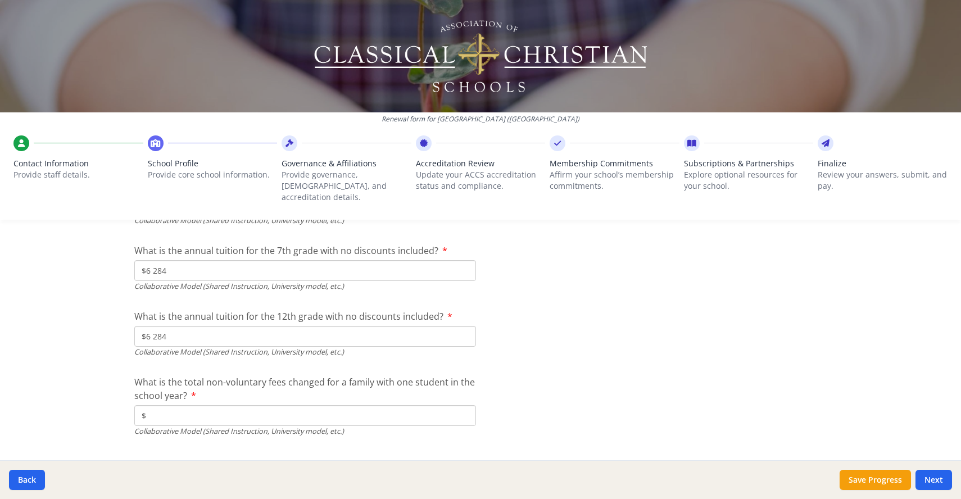
scroll to position [3687, 0]
type input "$6 284"
click at [280, 406] on input "$" at bounding box center [305, 413] width 342 height 21
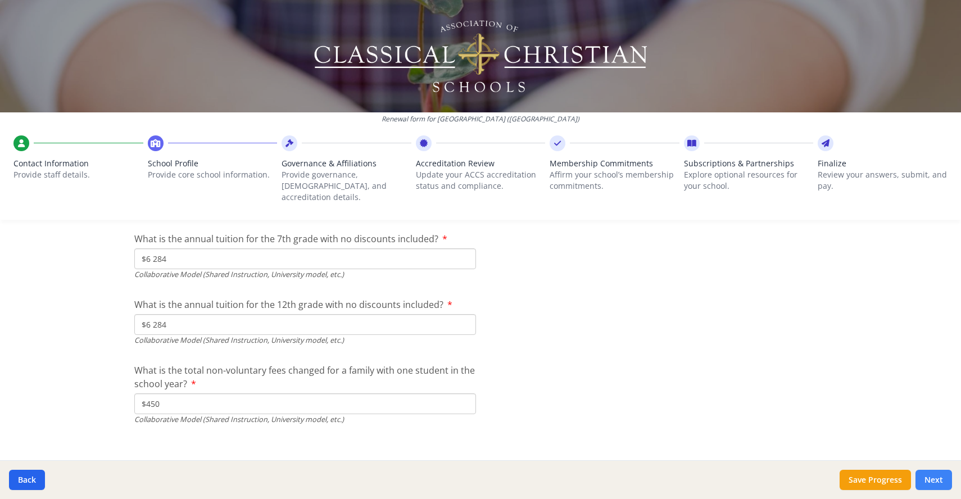
type input "$450"
click at [936, 482] on button "Next" at bounding box center [933, 480] width 37 height 20
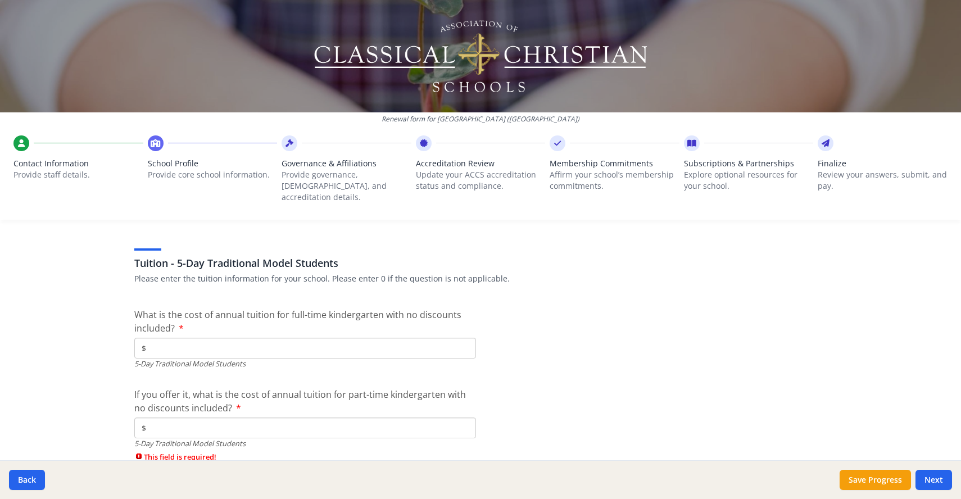
scroll to position [2883, 0]
click at [224, 345] on input "$" at bounding box center [305, 348] width 342 height 21
type input "$0"
click at [208, 418] on input "$" at bounding box center [305, 428] width 342 height 21
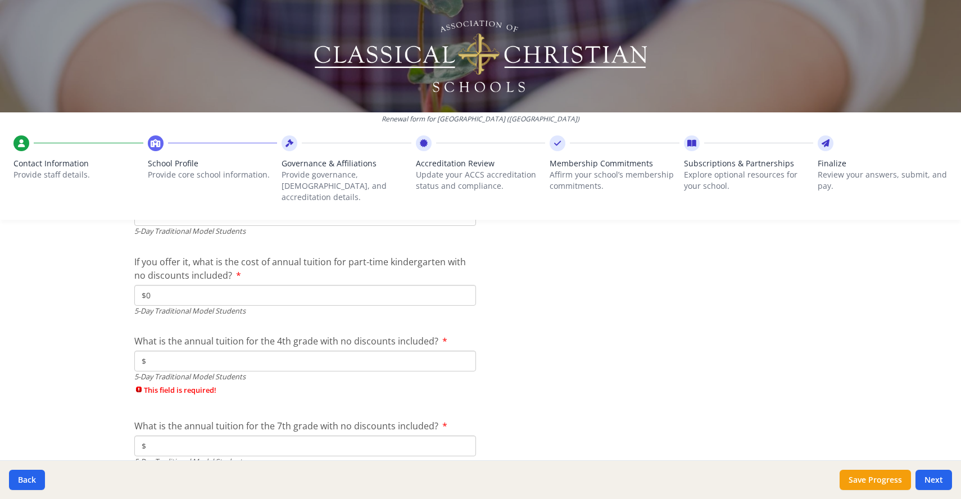
scroll to position [3017, 0]
type input "$0"
click at [197, 351] on input "$" at bounding box center [305, 360] width 342 height 21
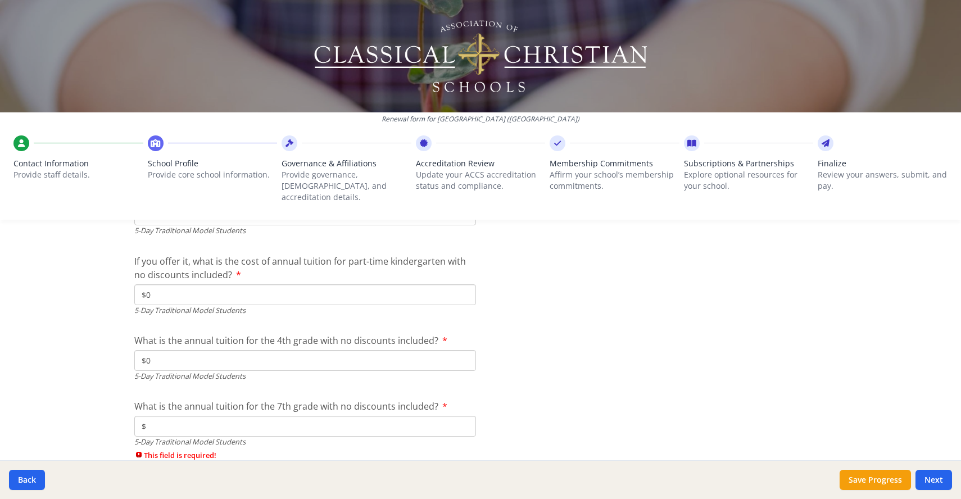
type input "$0"
click at [184, 416] on input "$" at bounding box center [305, 426] width 342 height 21
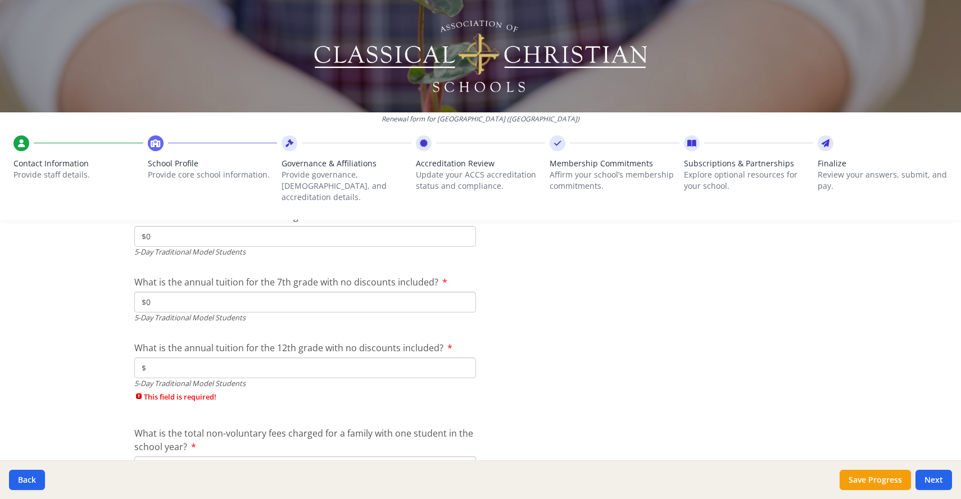
scroll to position [3146, 0]
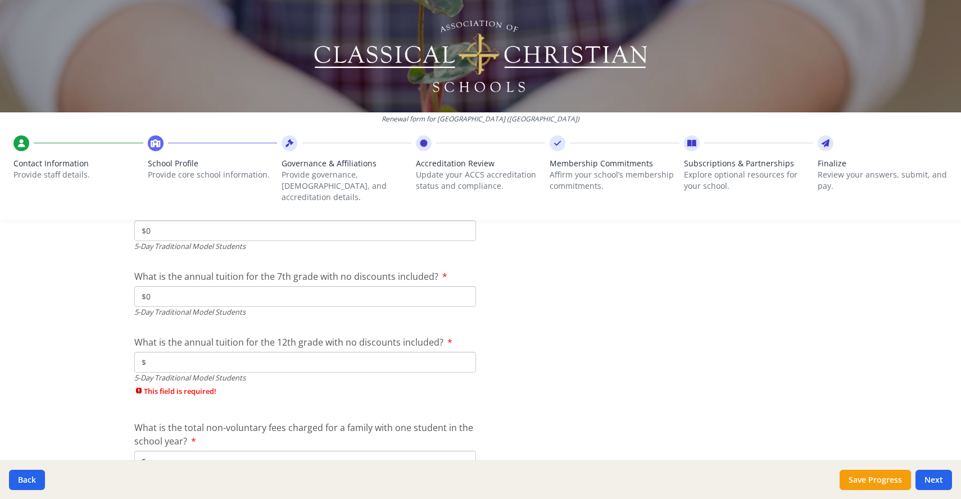
type input "$0"
click at [177, 353] on input "$" at bounding box center [305, 362] width 342 height 21
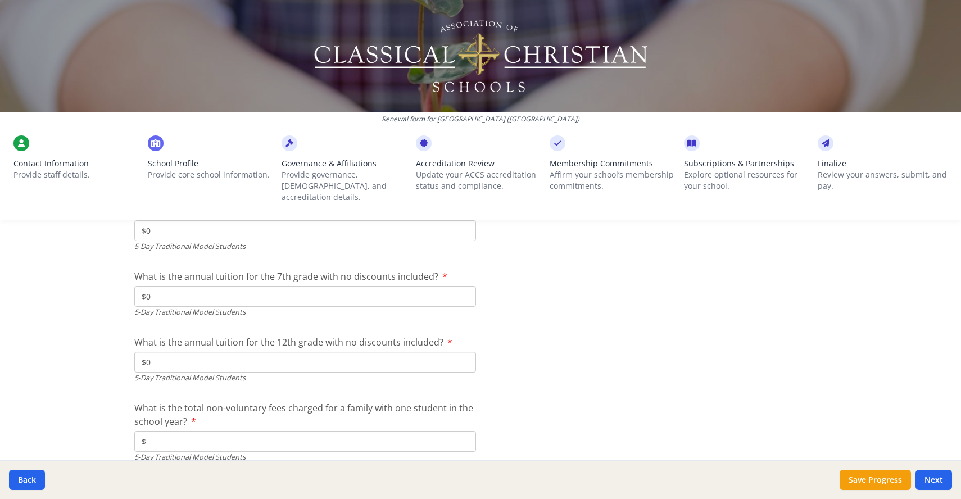
type input "$0"
click at [187, 431] on input "$" at bounding box center [305, 441] width 342 height 21
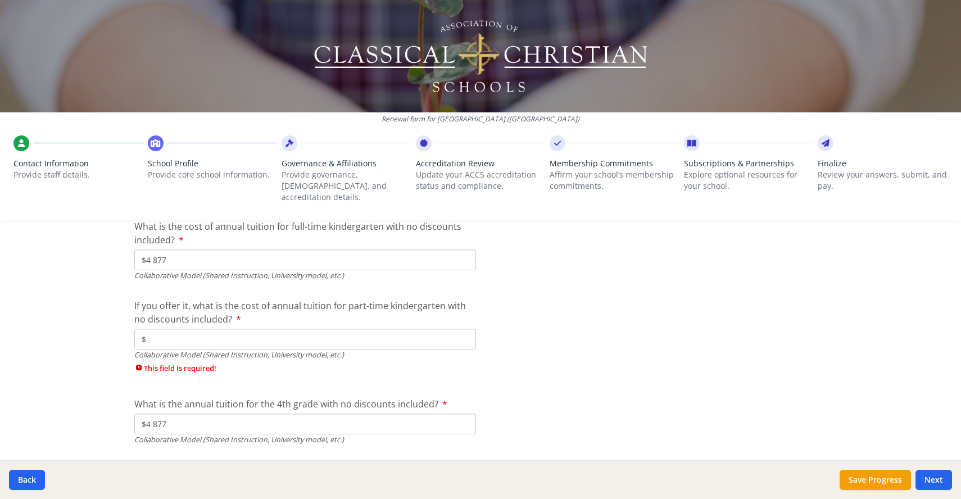
scroll to position [3488, 0]
type input "$0"
click at [157, 326] on input "$" at bounding box center [305, 336] width 342 height 21
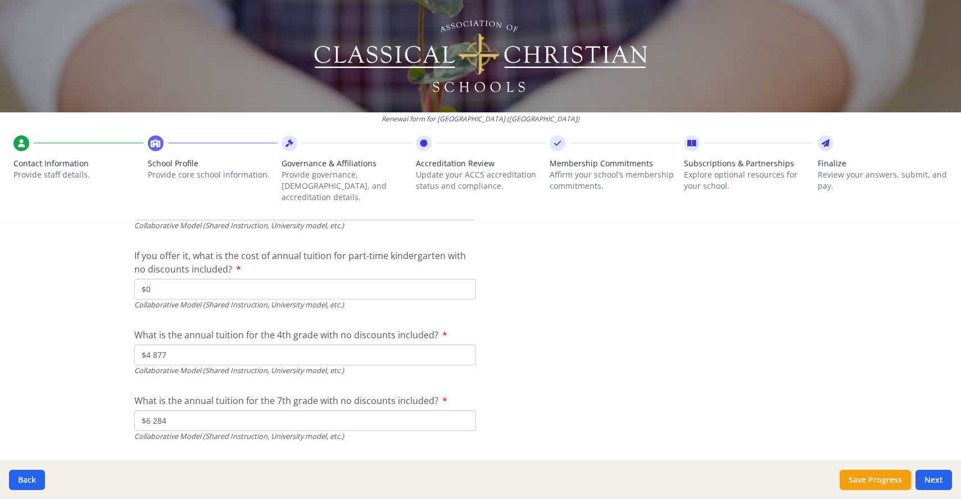
scroll to position [3697, 0]
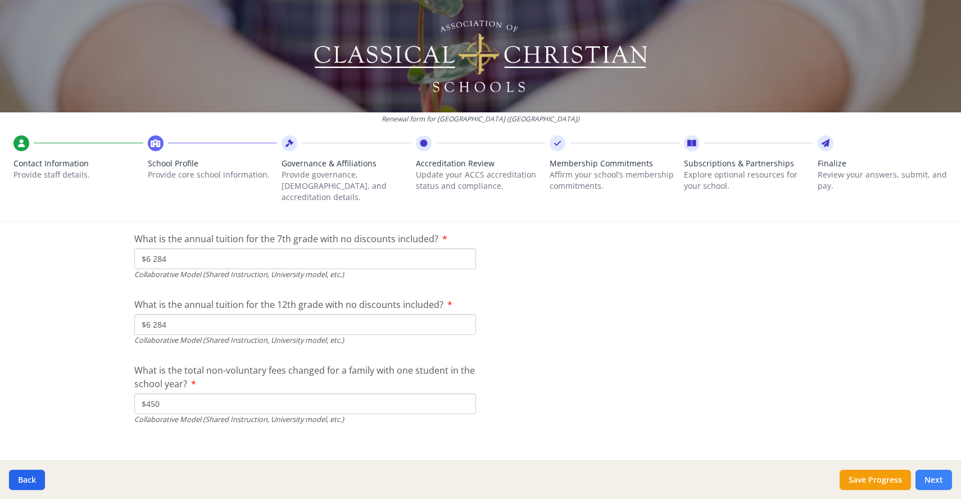
type input "$0"
click at [932, 480] on button "Next" at bounding box center [933, 480] width 37 height 20
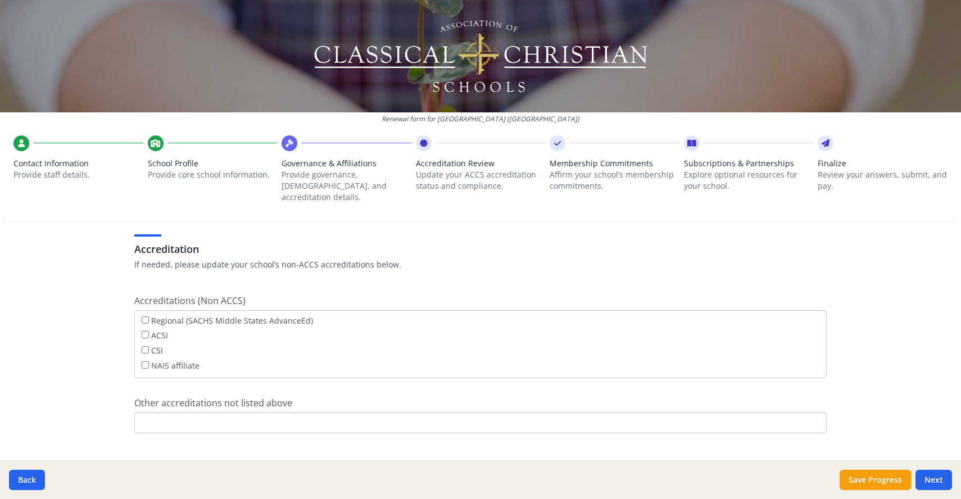
scroll to position [426, 0]
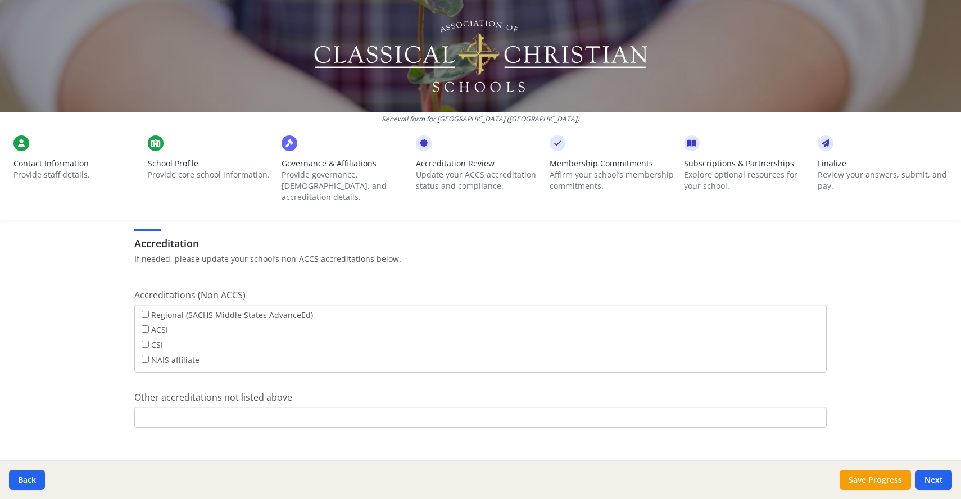
click at [247, 407] on input "Other accreditations not listed above" at bounding box center [480, 417] width 692 height 21
type input "TEPSAC"
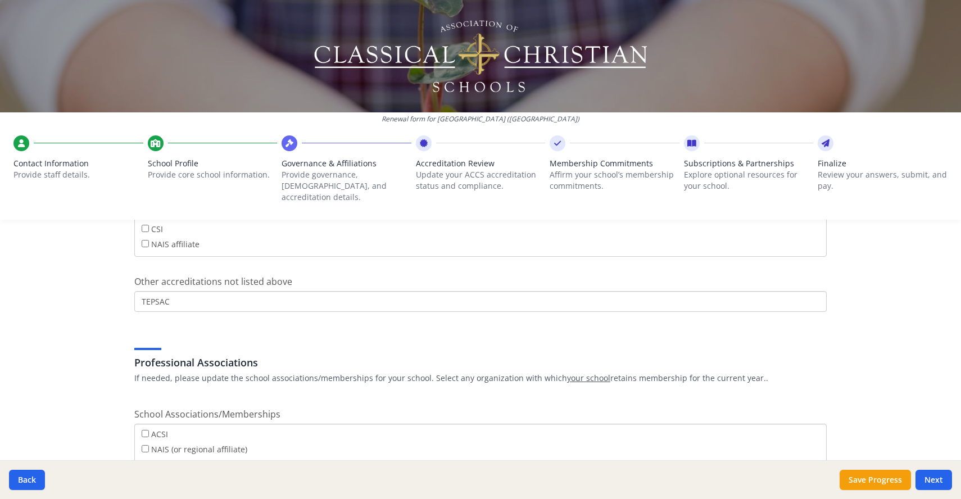
scroll to position [547, 0]
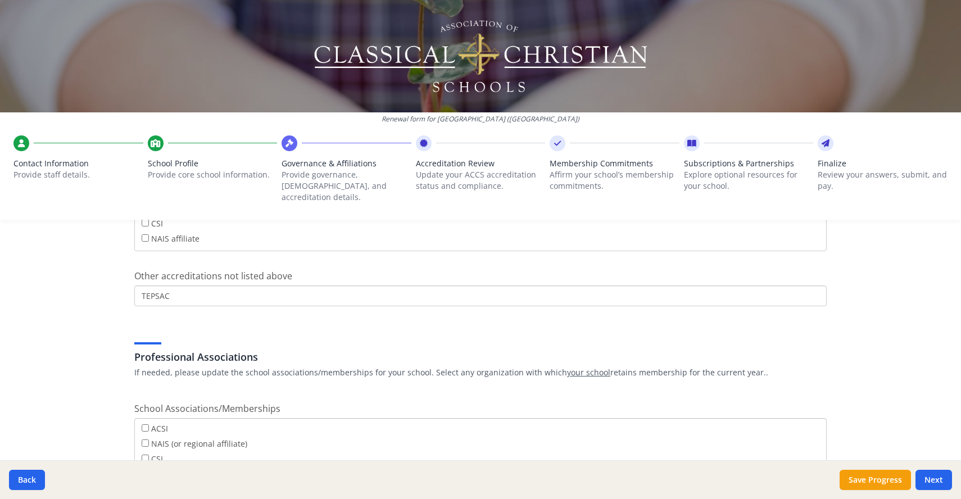
drag, startPoint x: 198, startPoint y: 283, endPoint x: 120, endPoint y: 281, distance: 77.6
click at [121, 282] on div "Governance Structure If needed, please update the governance structure for your…" at bounding box center [480, 164] width 719 height 913
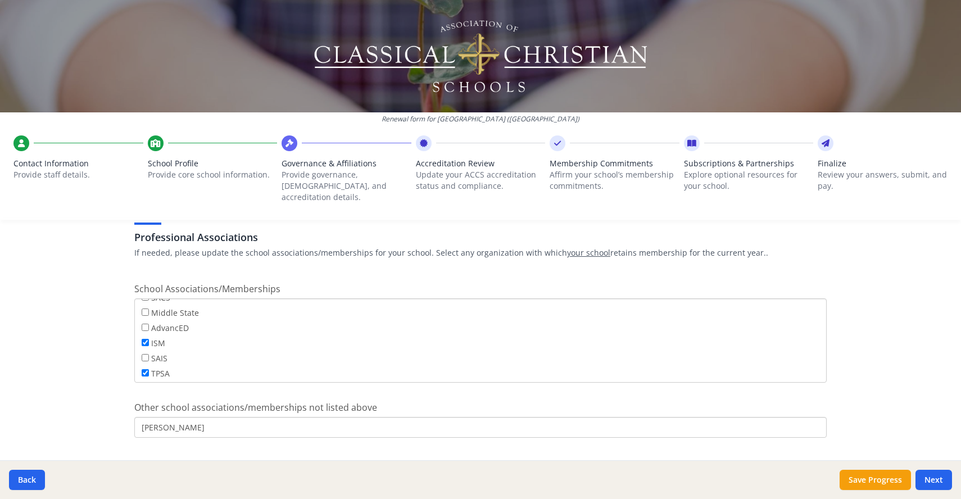
scroll to position [679, 0]
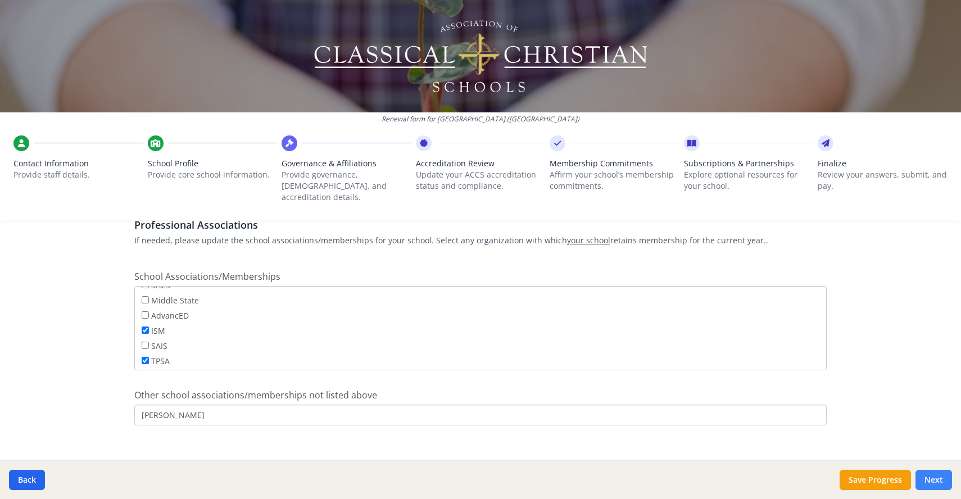
click at [933, 480] on button "Next" at bounding box center [933, 480] width 37 height 20
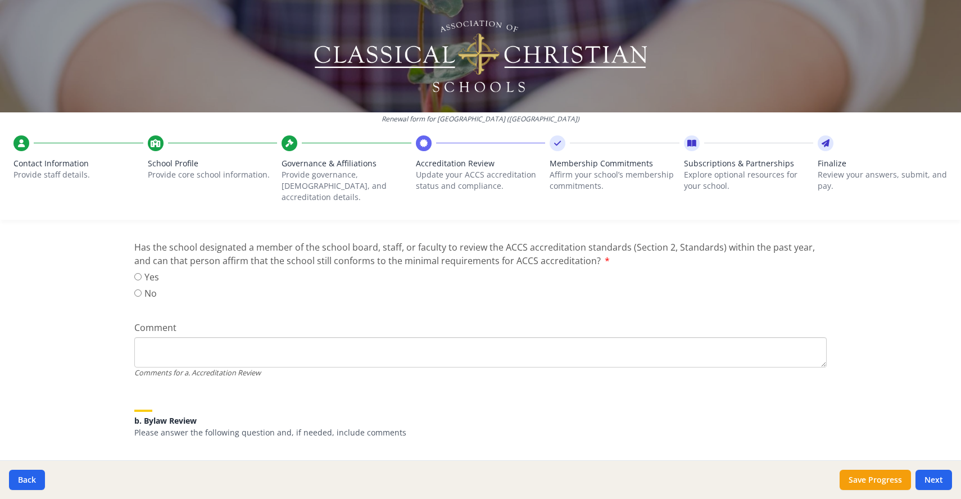
scroll to position [196, 0]
click at [137, 272] on input "Yes" at bounding box center [137, 275] width 7 height 7
radio input "true"
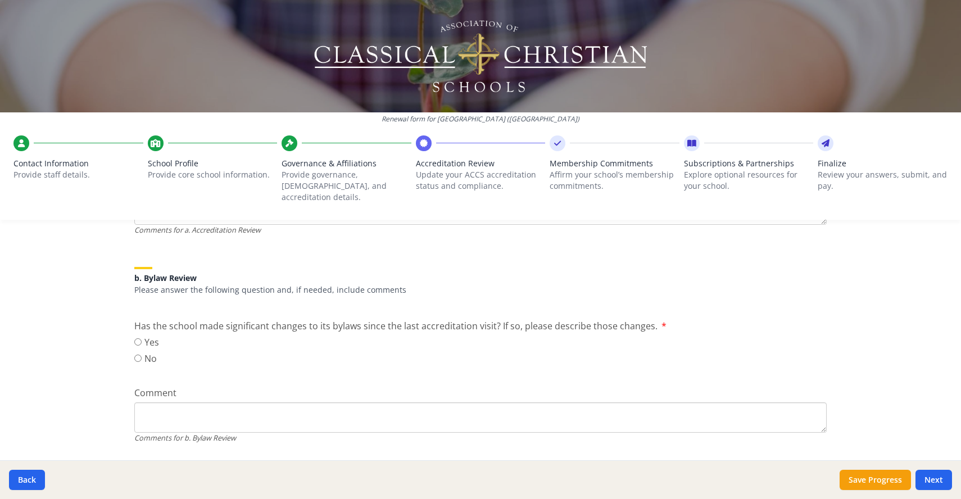
scroll to position [339, 0]
click at [135, 353] on input "No" at bounding box center [137, 356] width 7 height 7
radio input "true"
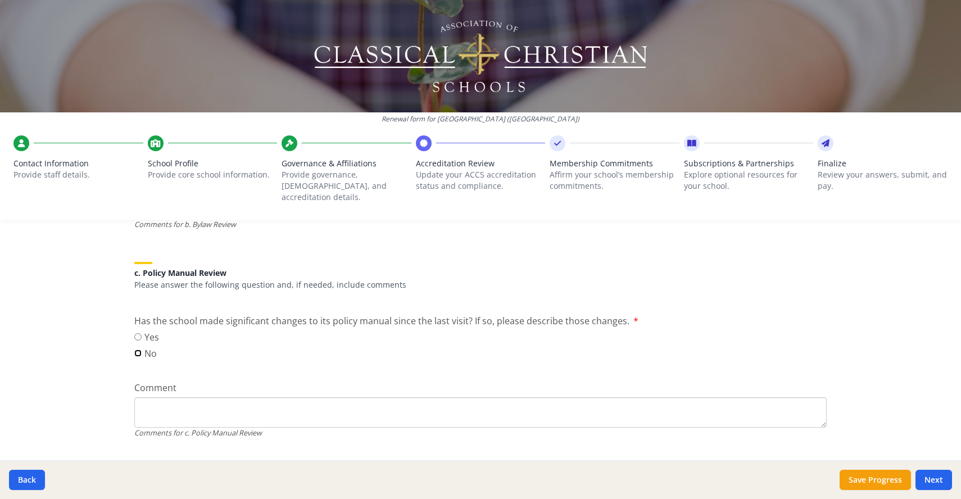
click at [134, 350] on input "No" at bounding box center [137, 353] width 7 height 7
radio input "true"
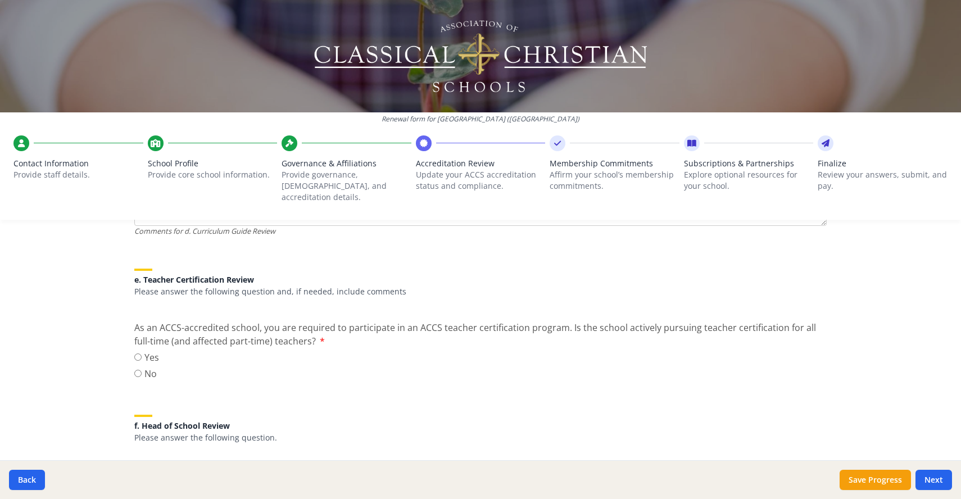
scroll to position [961, 0]
click at [135, 353] on input "Yes" at bounding box center [137, 356] width 7 height 7
radio input "true"
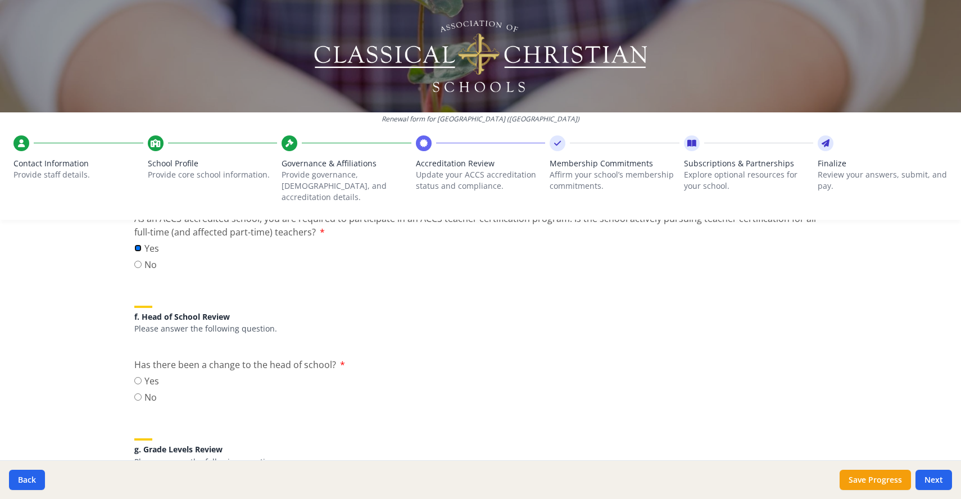
scroll to position [1072, 0]
click at [134, 391] on input "No" at bounding box center [137, 394] width 7 height 7
radio input "true"
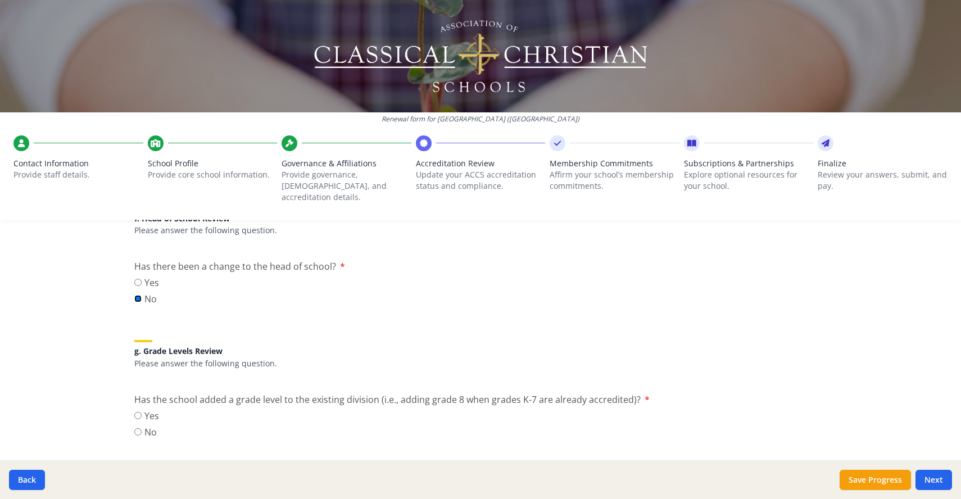
scroll to position [1171, 0]
click at [134, 425] on input "No" at bounding box center [137, 428] width 7 height 7
radio input "true"
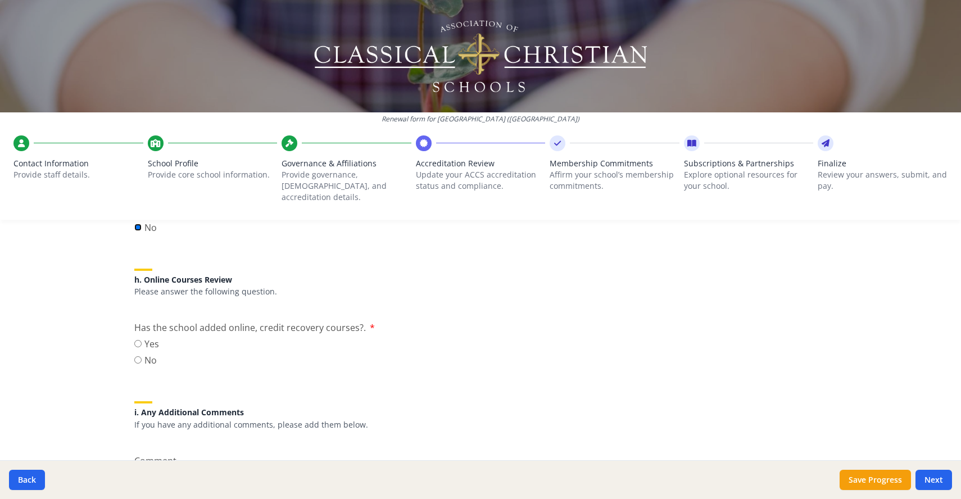
scroll to position [1373, 0]
click at [134, 355] on input "No" at bounding box center [137, 358] width 7 height 7
radio input "true"
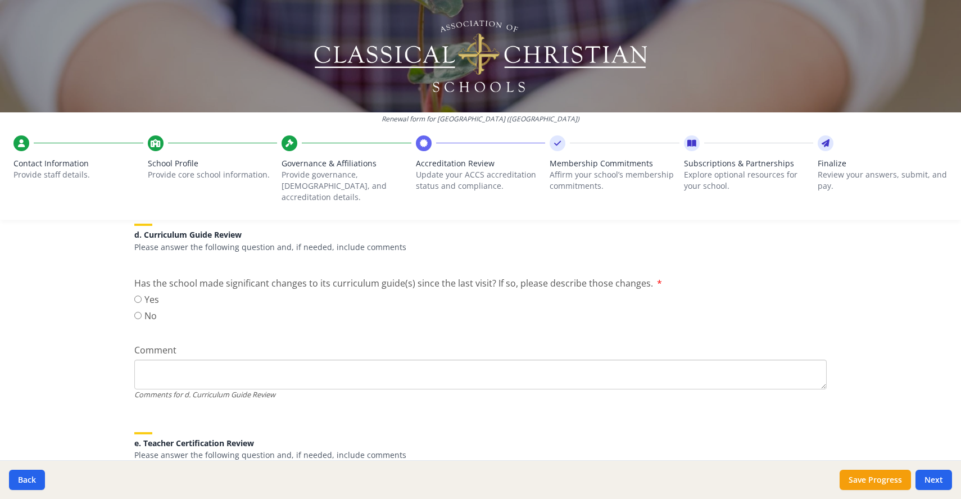
scroll to position [795, 0]
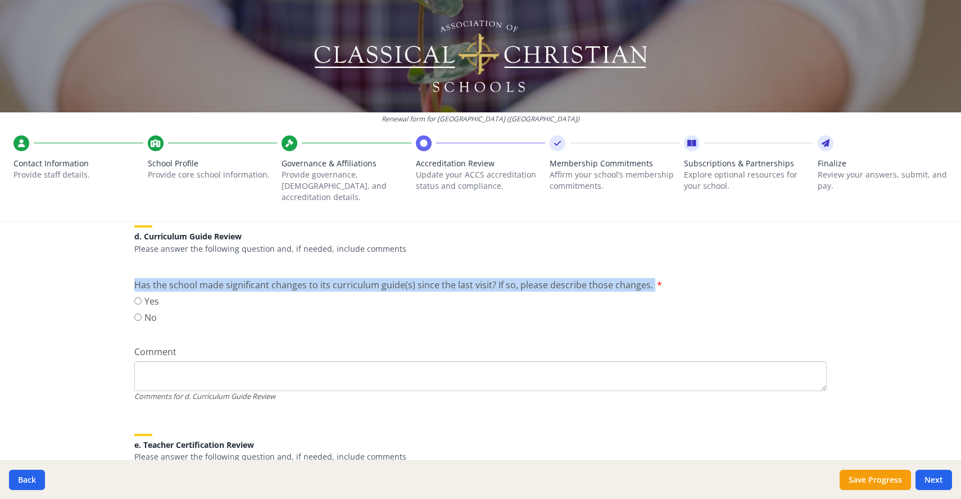
drag, startPoint x: 670, startPoint y: 267, endPoint x: 127, endPoint y: 255, distance: 543.6
click at [127, 255] on div "ACCS Accredited School Review As an ACCS accredited school, you are required to…" at bounding box center [480, 306] width 719 height 1691
copy div "Has the school made significant changes to its curriculum guide(s) since the la…"
click at [134, 314] on input "No" at bounding box center [137, 317] width 7 height 7
radio input "true"
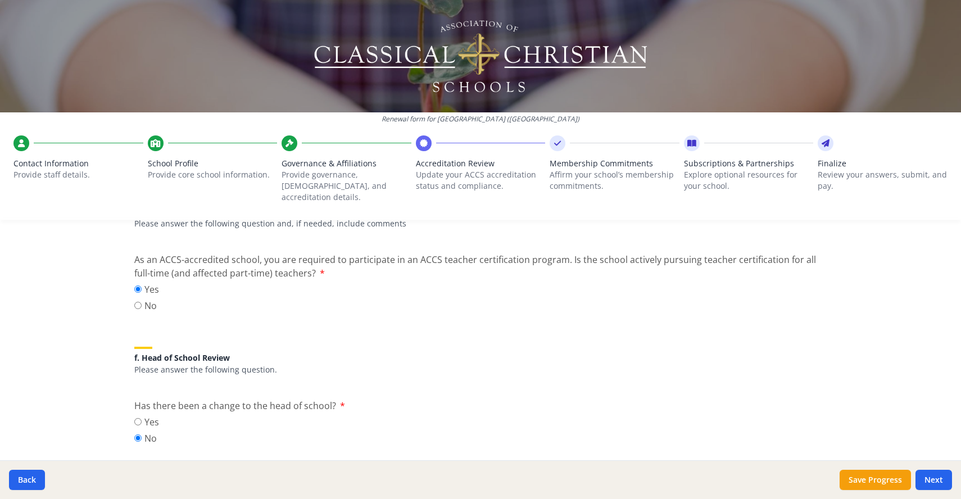
scroll to position [1030, 0]
click at [933, 481] on button "Next" at bounding box center [933, 480] width 37 height 20
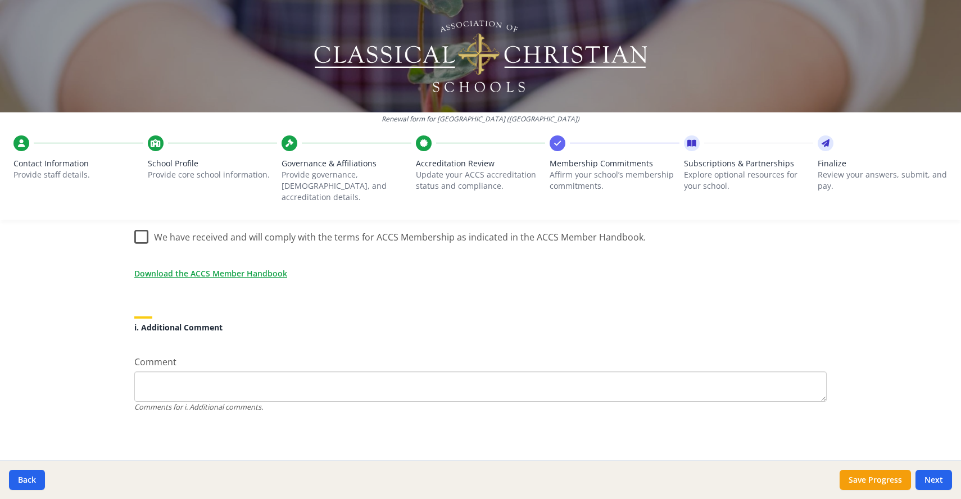
scroll to position [991, 0]
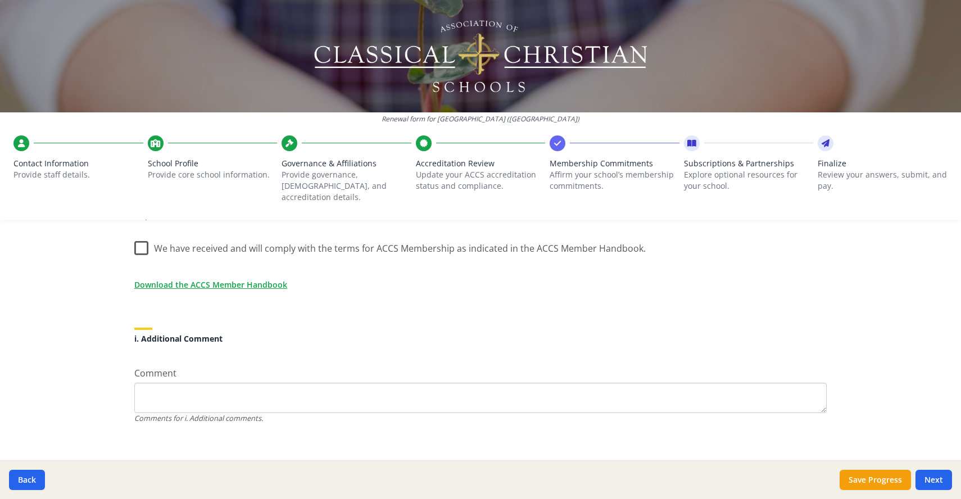
click at [138, 238] on label "We have received and will comply with the terms for ACCS Membership as indicate…" at bounding box center [389, 246] width 511 height 24
click at [0, 0] on input "We have received and will comply with the terms for ACCS Membership as indicate…" at bounding box center [0, 0] width 0 height 0
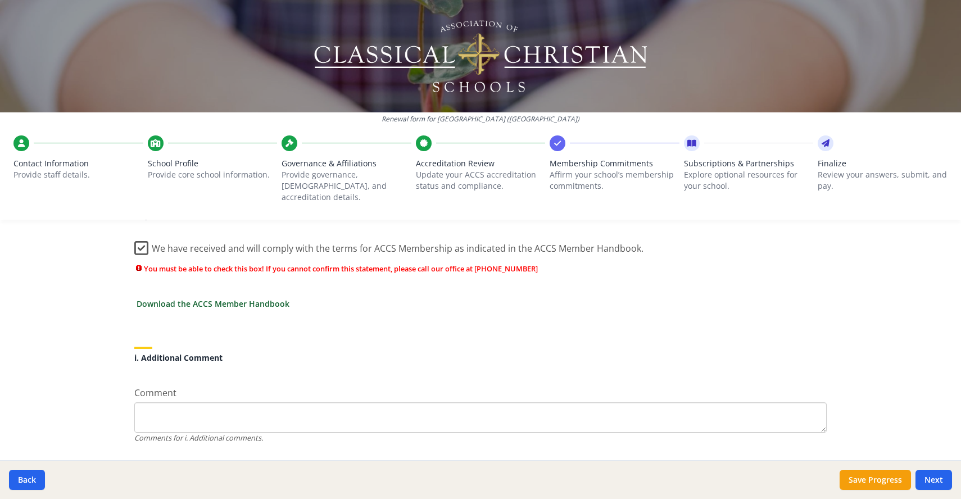
click at [264, 298] on link "Download the ACCS Member Handbook" at bounding box center [213, 304] width 153 height 12
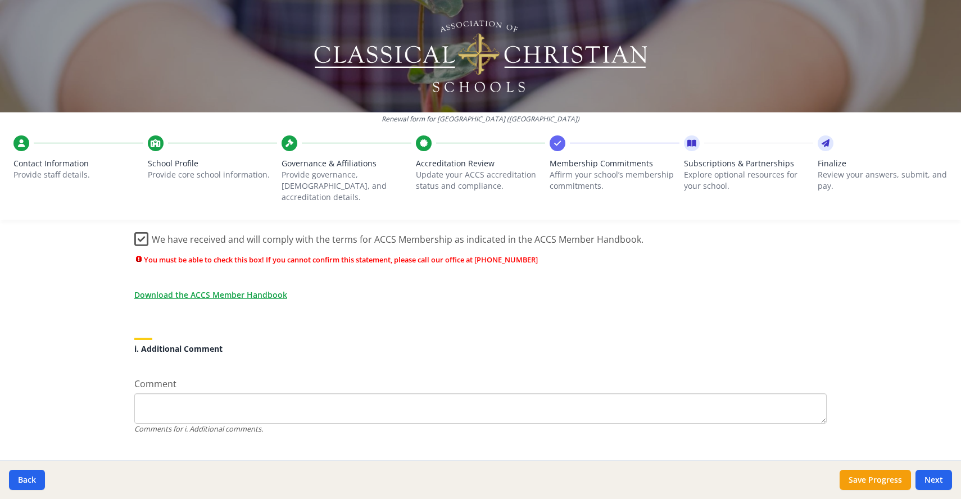
scroll to position [1010, 0]
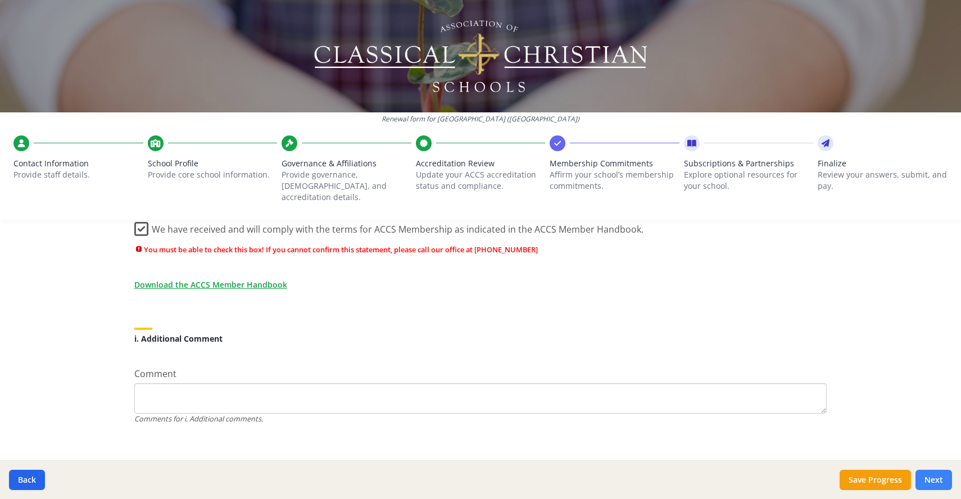
click at [936, 481] on button "Next" at bounding box center [933, 480] width 37 height 20
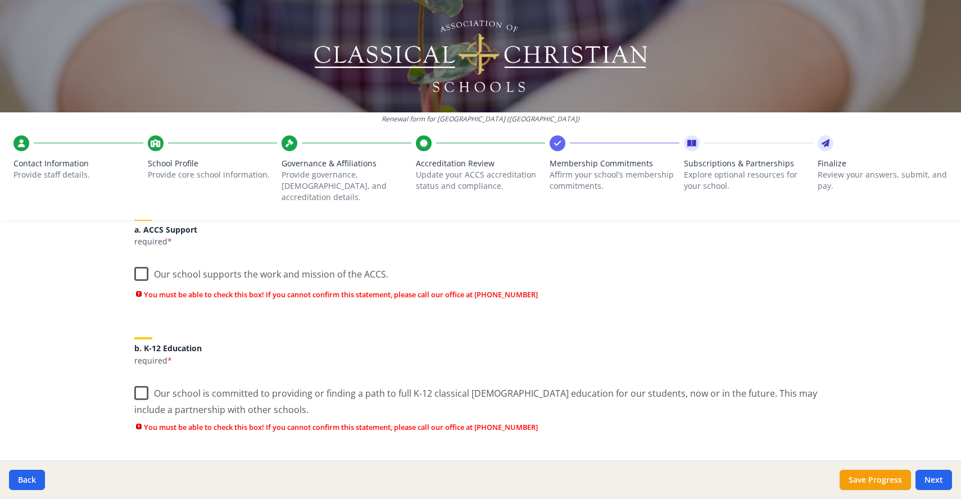
scroll to position [180, 0]
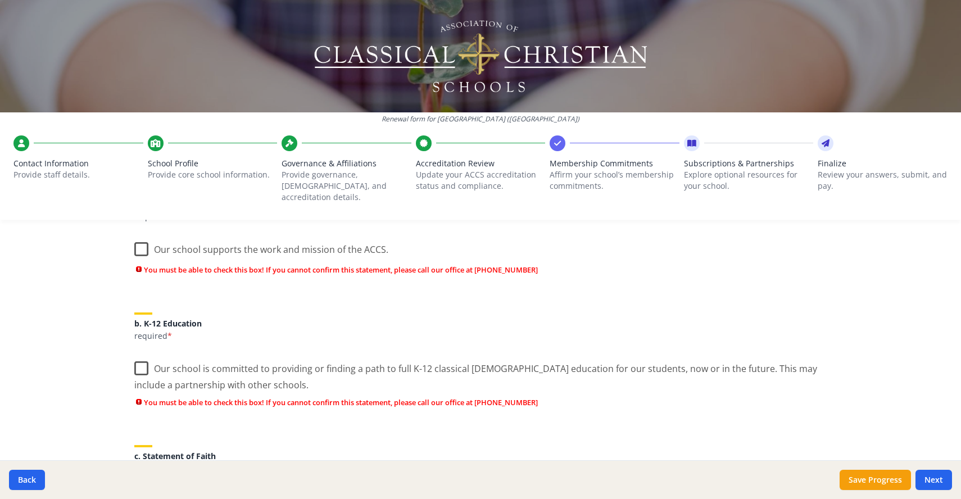
click at [138, 239] on label "Our school supports the work and mission of the ACCS." at bounding box center [261, 247] width 254 height 24
click at [0, 0] on input "Our school supports the work and mission of the ACCS." at bounding box center [0, 0] width 0 height 0
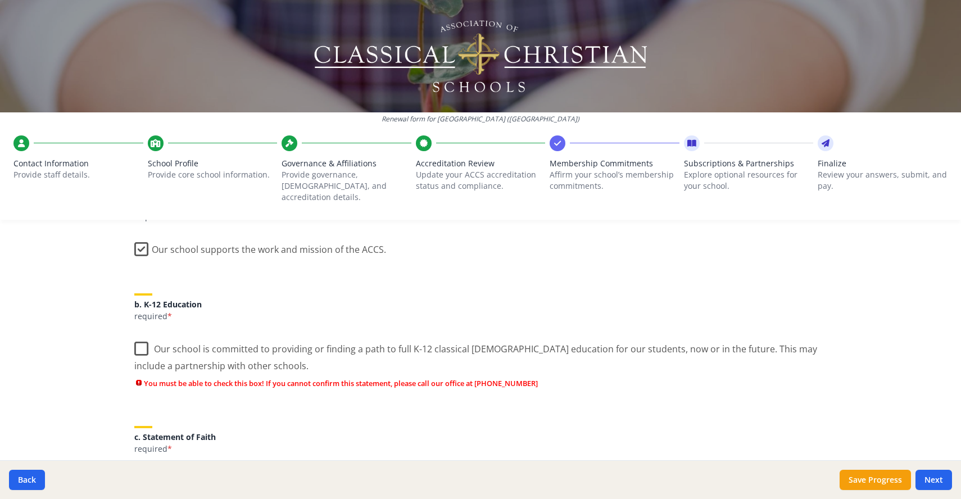
click at [135, 335] on label "Our school is committed to providing or finding a path to full K-12 classical […" at bounding box center [480, 353] width 692 height 38
click at [0, 0] on input "Our school is committed to providing or finding a path to full K-12 classical […" at bounding box center [0, 0] width 0 height 0
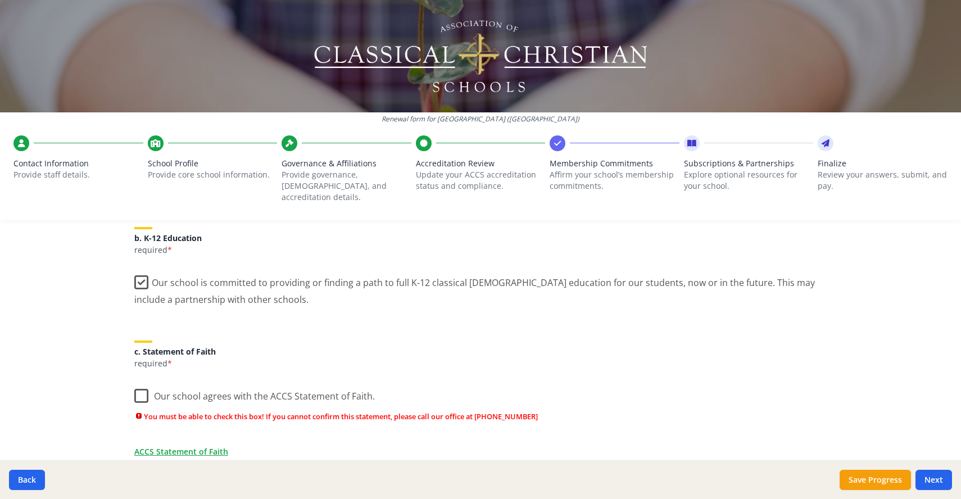
scroll to position [248, 0]
click at [139, 385] on label "Our school agrees with the ACCS Statement of Faith." at bounding box center [254, 392] width 241 height 24
click at [0, 0] on input "Our school agrees with the ACCS Statement of Faith." at bounding box center [0, 0] width 0 height 0
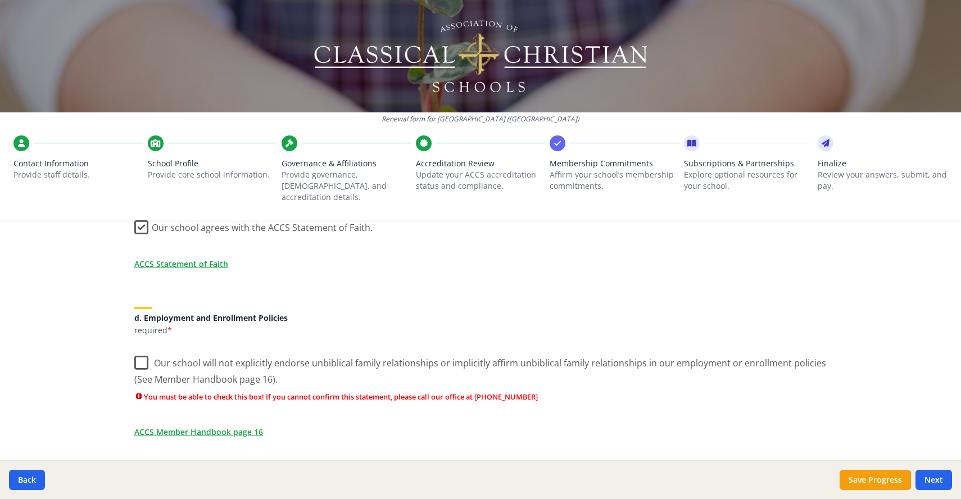
scroll to position [418, 0]
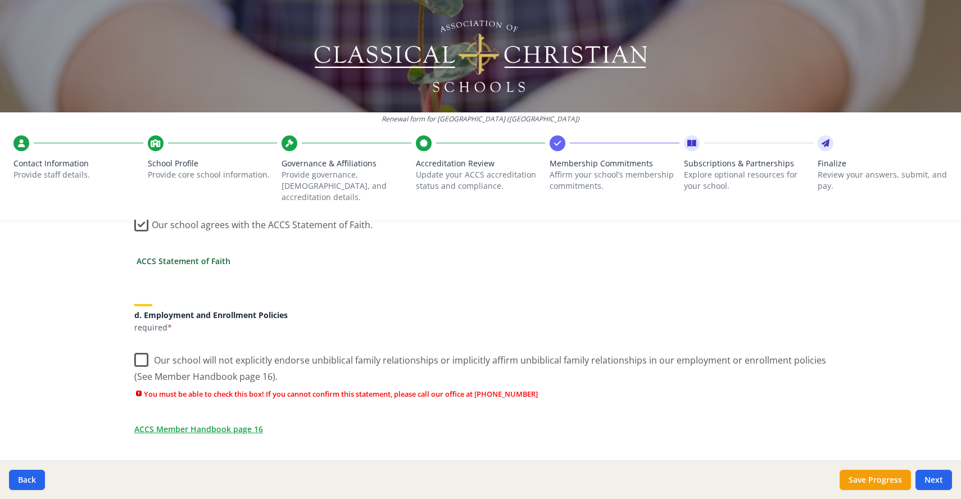
click at [176, 255] on link "ACCS Statement of Faith" at bounding box center [184, 261] width 94 height 12
click at [139, 348] on label "Our school will not explicitly endorse unbiblical family relationships or impli…" at bounding box center [480, 365] width 692 height 38
click at [0, 0] on input "Our school will not explicitly endorse unbiblical family relationships or impli…" at bounding box center [0, 0] width 0 height 0
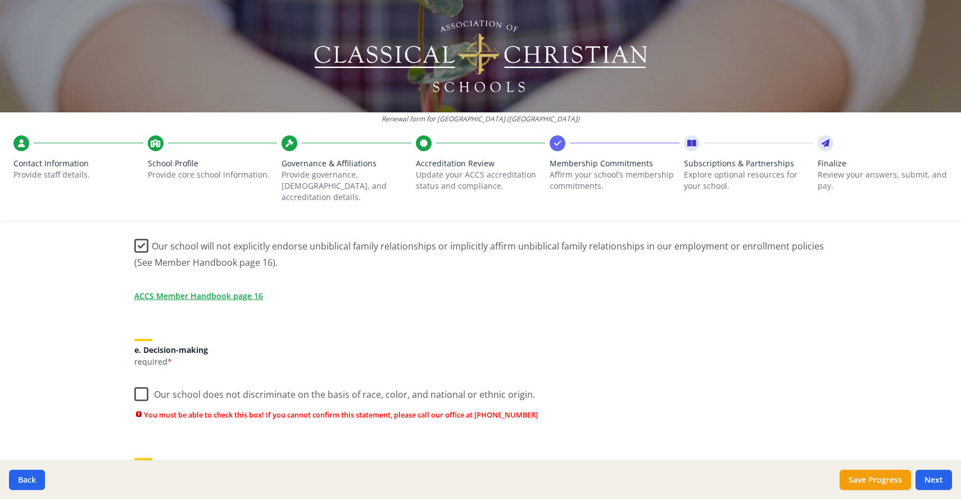
scroll to position [532, 0]
click at [136, 382] on label "Our school does not discriminate on the basis of race, color, and national or e…" at bounding box center [334, 391] width 401 height 24
click at [0, 0] on input "Our school does not discriminate on the basis of race, color, and national or e…" at bounding box center [0, 0] width 0 height 0
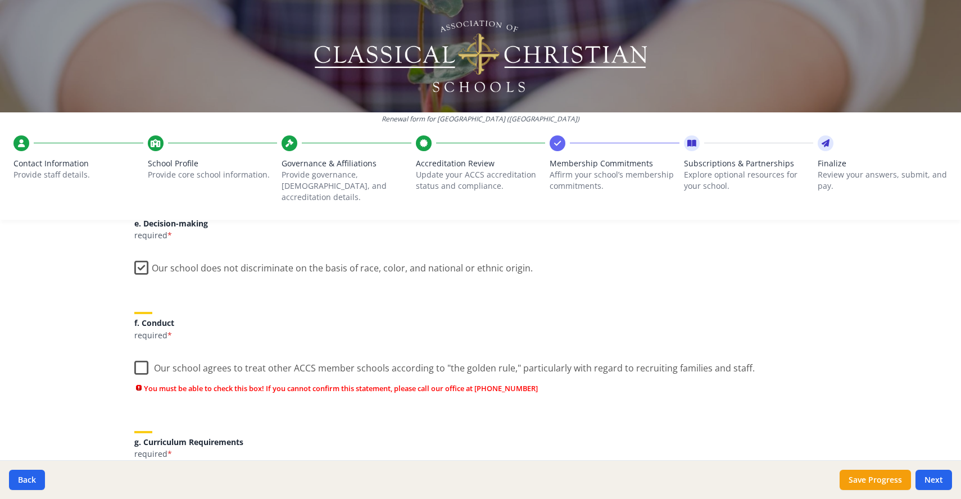
scroll to position [659, 0]
click at [140, 359] on label "Our school agrees to treat other ACCS member schools according to "the golden r…" at bounding box center [444, 365] width 620 height 24
click at [0, 0] on input "Our school agrees to treat other ACCS member schools according to "the golden r…" at bounding box center [0, 0] width 0 height 0
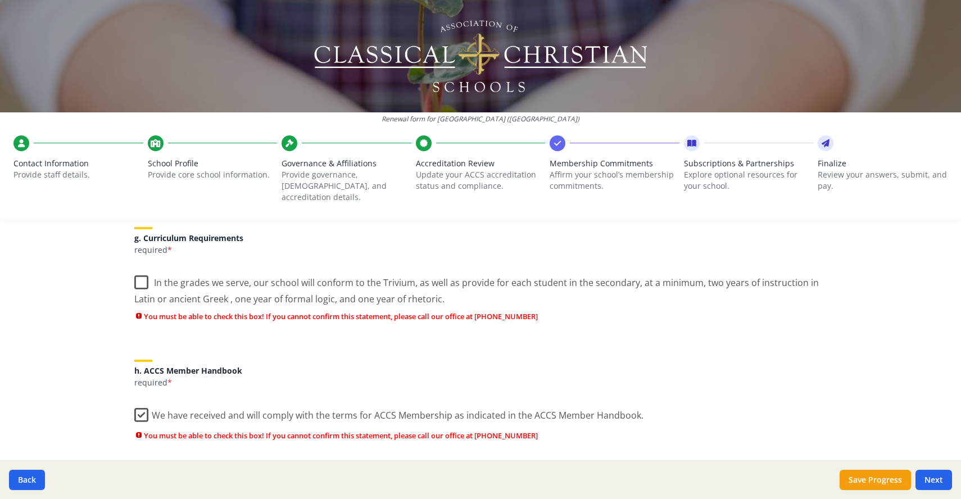
scroll to position [843, 0]
click at [142, 269] on label "In the grades we serve, our school will conform to the Trivium, as well as prov…" at bounding box center [480, 286] width 692 height 38
click at [0, 0] on input "In the grades we serve, our school will conform to the Trivium, as well as prov…" at bounding box center [0, 0] width 0 height 0
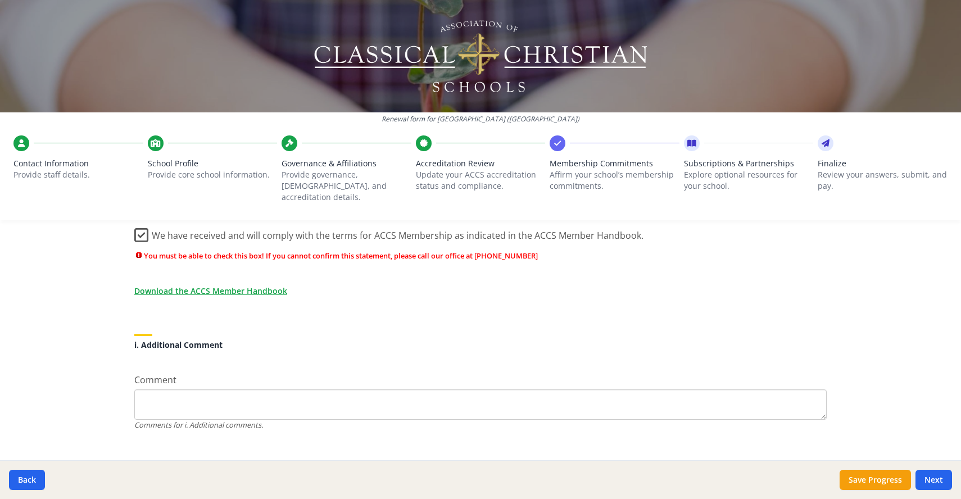
scroll to position [1008, 0]
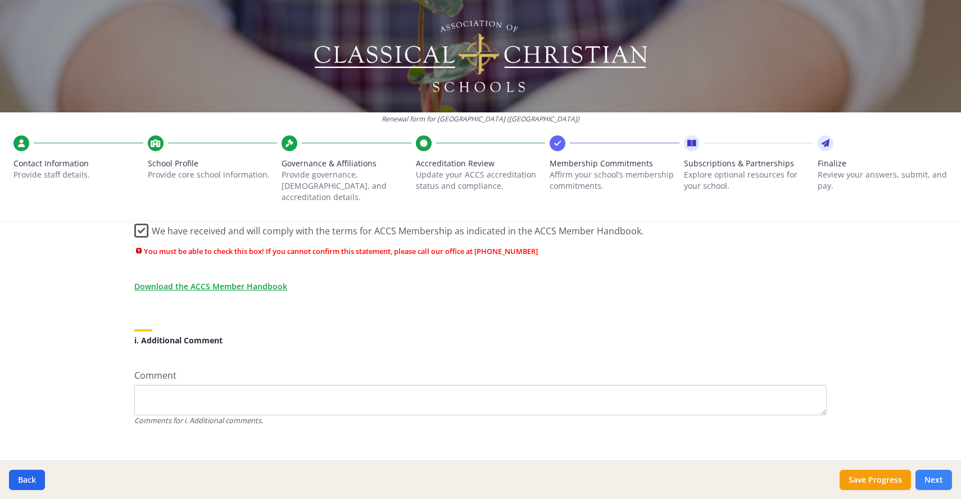
click at [932, 479] on button "Next" at bounding box center [933, 480] width 37 height 20
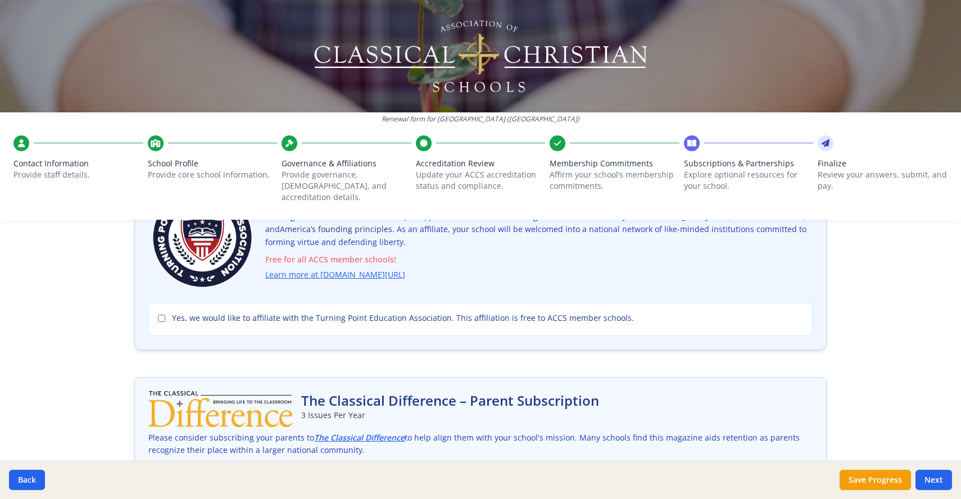
scroll to position [58, 0]
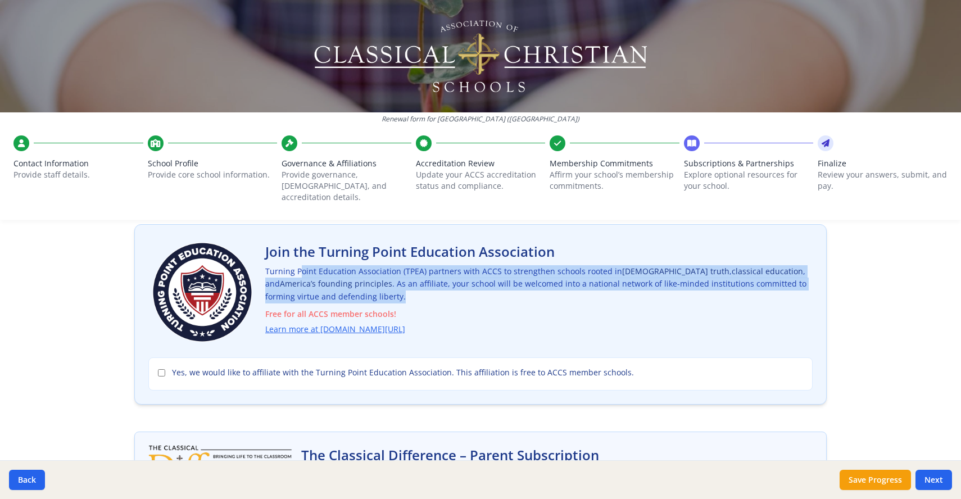
drag, startPoint x: 357, startPoint y: 287, endPoint x: 260, endPoint y: 262, distance: 100.3
click at [260, 262] on div "Join the Turning Point Education Association Turning Point Education Associatio…" at bounding box center [480, 292] width 664 height 108
drag, startPoint x: 406, startPoint y: 303, endPoint x: 260, endPoint y: 261, distance: 152.2
click at [260, 261] on div "Join the Turning Point Education Association Turning Point Education Associatio…" at bounding box center [480, 292] width 664 height 108
drag, startPoint x: 419, startPoint y: 322, endPoint x: 262, endPoint y: 257, distance: 169.6
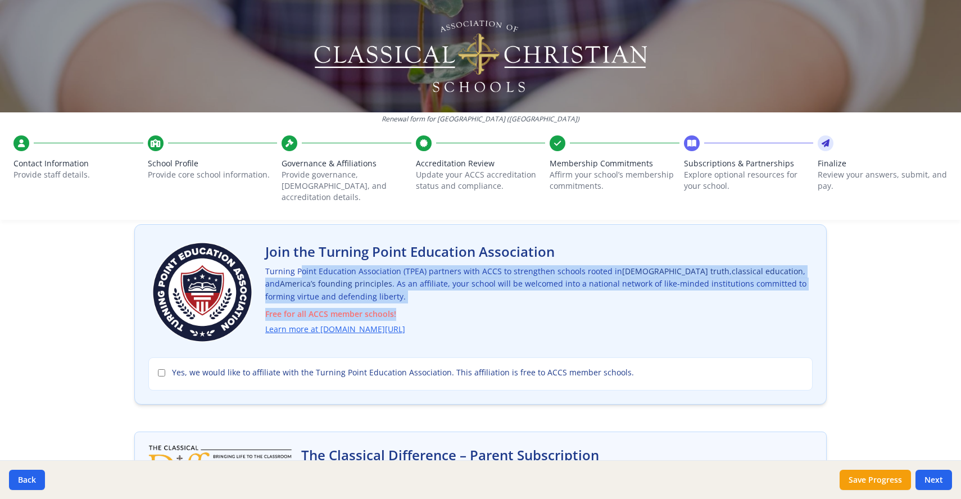
click at [265, 265] on p "Turning Point Education Association (TPEA) partners with ACCS to strengthen sch…" at bounding box center [538, 300] width 547 height 71
copy p "Turning Point Education Association (TPEA) partners with ACCS to strengthen sch…"
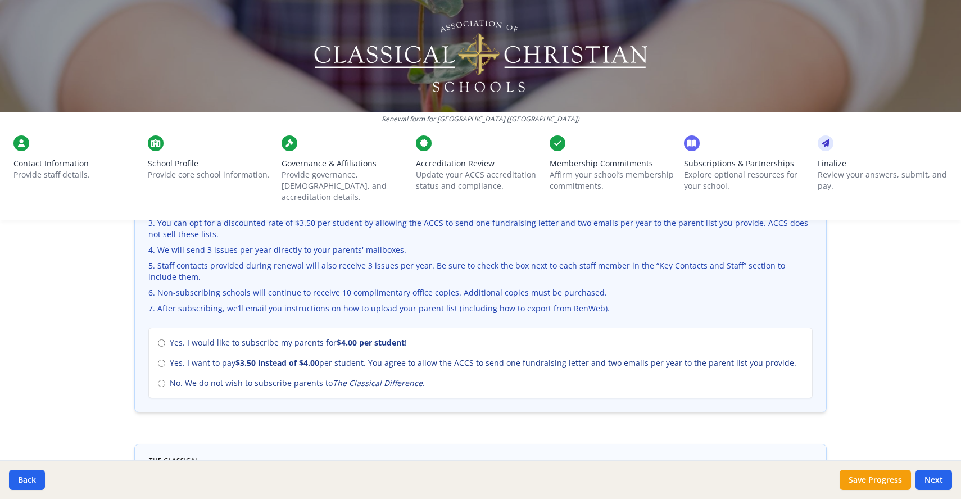
scroll to position [423, 0]
click at [158, 379] on input "No. We do not wish to subscribe parents to The Classical Difference ." at bounding box center [161, 382] width 7 height 7
radio input "true"
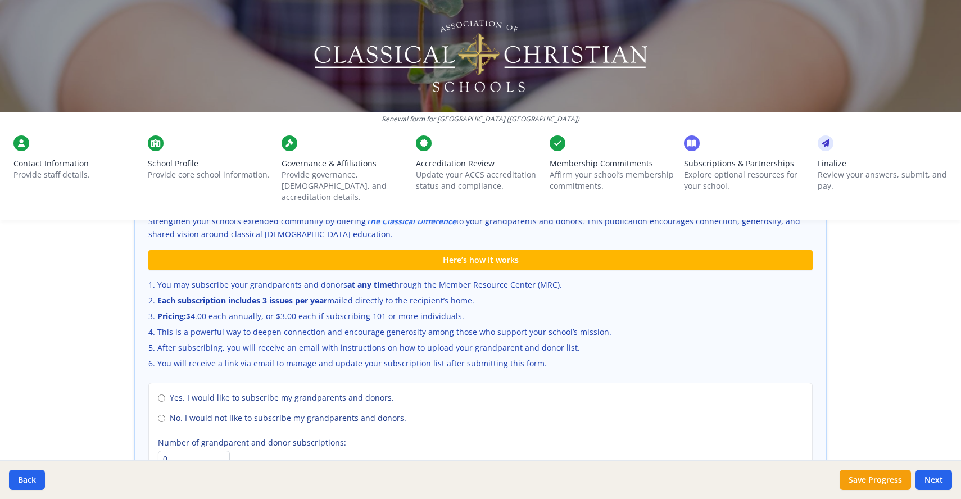
scroll to position [706, 0]
click at [158, 414] on input "No. I would not like to subscribe my grandparents and donors." at bounding box center [161, 417] width 7 height 7
radio input "true"
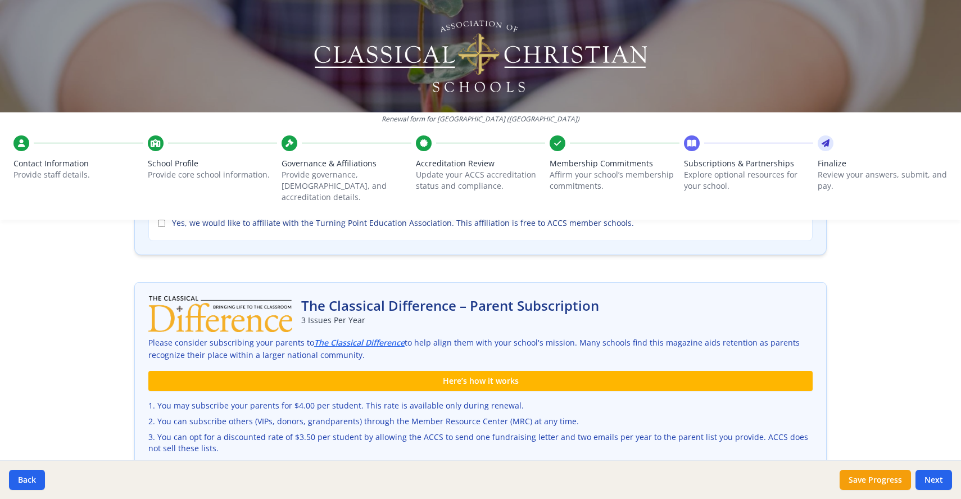
scroll to position [19, 0]
